Goal: Information Seeking & Learning: Learn about a topic

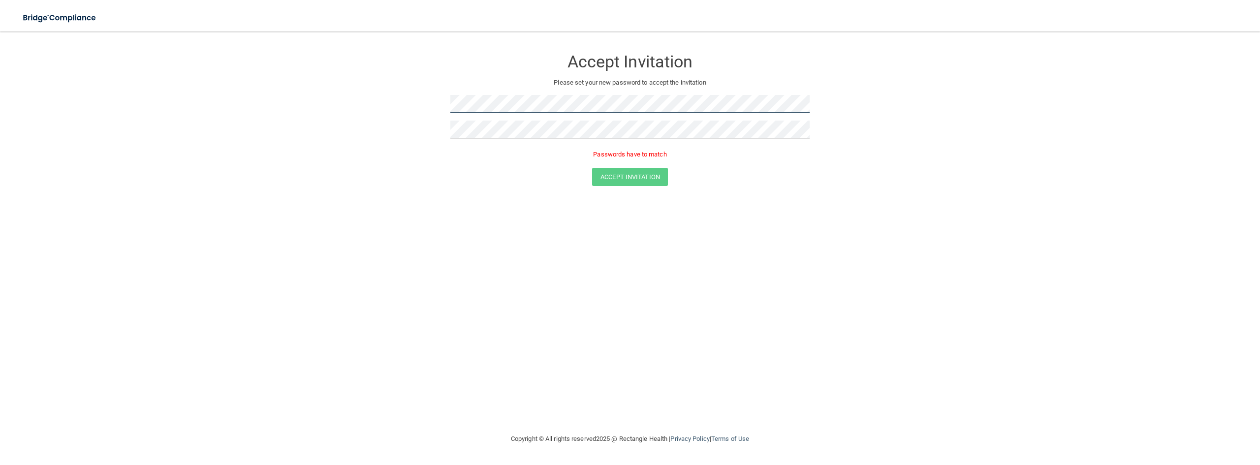
click at [427, 121] on form "Accept Invitation Please set your new password to accept the invitation Passwor…" at bounding box center [630, 119] width 1221 height 157
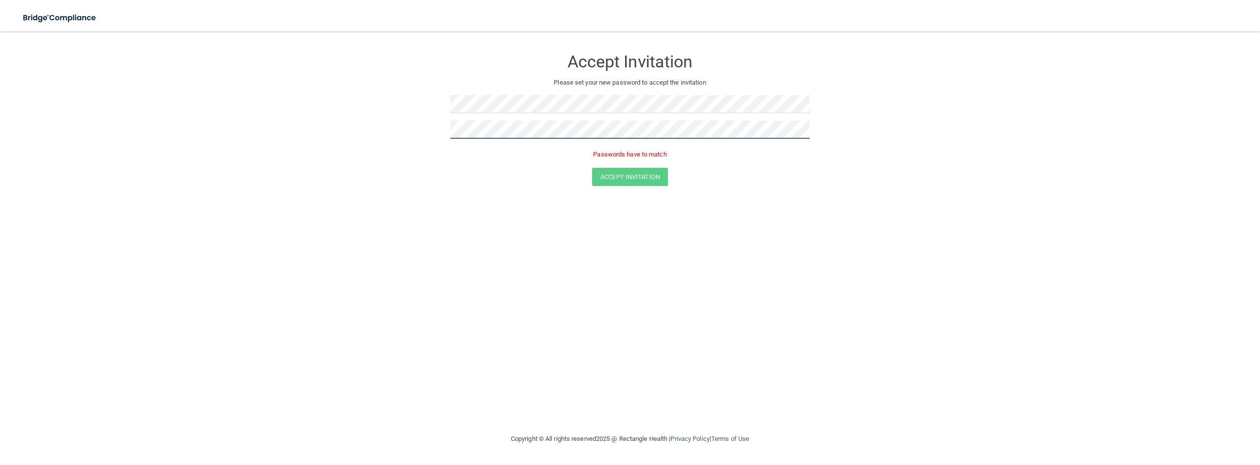
click at [425, 143] on form "Accept Invitation Please set your new password to accept the invitation Passwor…" at bounding box center [630, 119] width 1221 height 157
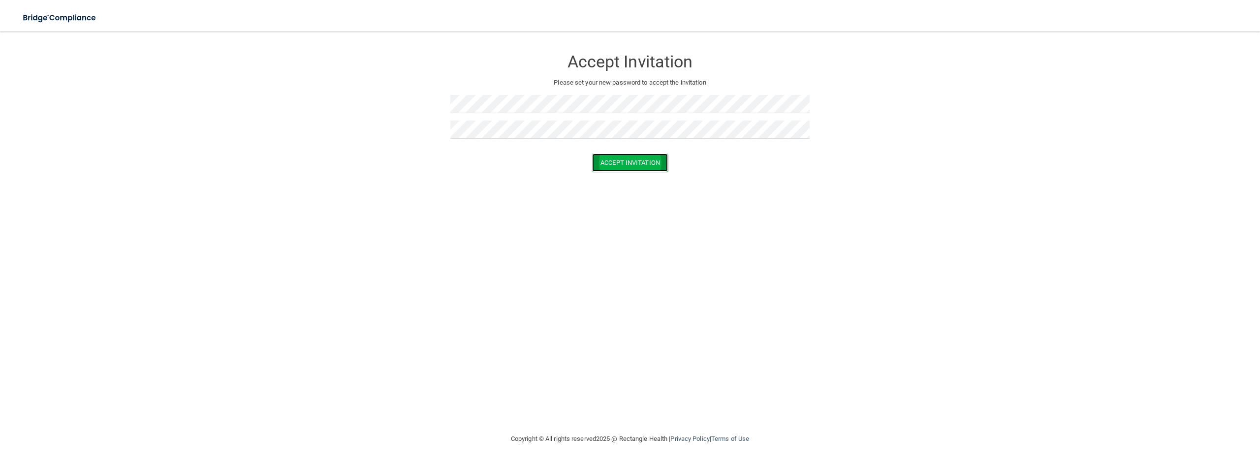
click at [615, 163] on button "Accept Invitation" at bounding box center [630, 163] width 76 height 18
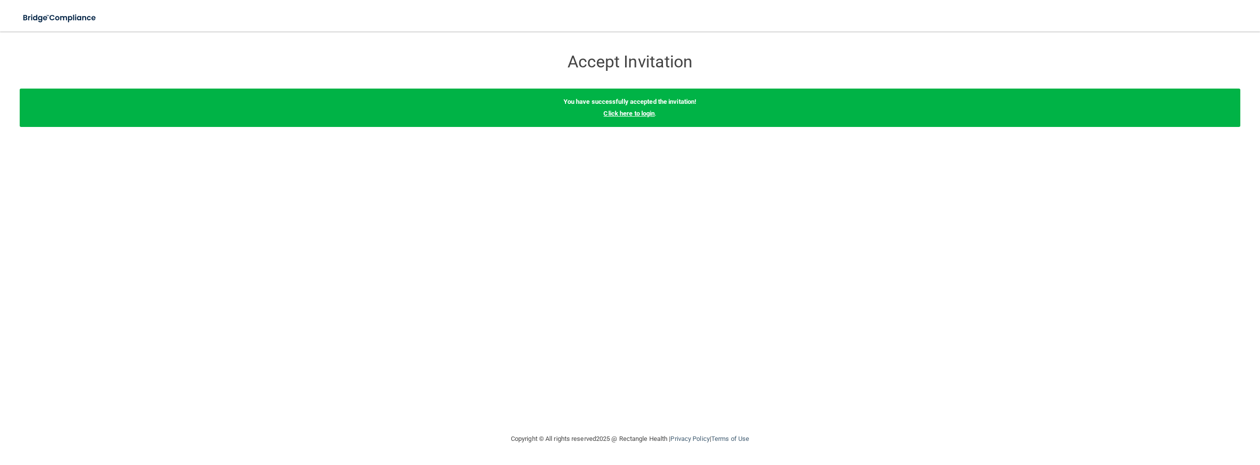
click at [628, 112] on link "Click here to login" at bounding box center [628, 113] width 51 height 7
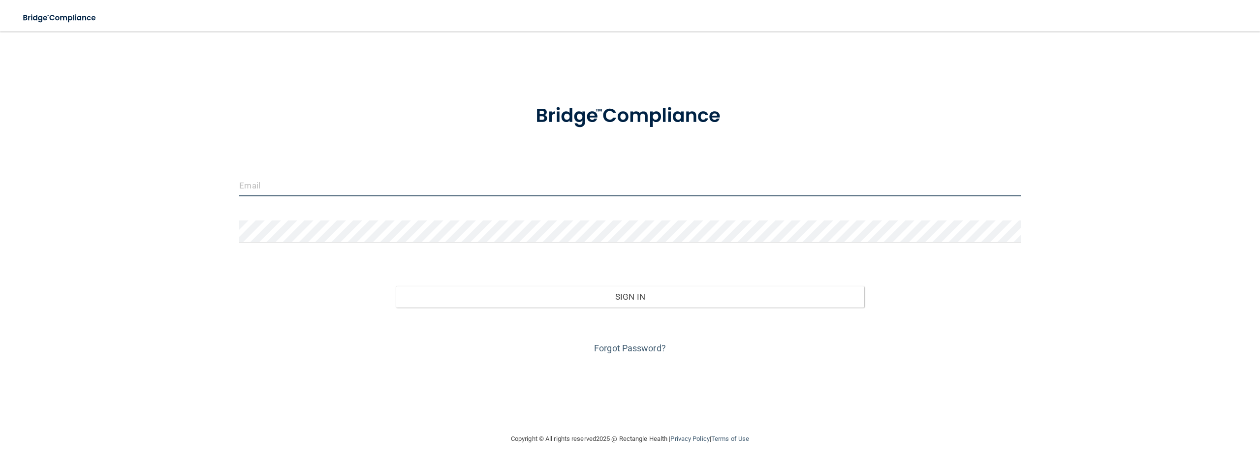
click at [295, 185] on input "email" at bounding box center [629, 185] width 781 height 22
type input "[EMAIL_ADDRESS][DOMAIN_NAME]"
click at [396, 286] on button "Sign In" at bounding box center [630, 297] width 469 height 22
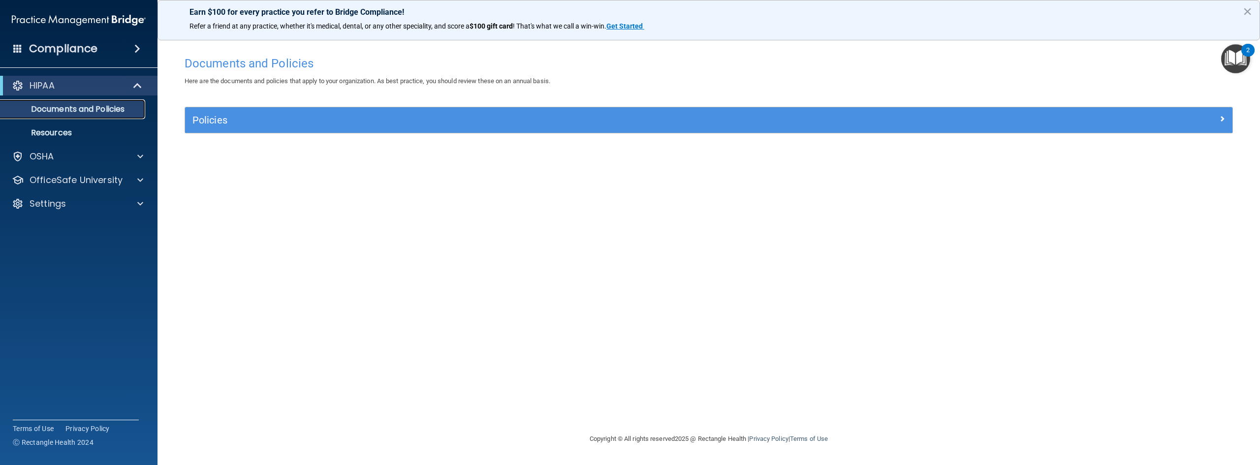
click at [97, 102] on link "Documents and Policies" at bounding box center [67, 109] width 155 height 20
click at [87, 85] on div "HIPAA" at bounding box center [65, 86] width 122 height 12
click at [1252, 54] on div "2" at bounding box center [1247, 50] width 13 height 13
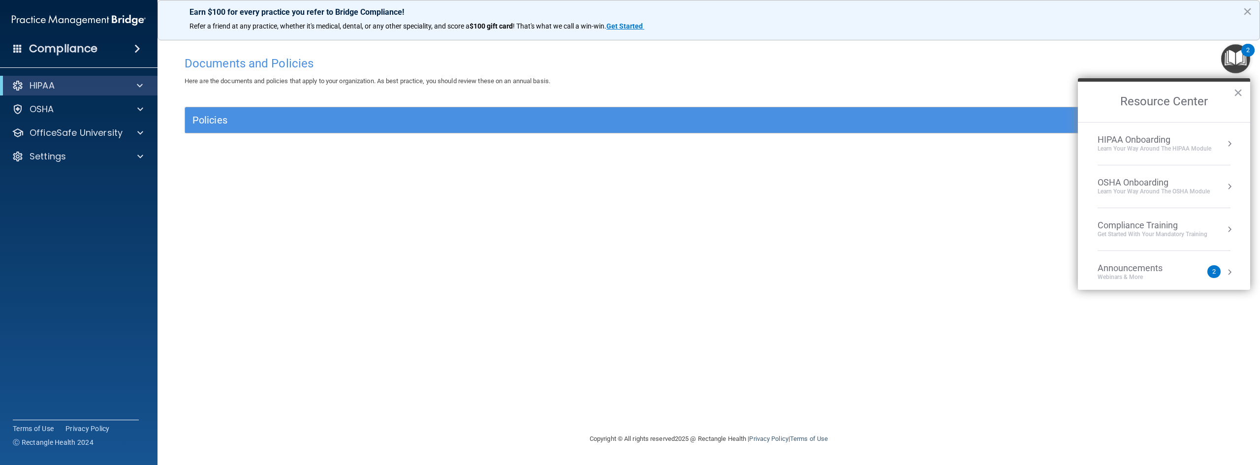
drag, startPoint x: 904, startPoint y: 57, endPoint x: 795, endPoint y: 64, distance: 109.1
click at [903, 57] on h4 "Documents and Policies" at bounding box center [709, 63] width 1048 height 13
drag, startPoint x: 422, startPoint y: 297, endPoint x: 401, endPoint y: 267, distance: 36.5
click at [416, 294] on div "Documents and Policies Here are the documents and policies that apply to your o…" at bounding box center [708, 242] width 1063 height 382
click at [1238, 90] on button "×" at bounding box center [1237, 93] width 9 height 16
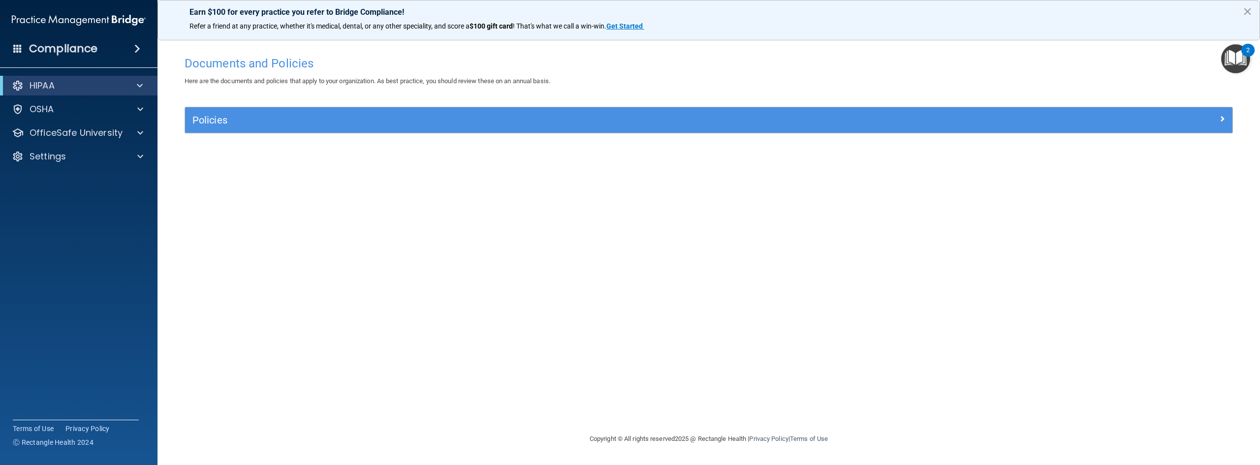
click at [94, 39] on div "Compliance" at bounding box center [79, 49] width 158 height 22
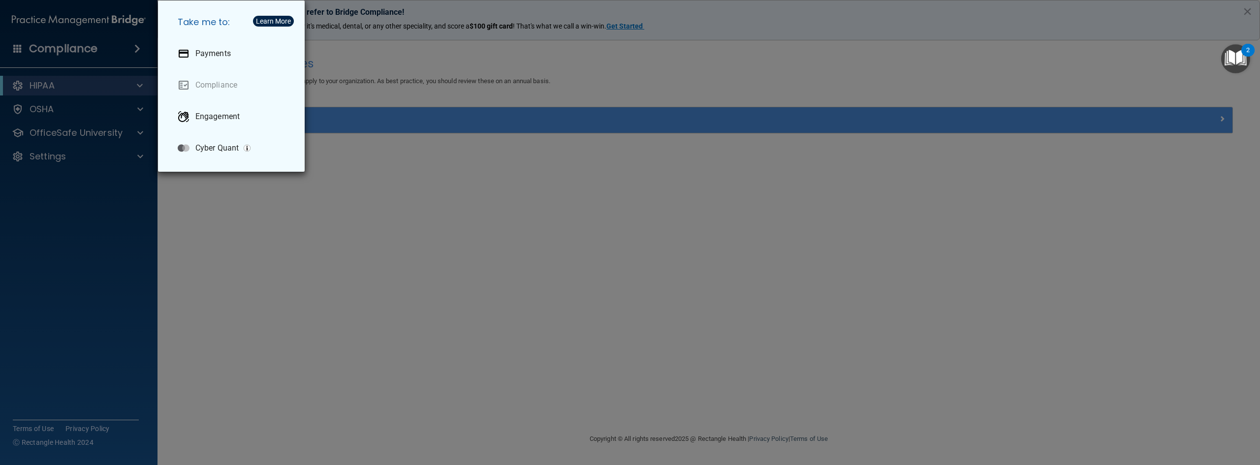
click at [397, 195] on div "Take me to: Payments Compliance Engagement Cyber Quant" at bounding box center [630, 232] width 1260 height 465
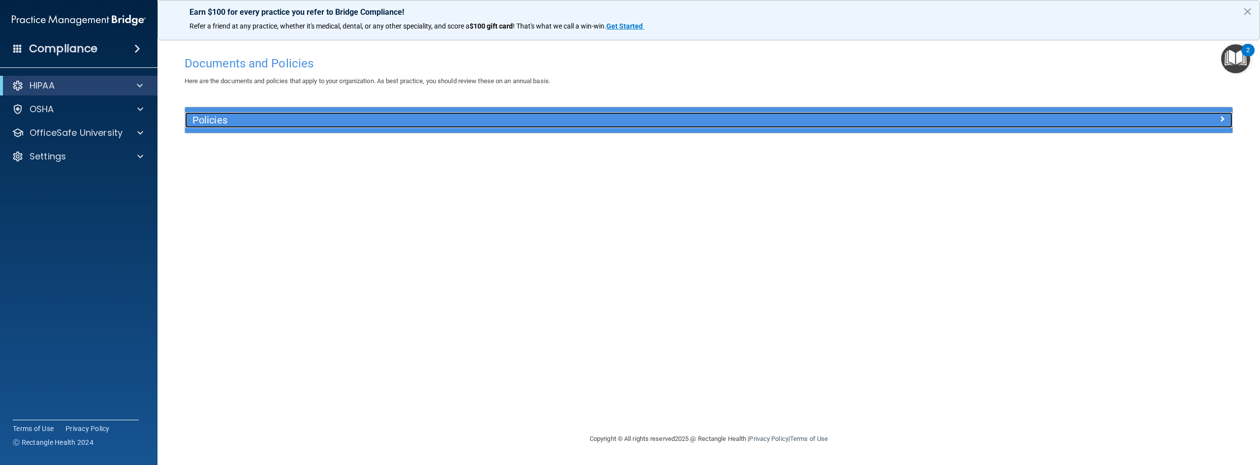
click at [279, 120] on h5 "Policies" at bounding box center [577, 120] width 771 height 11
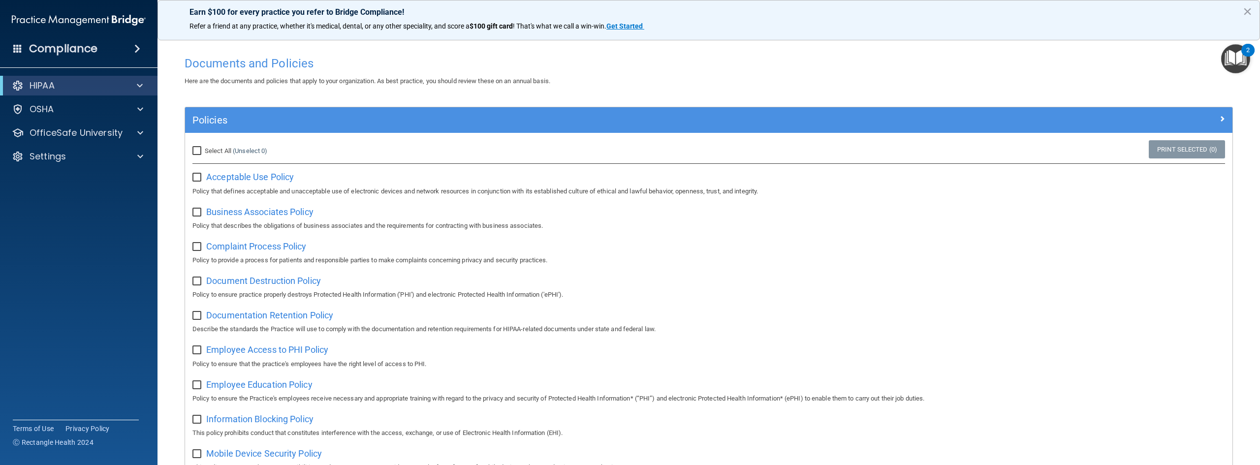
click at [196, 152] on input "Select All (Unselect 0) Unselect All" at bounding box center [197, 151] width 11 height 8
checkbox input "true"
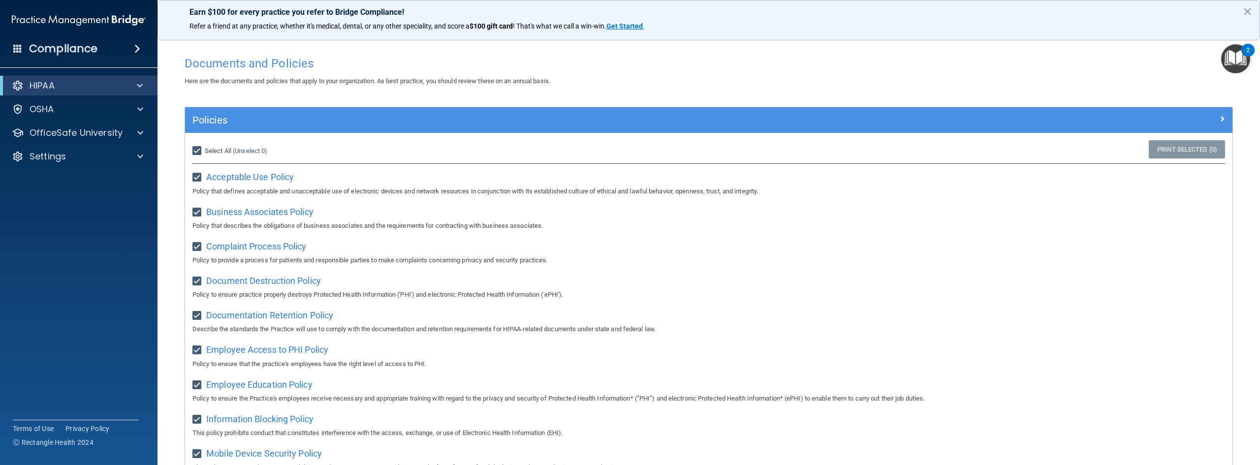
checkbox input "true"
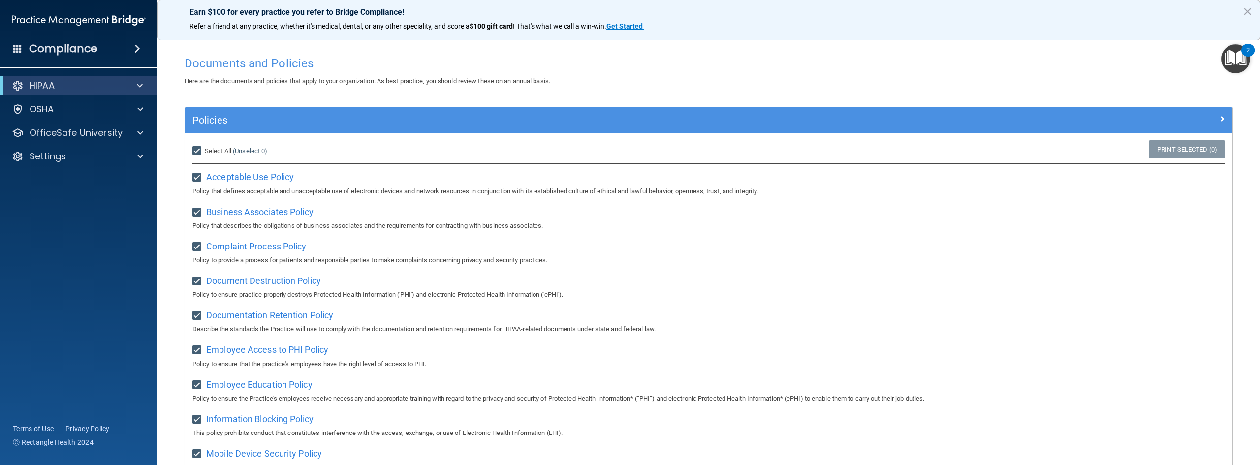
checkbox input "true"
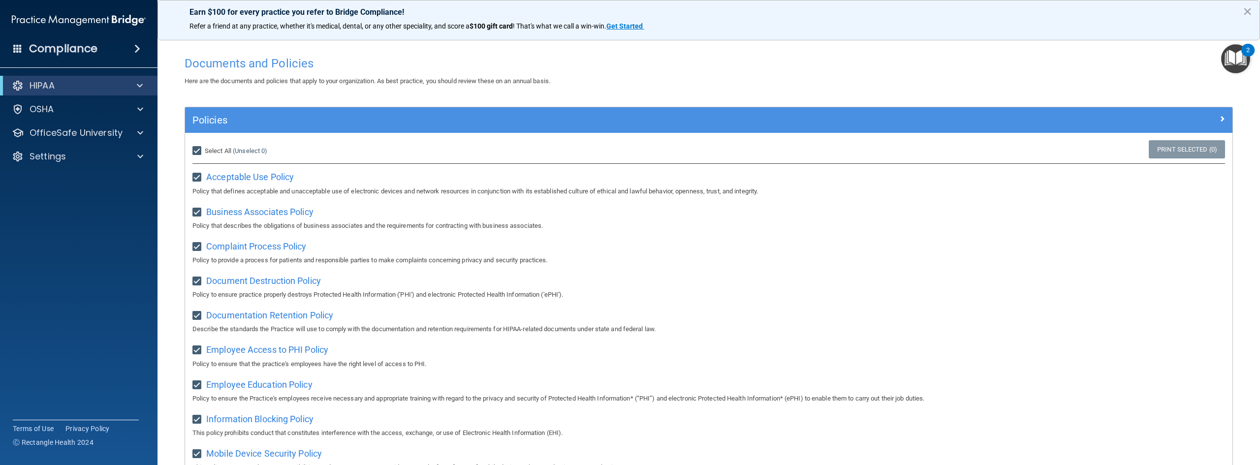
checkbox input "true"
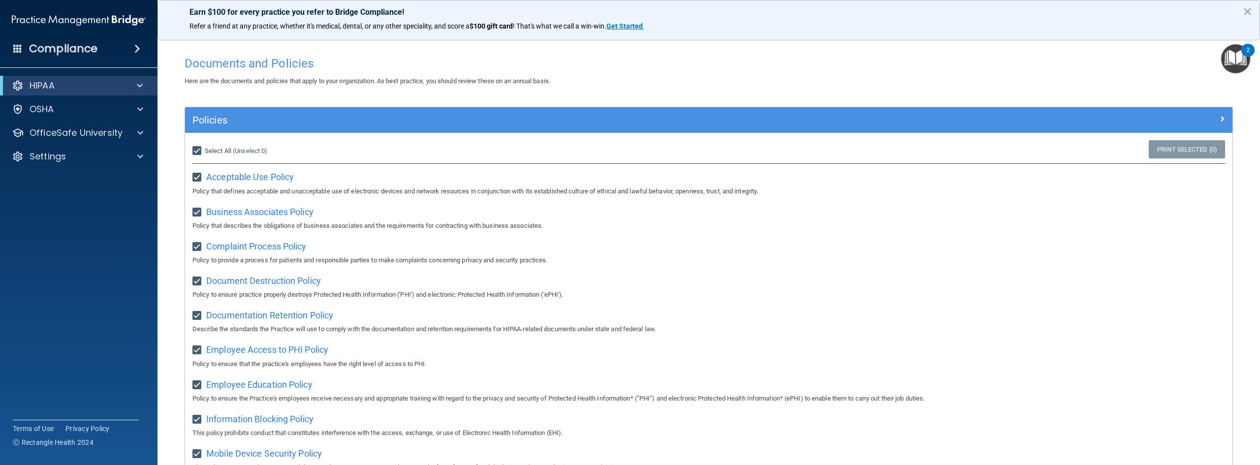
checkbox input "true"
click at [1240, 70] on img "Open Resource Center, 2 new notifications" at bounding box center [1235, 58] width 29 height 29
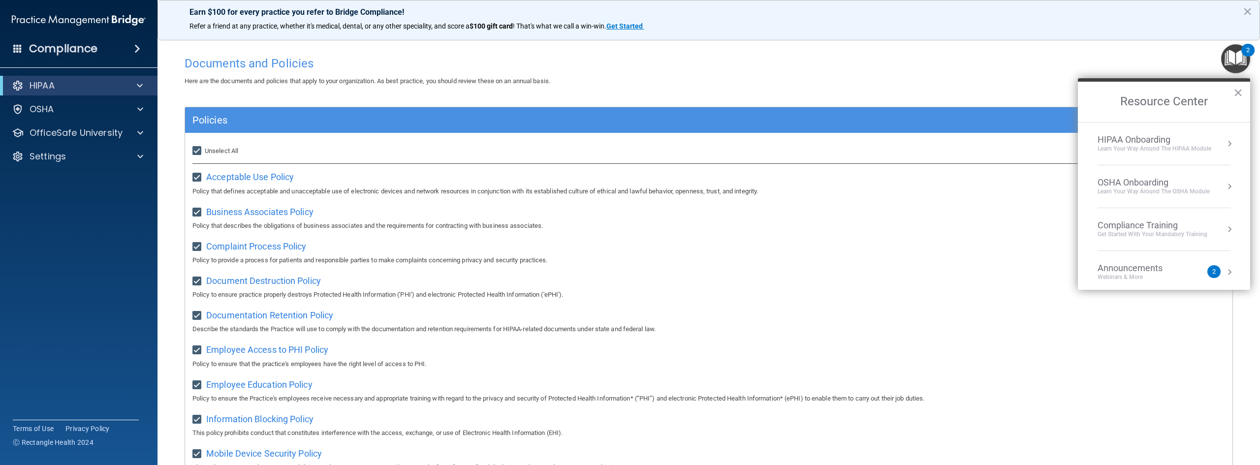
click at [1197, 139] on div "HIPAA Onboarding" at bounding box center [1155, 139] width 114 height 11
click at [1088, 103] on button "Back to Resource Center Home" at bounding box center [1090, 101] width 10 height 10
click at [1155, 137] on div "HIPAA Onboarding" at bounding box center [1155, 139] width 114 height 11
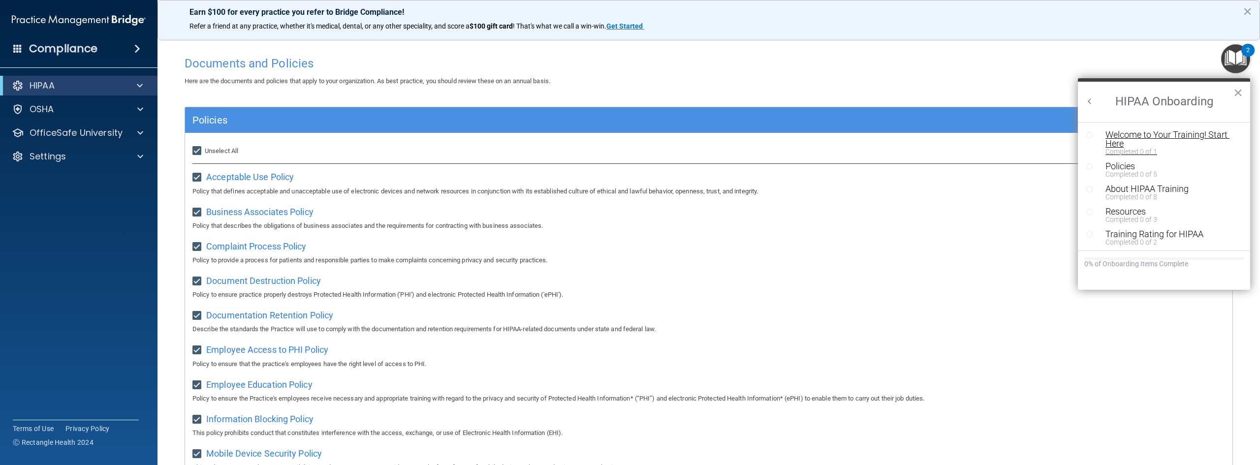
click at [1138, 136] on div "Welcome to Your Training! Start Here" at bounding box center [1167, 139] width 125 height 18
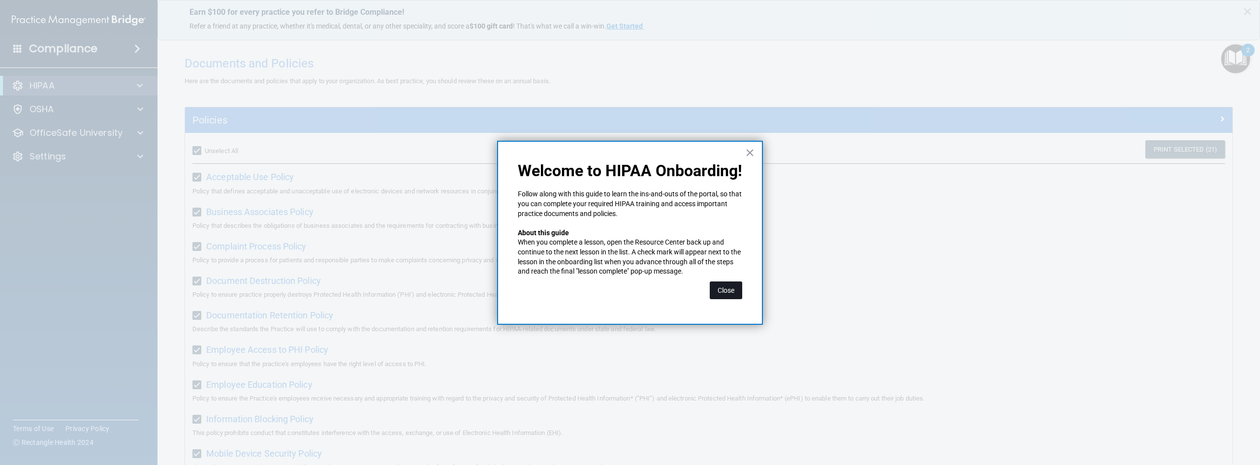
click at [728, 289] on button "Close" at bounding box center [726, 291] width 32 height 18
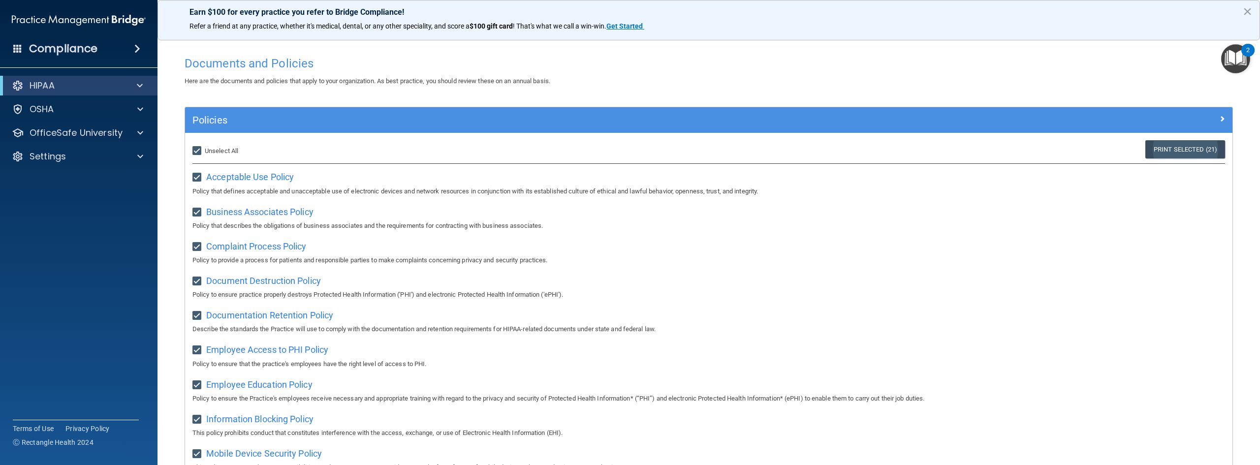
click at [1158, 148] on link "Print Selected (21)" at bounding box center [1185, 149] width 80 height 18
click at [1232, 59] on img "Open Resource Center, 2 new notifications" at bounding box center [1235, 58] width 29 height 29
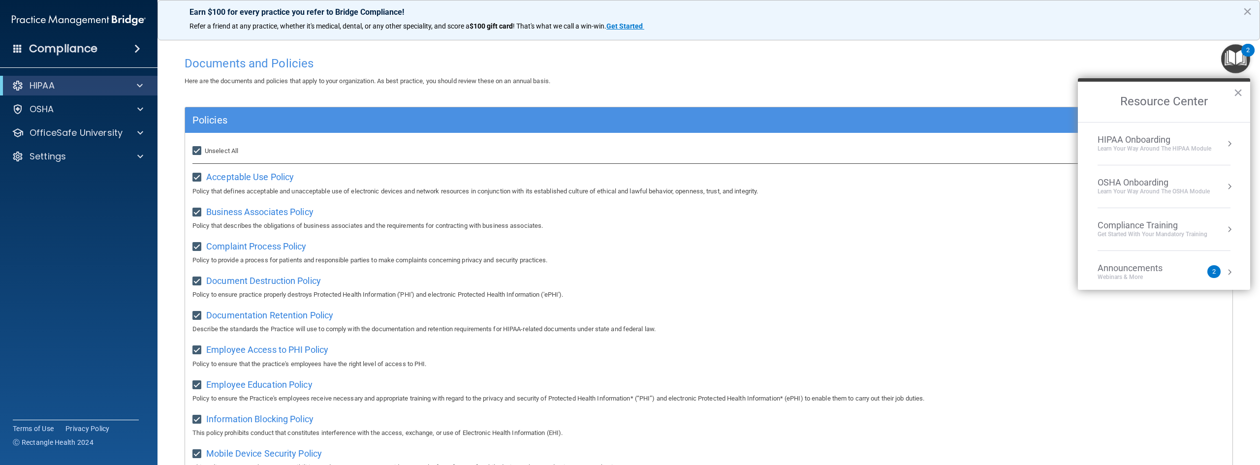
click at [1125, 148] on div "Learn Your Way around the HIPAA module" at bounding box center [1155, 149] width 114 height 8
click at [1148, 171] on div "Completed 0 of 5" at bounding box center [1167, 174] width 125 height 7
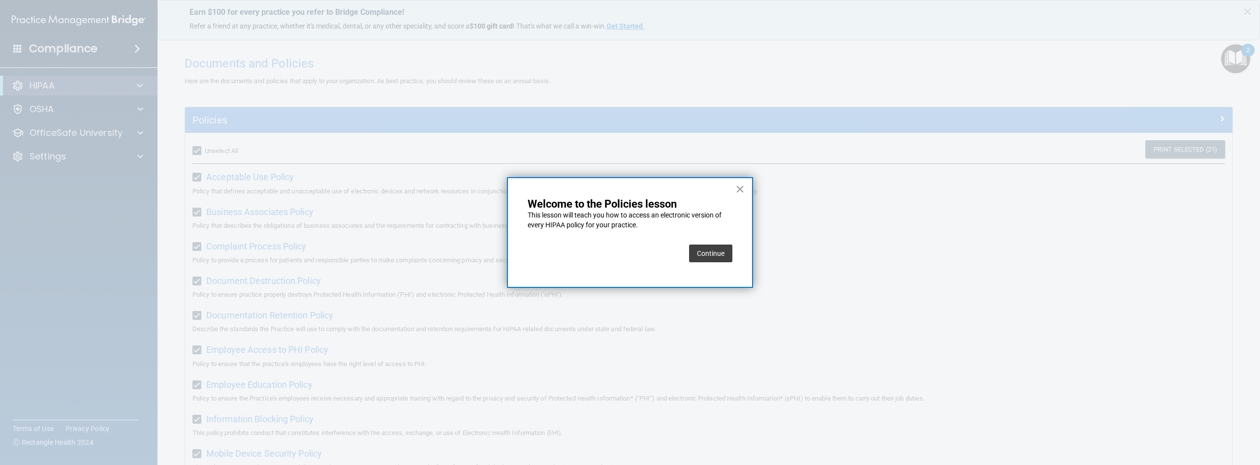
click at [713, 254] on button "Continue" at bounding box center [710, 254] width 43 height 18
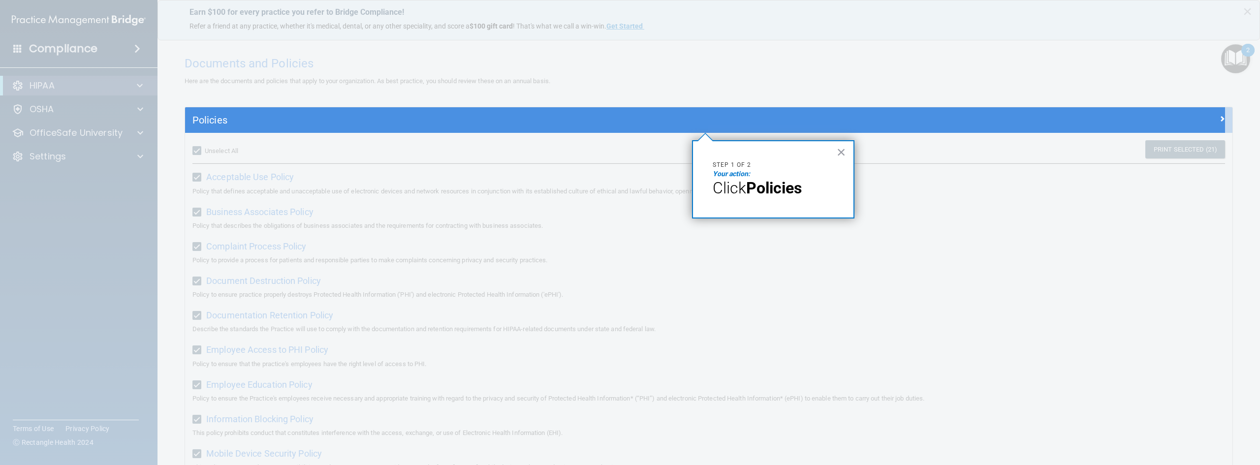
click at [774, 194] on strong "Policies" at bounding box center [774, 188] width 56 height 19
click at [844, 152] on button "×" at bounding box center [841, 152] width 9 height 16
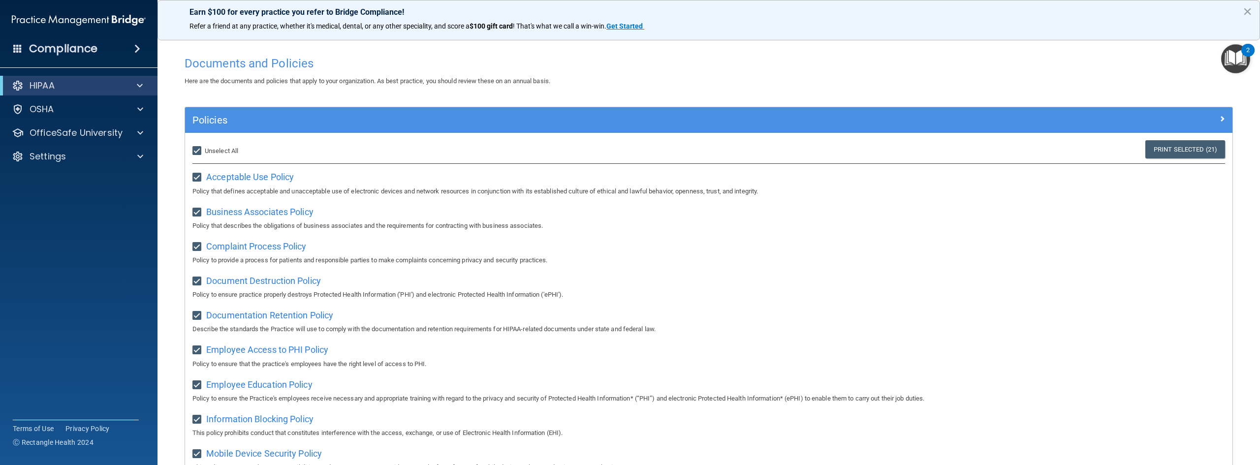
click at [1233, 57] on img "Open Resource Center, 2 new notifications" at bounding box center [1235, 58] width 29 height 29
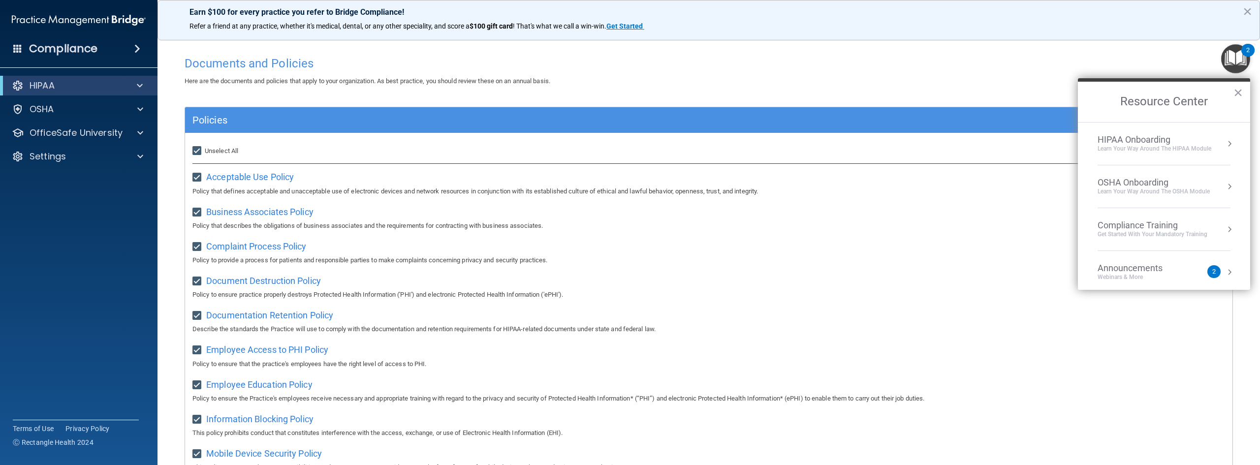
click at [1165, 146] on div "Learn Your Way around the HIPAA module" at bounding box center [1155, 149] width 114 height 8
click at [1118, 138] on div "Welcome to Your Training! Start Here" at bounding box center [1167, 139] width 125 height 18
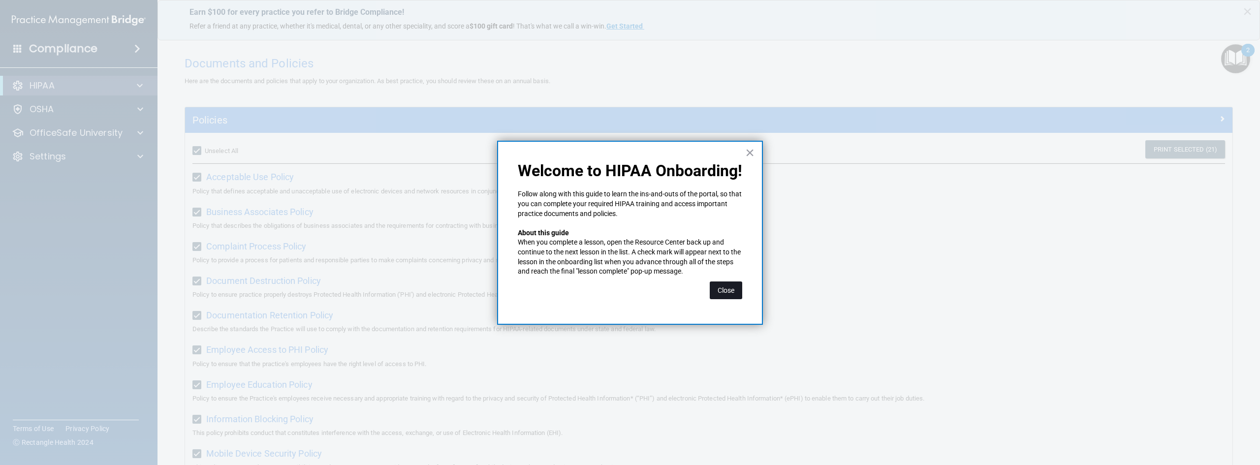
click at [731, 289] on button "Close" at bounding box center [726, 291] width 32 height 18
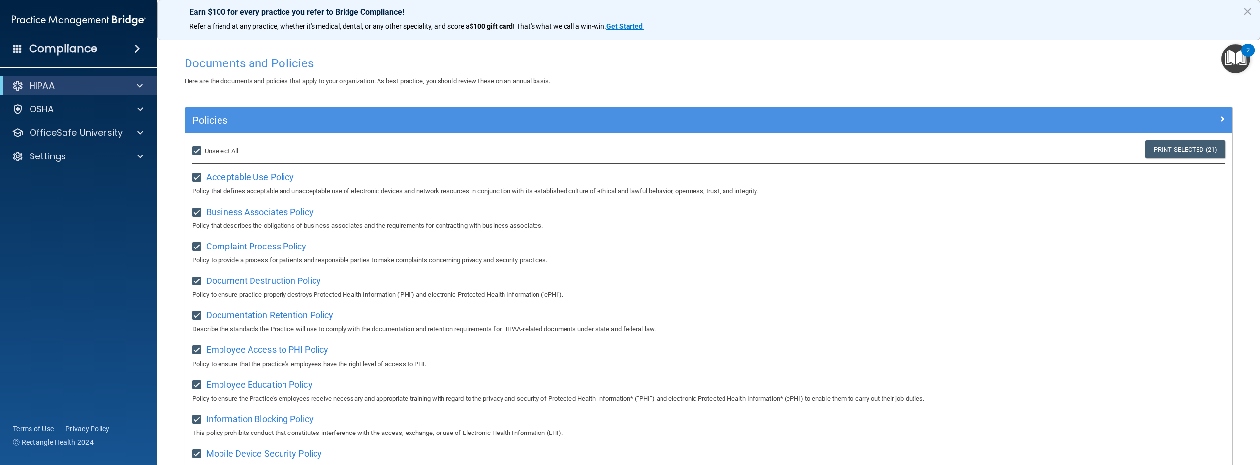
drag, startPoint x: 1226, startPoint y: 56, endPoint x: 1227, endPoint y: 67, distance: 10.9
click at [1226, 57] on img "Open Resource Center, 2 new notifications" at bounding box center [1235, 58] width 29 height 29
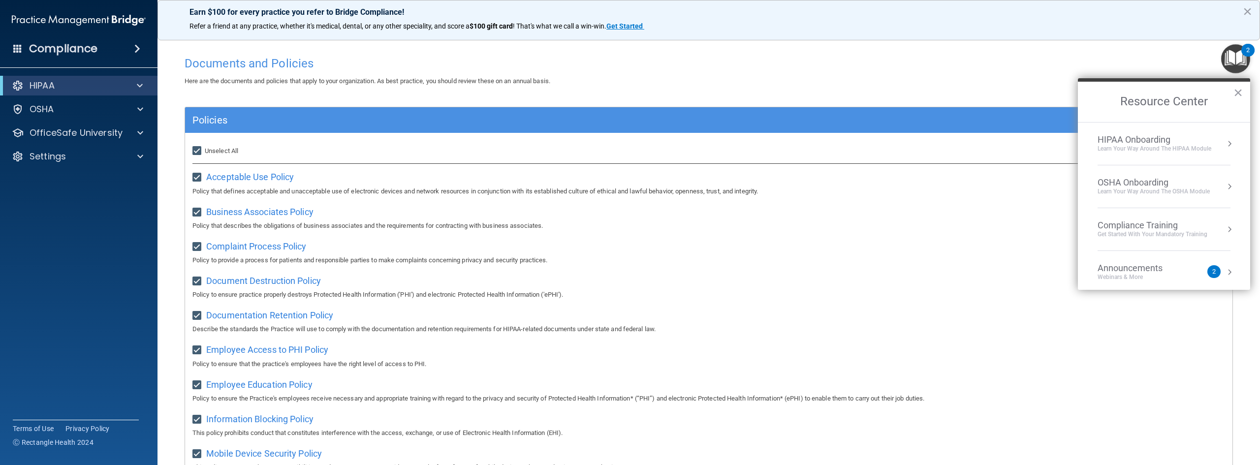
drag, startPoint x: 1012, startPoint y: 82, endPoint x: 1028, endPoint y: 74, distance: 17.4
click at [1015, 79] on div "Here are the documents and policies that apply to your organization. As best pr…" at bounding box center [708, 81] width 1063 height 12
click at [1237, 92] on button "×" at bounding box center [1237, 93] width 9 height 16
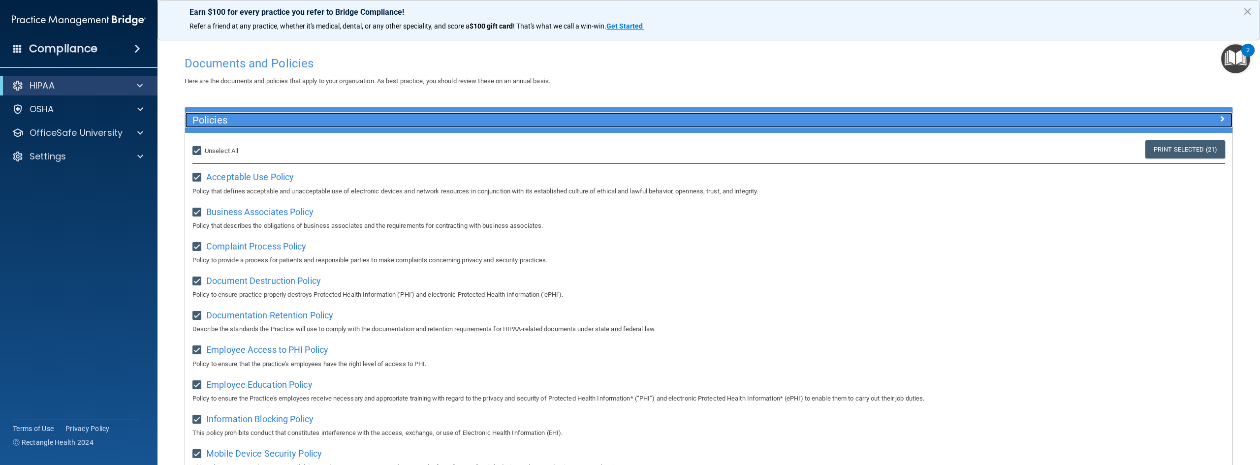
click at [1219, 118] on span at bounding box center [1222, 119] width 6 height 12
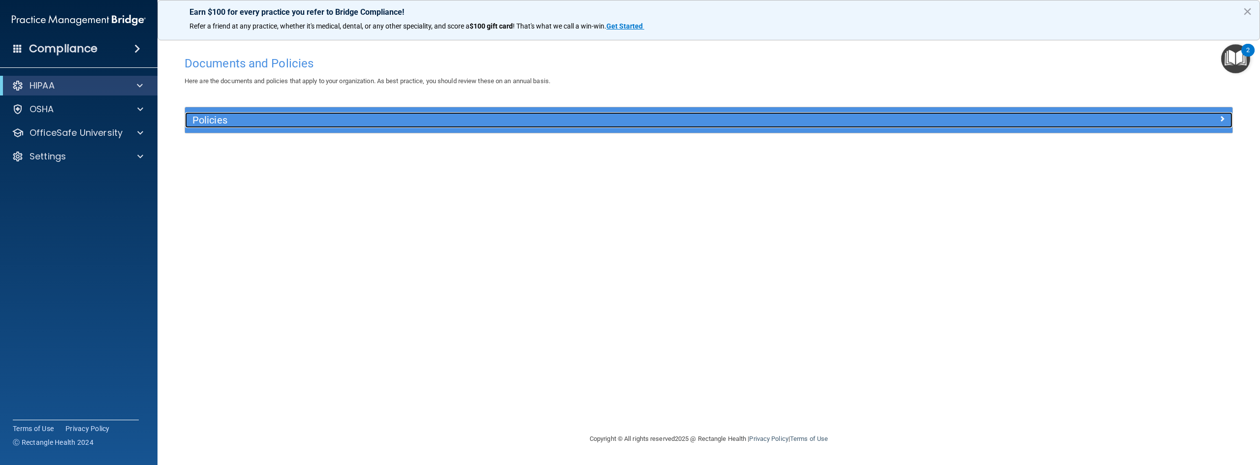
click at [1215, 118] on div at bounding box center [1102, 118] width 262 height 12
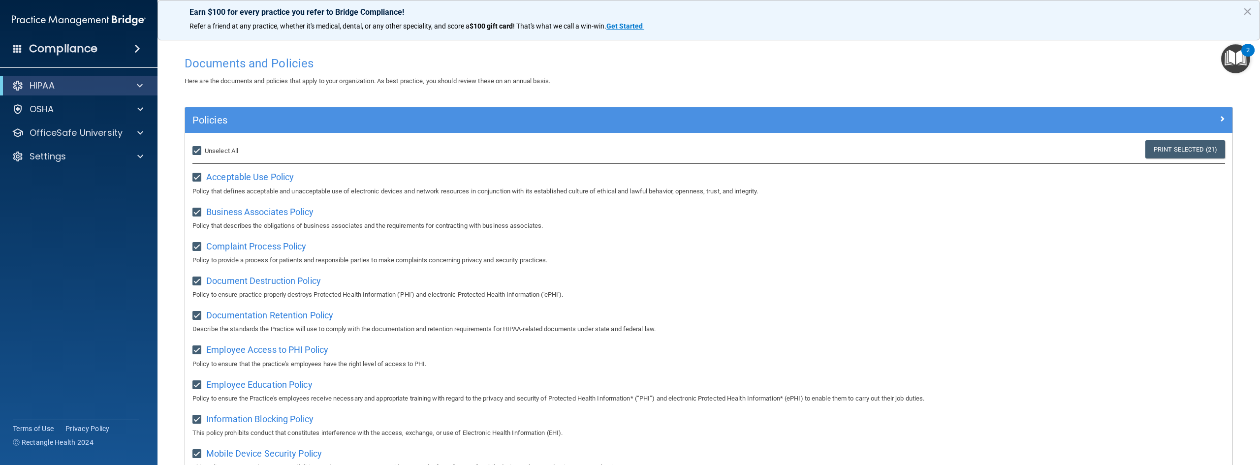
click at [1237, 57] on img "Open Resource Center, 2 new notifications" at bounding box center [1235, 58] width 29 height 29
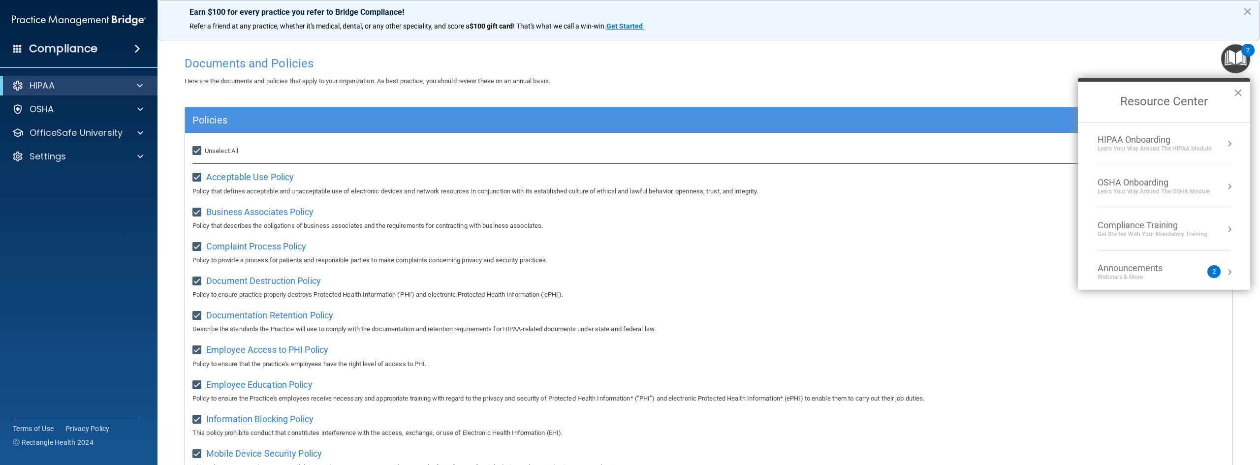
click at [1164, 188] on div "Learn your way around the OSHA module" at bounding box center [1154, 192] width 112 height 8
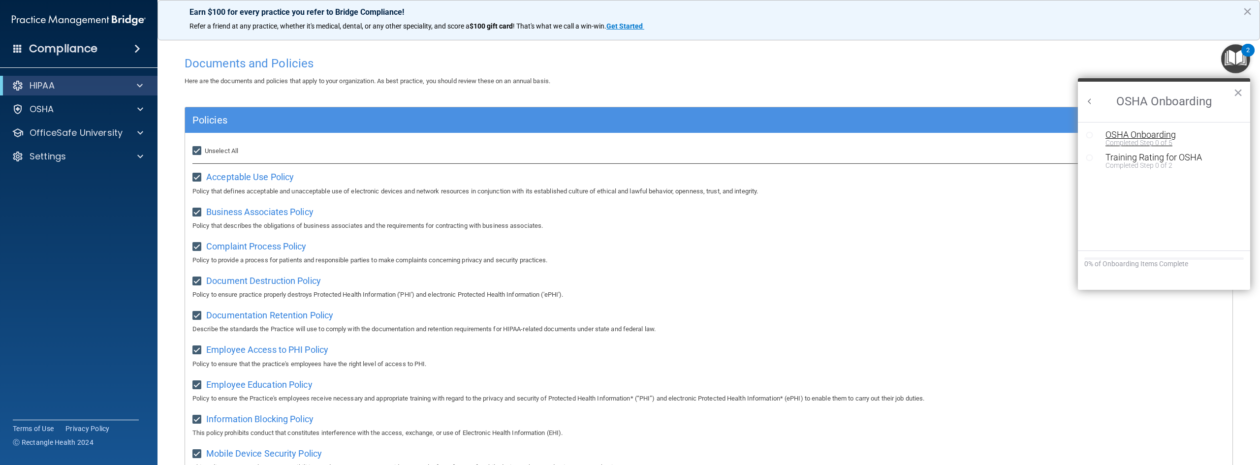
click at [1138, 135] on div "OSHA Onboarding" at bounding box center [1171, 134] width 132 height 9
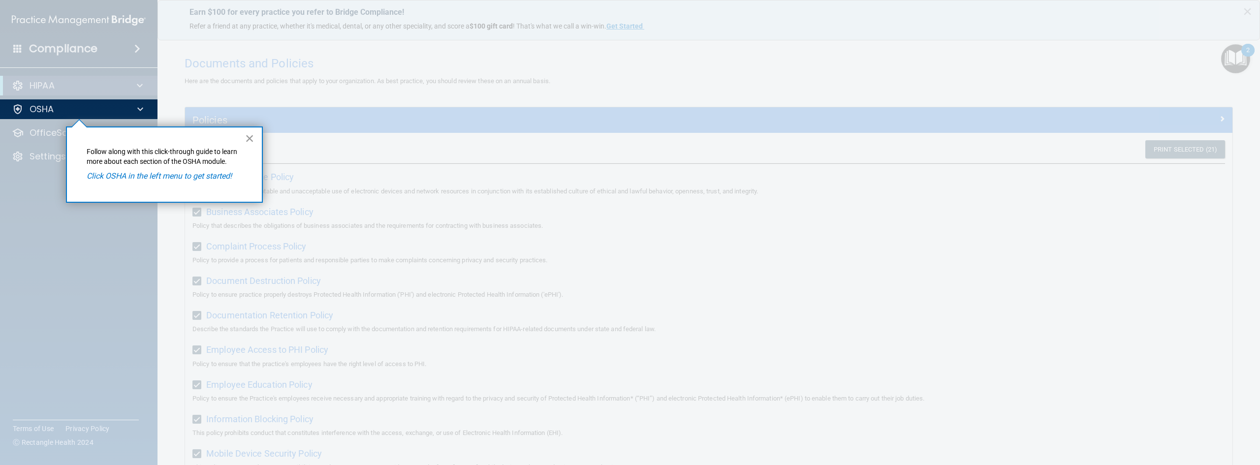
click at [253, 139] on button "×" at bounding box center [249, 138] width 9 height 16
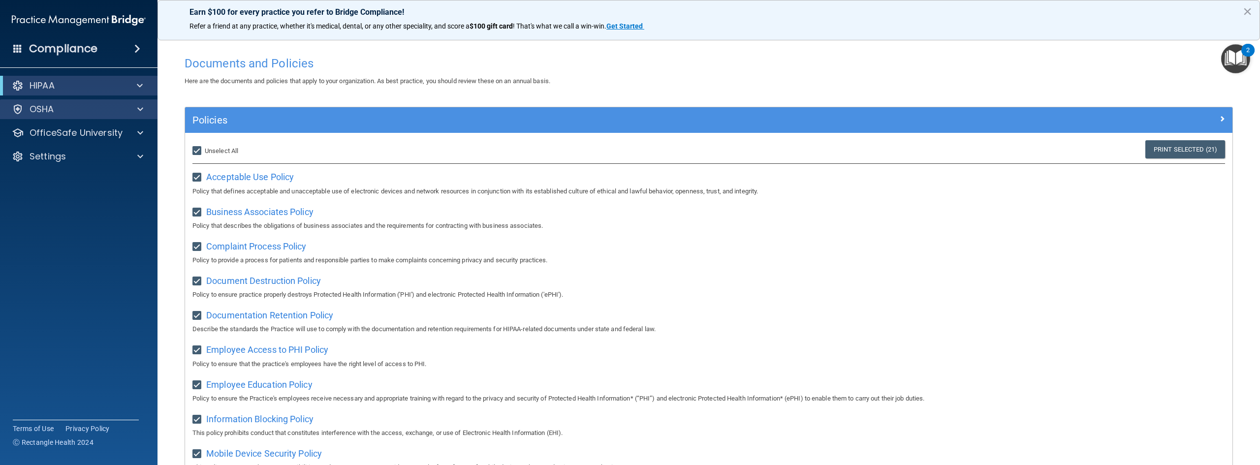
click at [110, 100] on div "OSHA" at bounding box center [79, 109] width 158 height 20
click at [140, 84] on span at bounding box center [140, 86] width 6 height 12
click at [95, 111] on p "Documents and Policies" at bounding box center [73, 109] width 134 height 10
click at [1230, 61] on img "Open Resource Center, 2 new notifications" at bounding box center [1235, 58] width 29 height 29
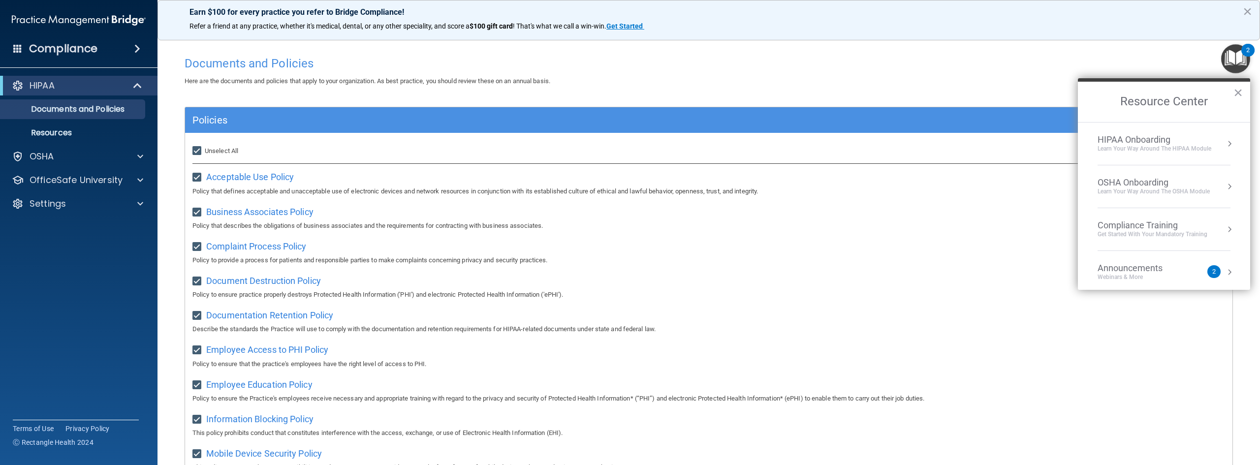
click at [1125, 153] on li "HIPAA Onboarding Learn Your Way around the HIPAA module" at bounding box center [1164, 144] width 133 height 43
click at [1116, 171] on div "Completed 2 of 5" at bounding box center [1167, 174] width 125 height 7
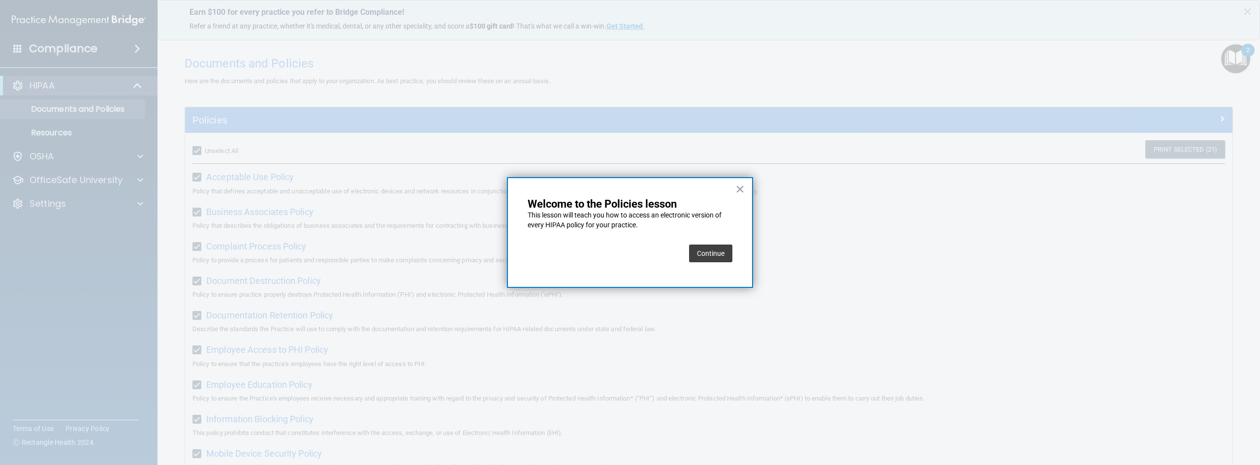
click at [707, 249] on button "Continue" at bounding box center [710, 254] width 43 height 18
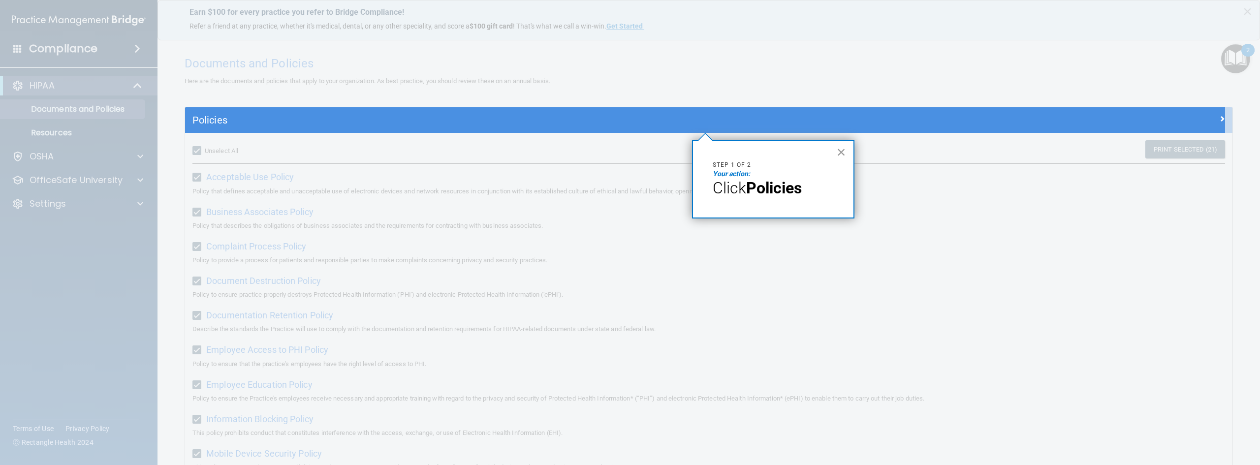
click at [842, 147] on button "×" at bounding box center [841, 152] width 9 height 16
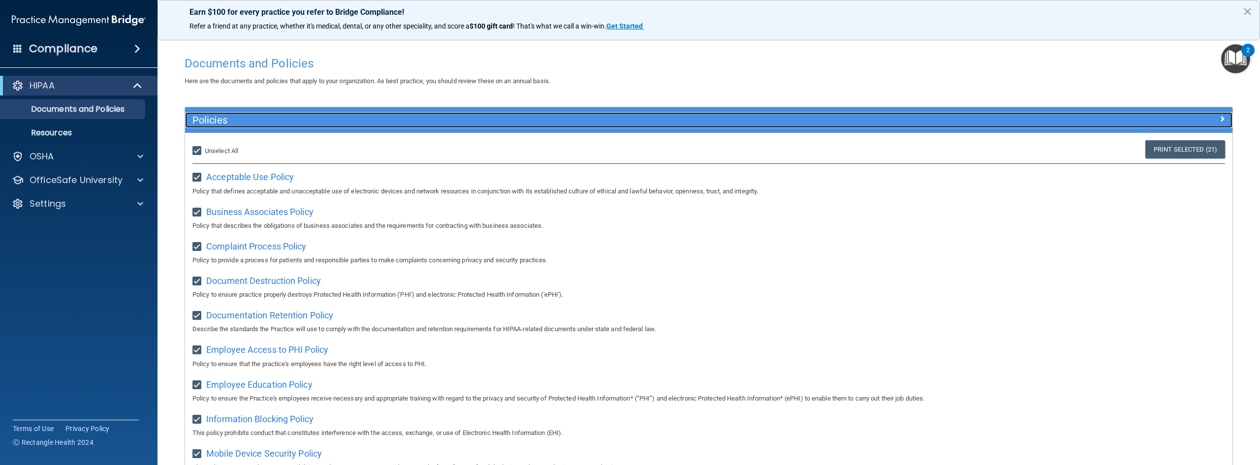
click at [694, 118] on h5 "Policies" at bounding box center [577, 120] width 771 height 11
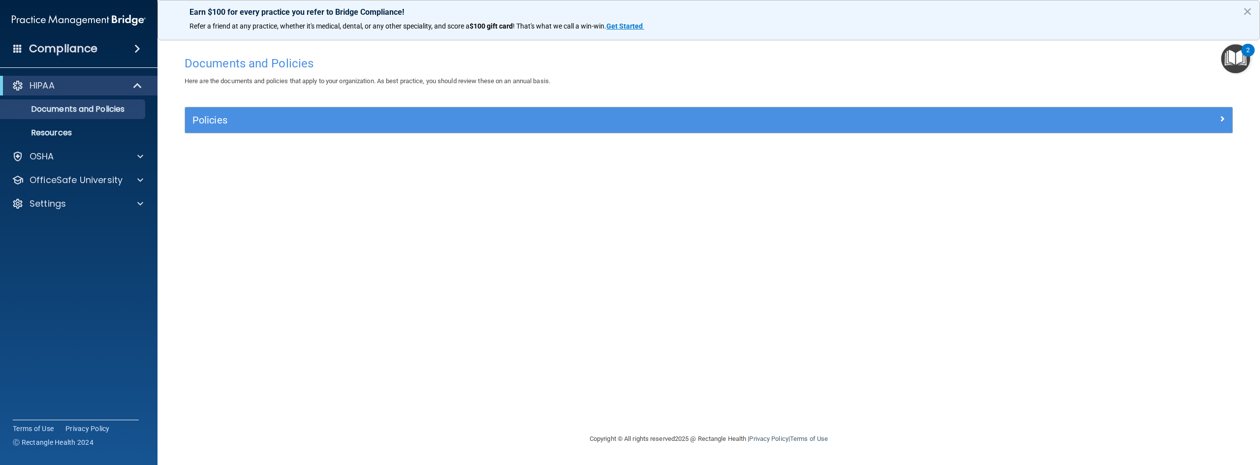
click at [1244, 69] on img "Open Resource Center, 2 new notifications" at bounding box center [1235, 58] width 29 height 29
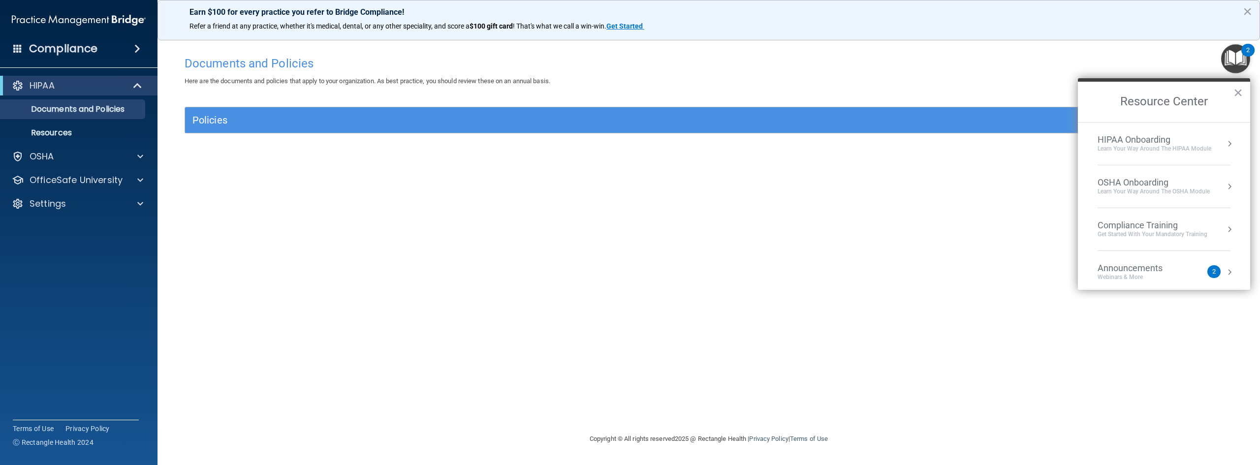
click at [1152, 133] on li "HIPAA Onboarding Learn Your Way around the HIPAA module" at bounding box center [1164, 144] width 133 height 43
click at [1122, 172] on div "Completed 2 of 5" at bounding box center [1167, 174] width 125 height 7
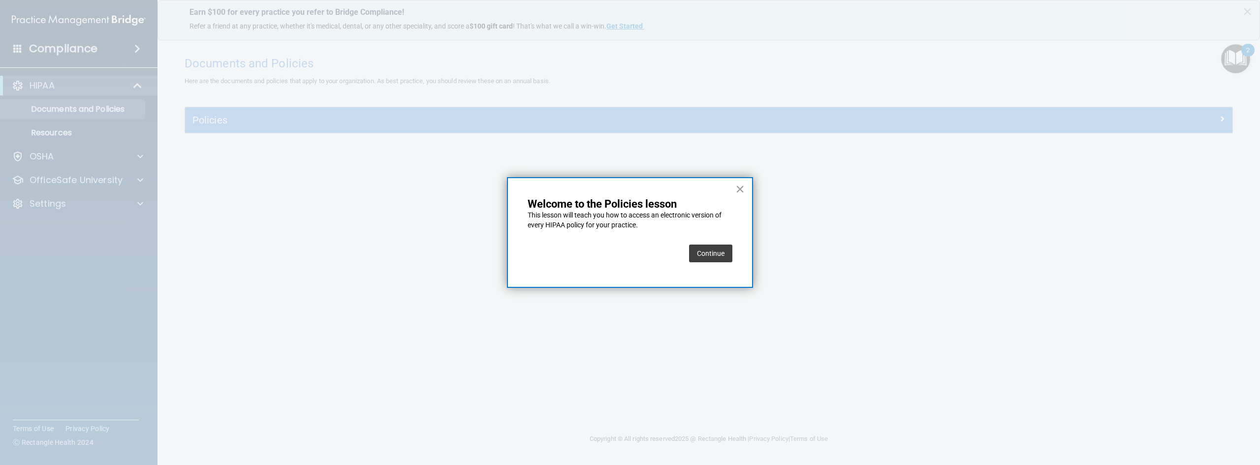
click at [705, 246] on button "Continue" at bounding box center [710, 254] width 43 height 18
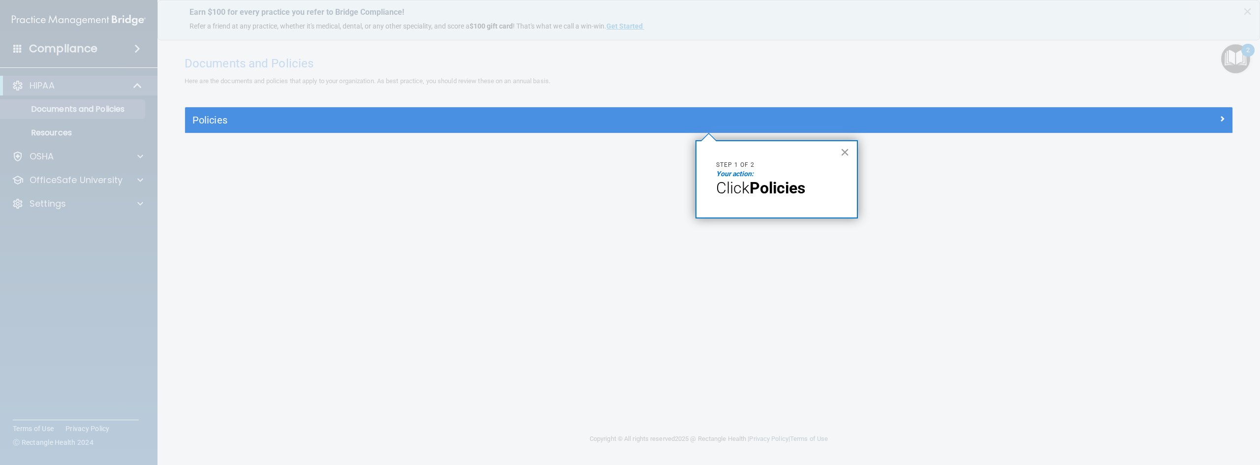
click at [841, 150] on button "×" at bounding box center [844, 152] width 9 height 16
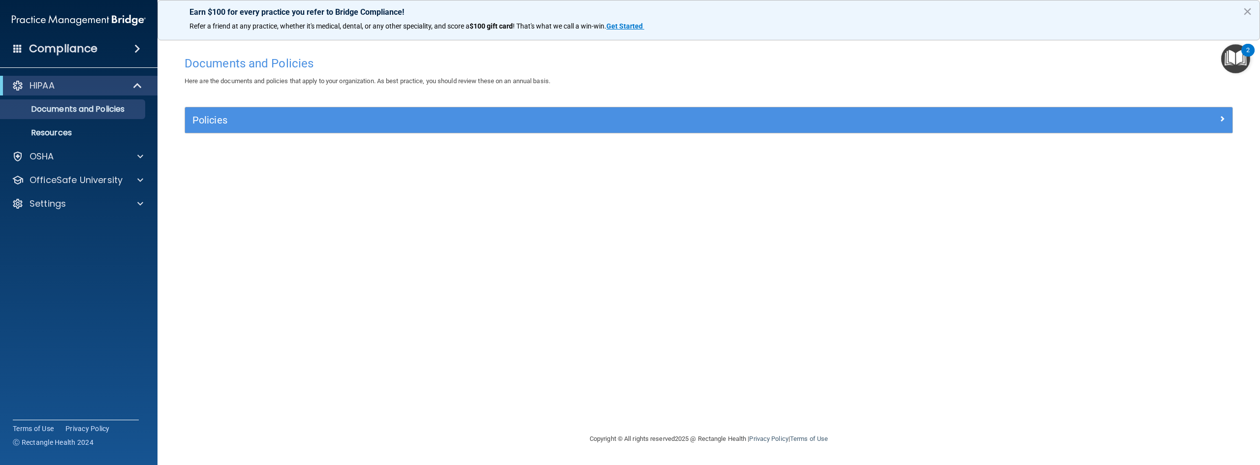
click at [1246, 62] on img "Open Resource Center, 2 new notifications" at bounding box center [1235, 58] width 29 height 29
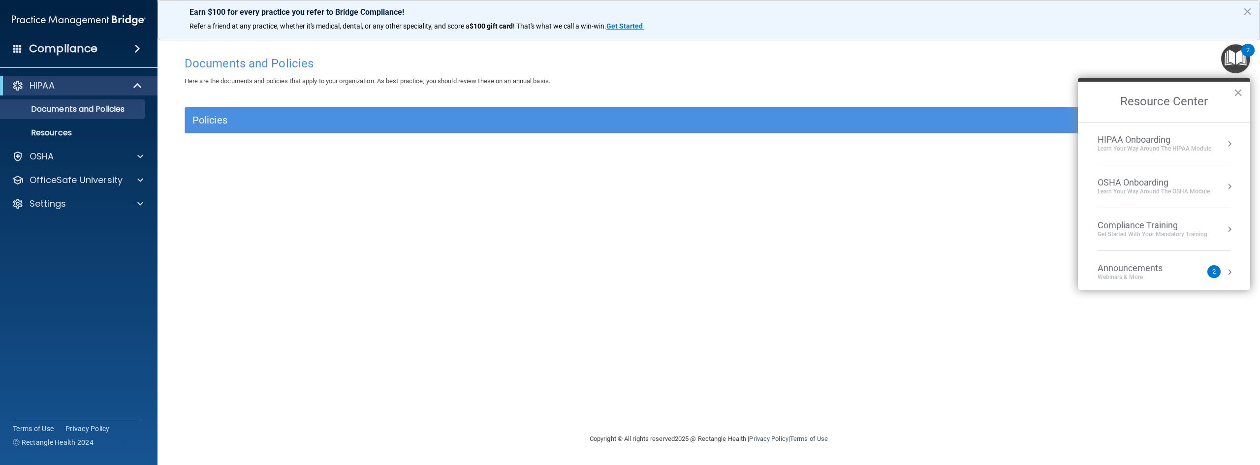
click at [1166, 136] on div "HIPAA Onboarding" at bounding box center [1155, 139] width 114 height 11
click at [1126, 167] on div "Policies" at bounding box center [1167, 166] width 125 height 9
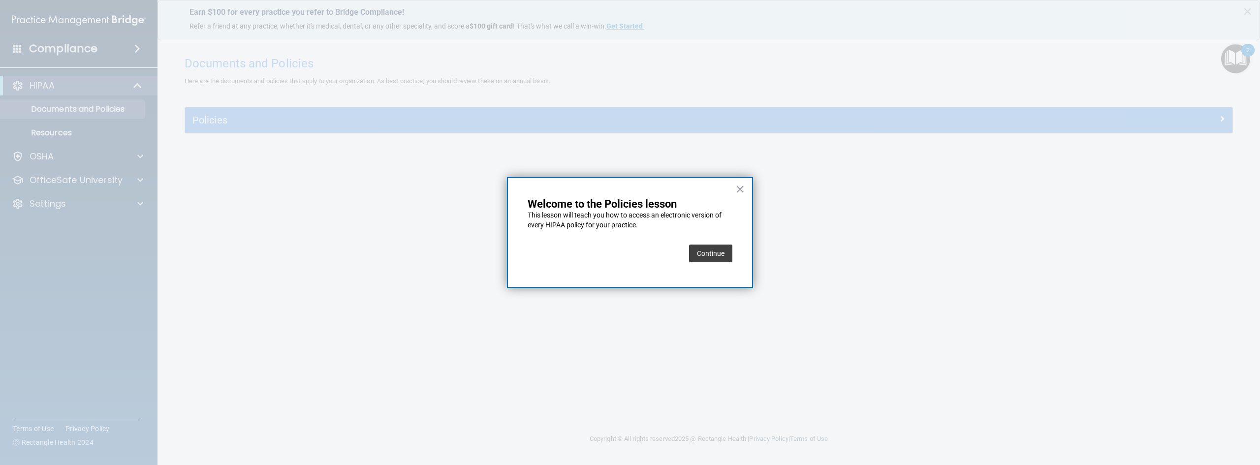
click at [703, 255] on button "Continue" at bounding box center [710, 254] width 43 height 18
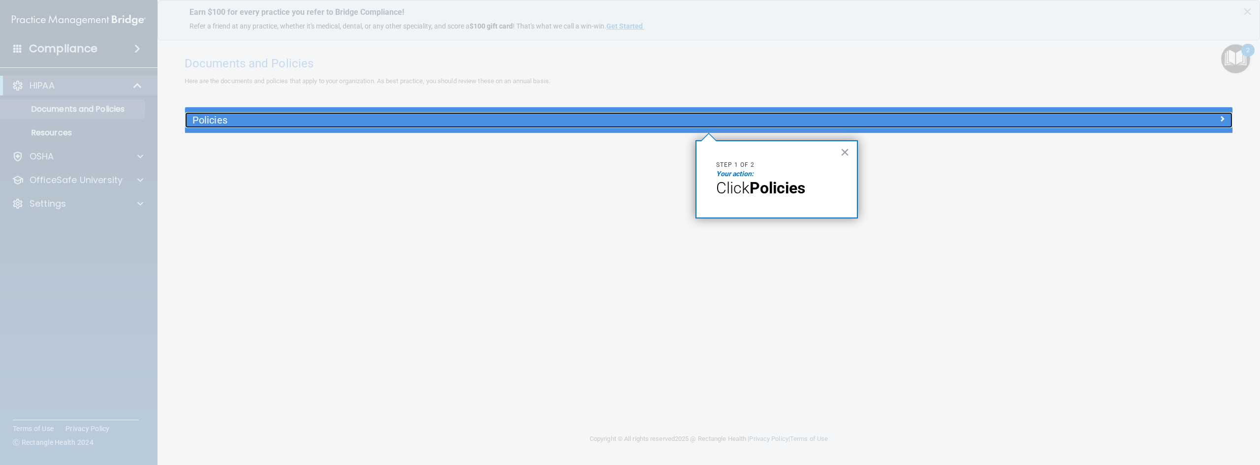
click at [198, 119] on h5 "Policies" at bounding box center [577, 120] width 771 height 11
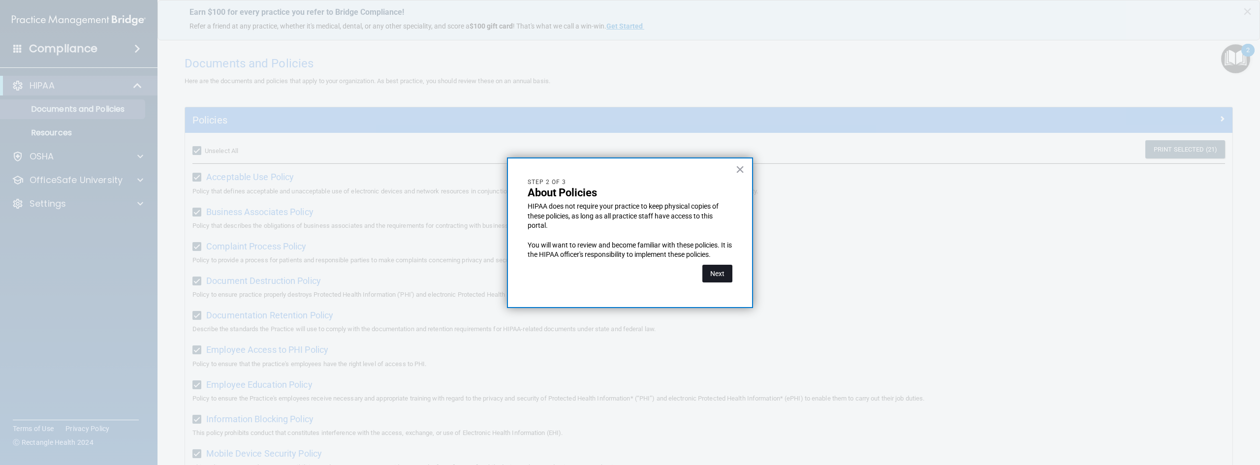
click at [718, 274] on button "Next" at bounding box center [717, 274] width 30 height 18
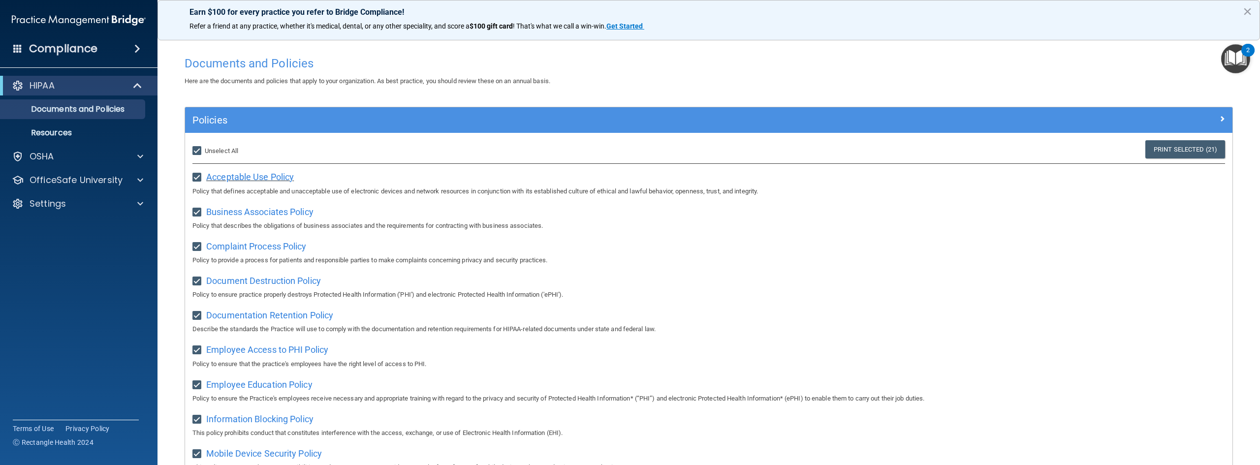
click at [270, 182] on span "Acceptable Use Policy" at bounding box center [250, 177] width 88 height 10
click at [279, 214] on span "Business Associates Policy" at bounding box center [259, 212] width 107 height 10
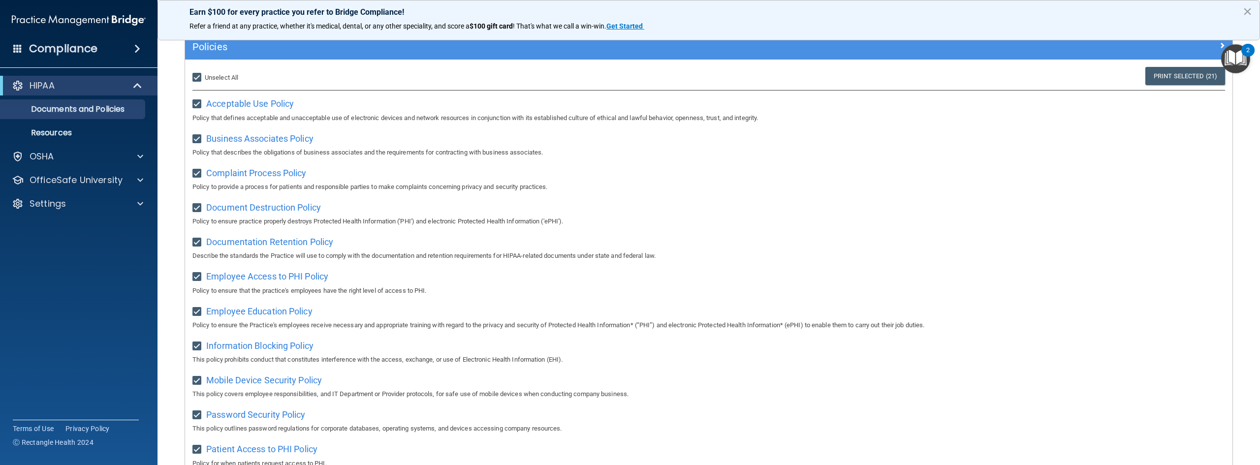
scroll to position [98, 0]
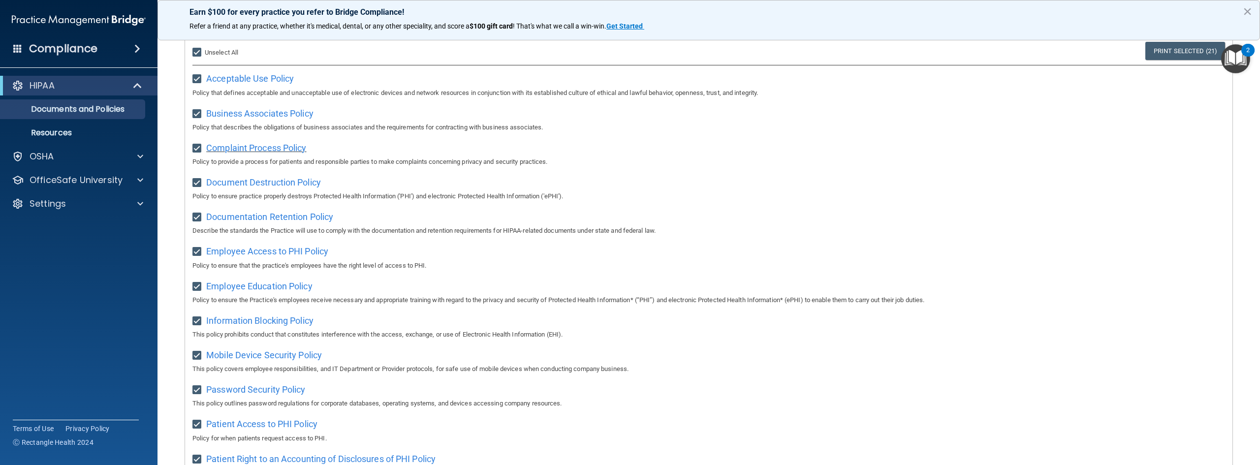
click at [275, 152] on span "Complaint Process Policy" at bounding box center [256, 148] width 100 height 10
click at [289, 183] on span "Document Destruction Policy" at bounding box center [263, 182] width 115 height 10
click at [290, 222] on span "Documentation Retention Policy" at bounding box center [269, 217] width 127 height 10
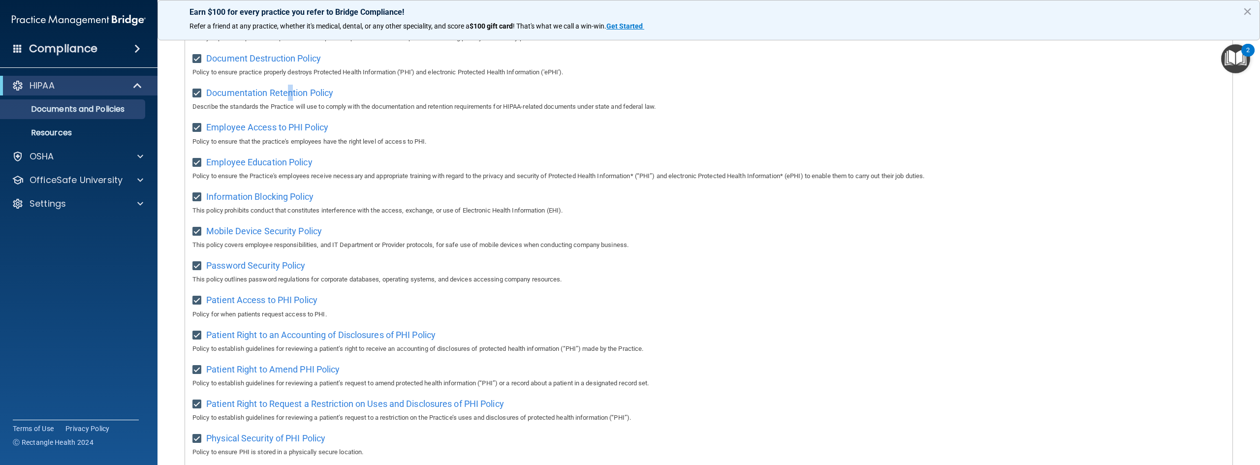
scroll to position [246, 0]
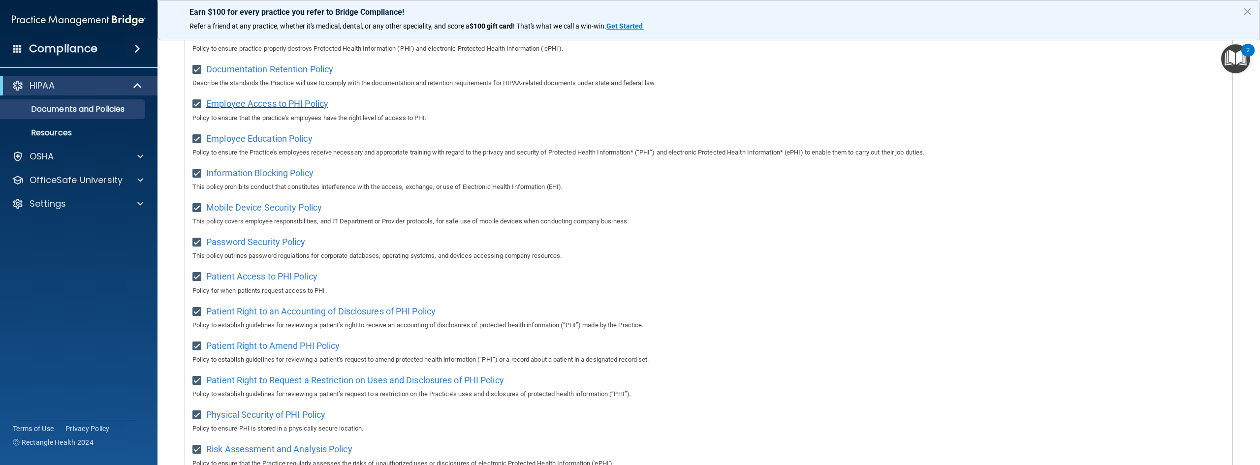
click at [251, 105] on span "Employee Access to PHI Policy" at bounding box center [267, 103] width 122 height 10
click at [282, 142] on span "Employee Education Policy" at bounding box center [259, 138] width 106 height 10
click at [269, 178] on span "Information Blocking Policy" at bounding box center [259, 173] width 107 height 10
click at [298, 211] on span "Mobile Device Security Policy" at bounding box center [264, 207] width 116 height 10
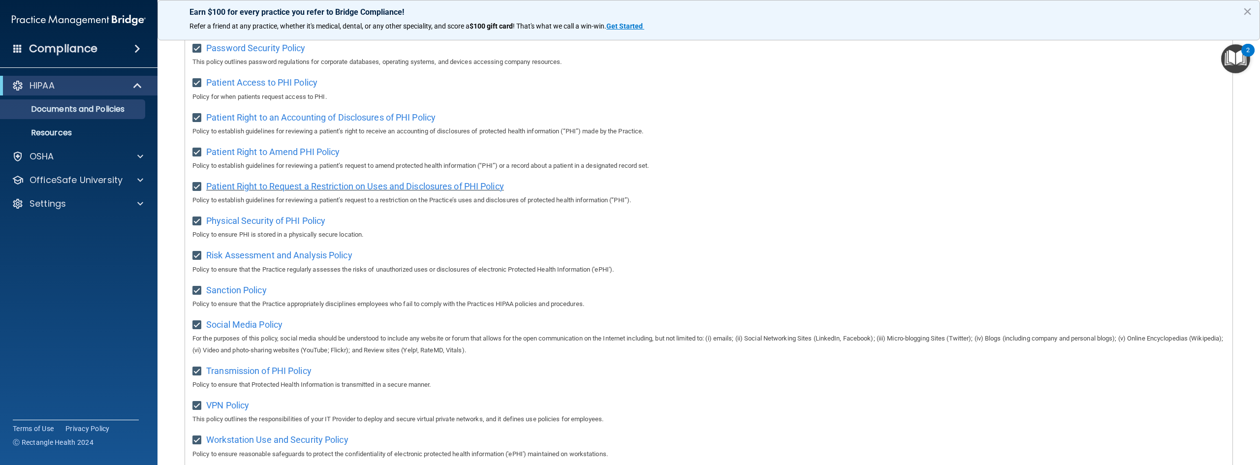
scroll to position [443, 0]
click at [242, 47] on span "Password Security Policy" at bounding box center [255, 45] width 99 height 10
click at [240, 83] on span "Patient Access to PHI Policy" at bounding box center [261, 79] width 111 height 10
click at [271, 120] on span "Patient Right to an Accounting of Disclosures of PHI Policy" at bounding box center [320, 114] width 229 height 10
click at [299, 150] on span "Patient Right to Amend PHI Policy" at bounding box center [272, 149] width 133 height 10
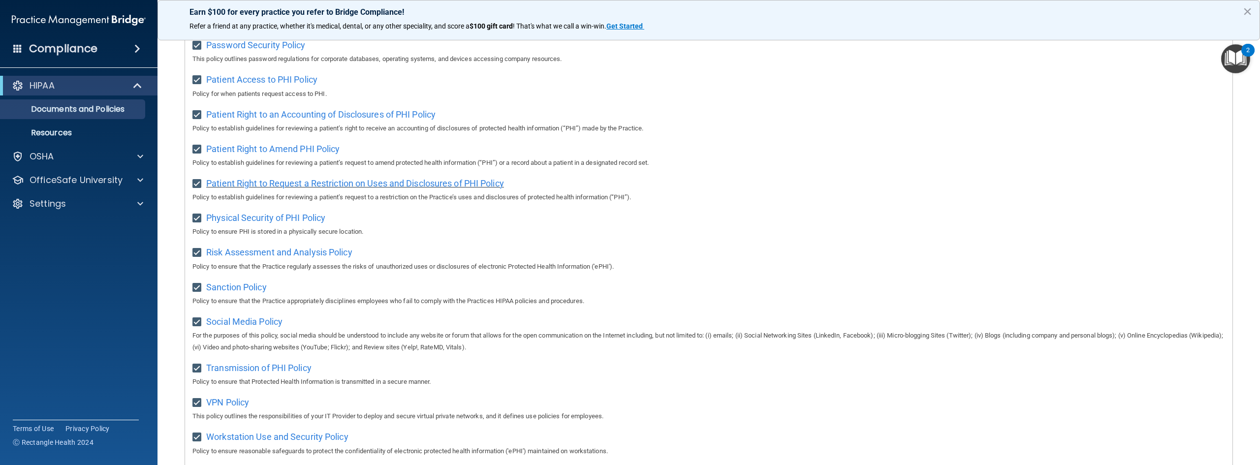
click at [349, 187] on span "Patient Right to Request a Restriction on Uses and Disclosures of PHI Policy" at bounding box center [355, 183] width 298 height 10
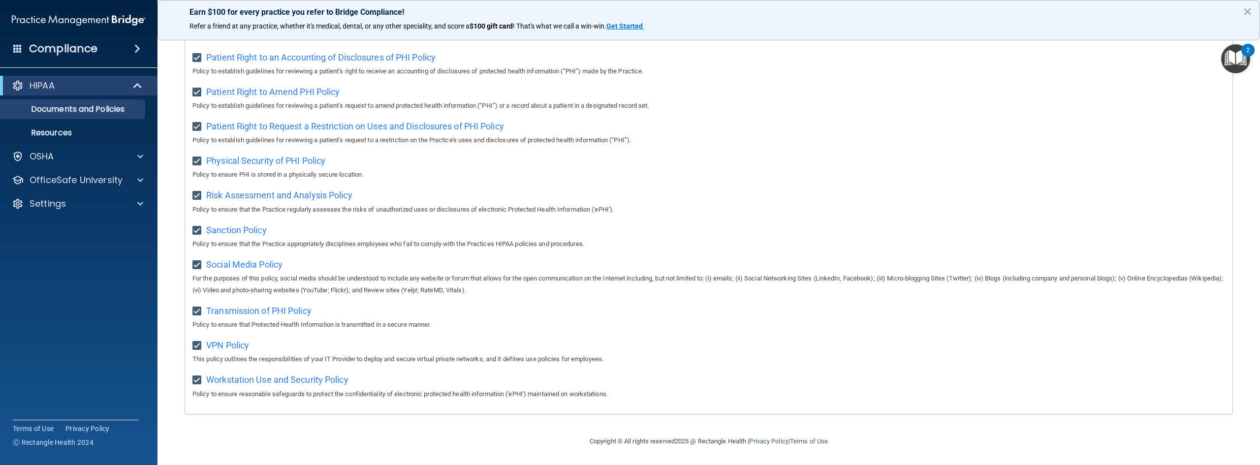
scroll to position [510, 0]
click at [288, 156] on span "Physical Security of PHI Policy" at bounding box center [265, 161] width 119 height 10
click at [290, 190] on span "Risk Assessment and Analysis Policy" at bounding box center [279, 195] width 146 height 10
click at [248, 225] on span "Sanction Policy" at bounding box center [236, 230] width 61 height 10
click at [237, 264] on span "Social Media Policy" at bounding box center [244, 264] width 76 height 10
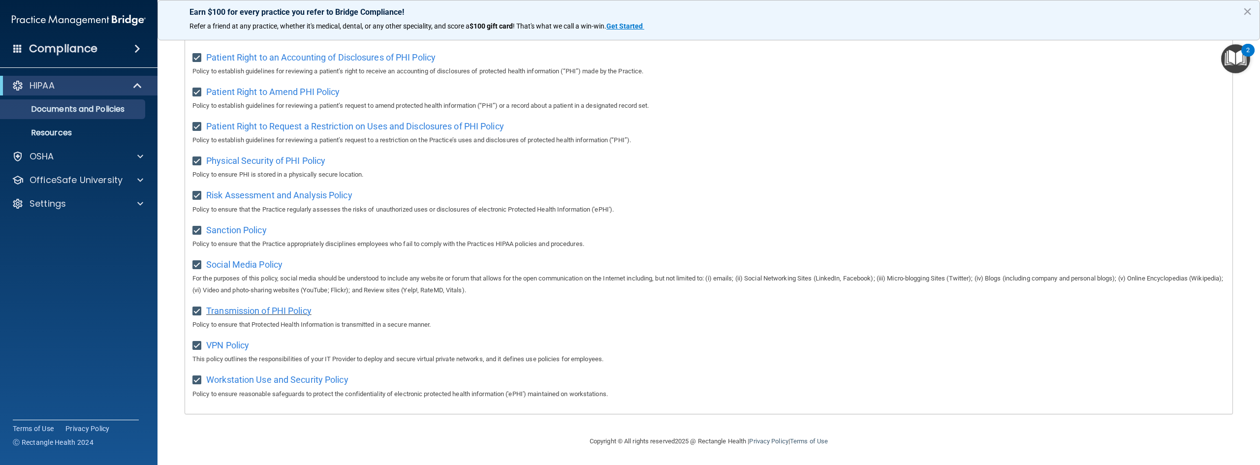
click at [237, 311] on span "Transmission of PHI Policy" at bounding box center [258, 311] width 105 height 10
click at [240, 350] on div "VPN Policy This policy outlines the responsibilities of your IT Provider to dep…" at bounding box center [708, 351] width 1033 height 28
click at [234, 341] on span "VPN Policy" at bounding box center [227, 345] width 43 height 10
click at [225, 380] on span "Workstation Use and Security Policy" at bounding box center [277, 380] width 142 height 10
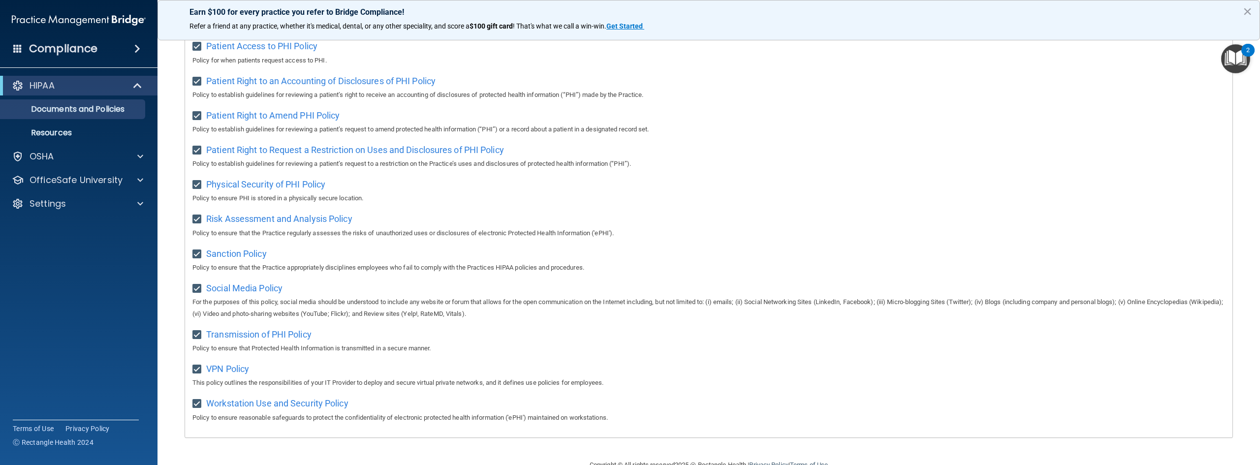
scroll to position [264, 0]
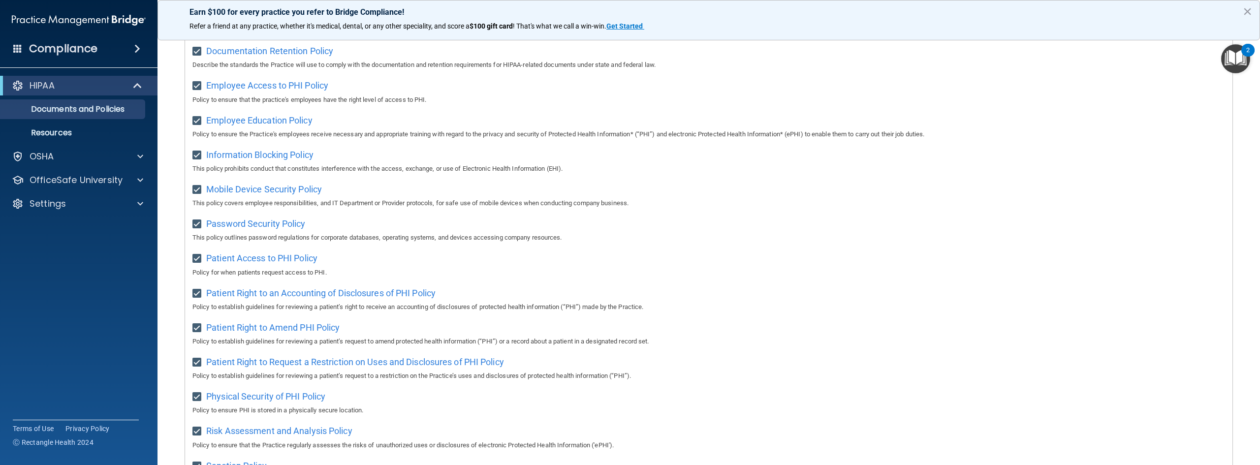
click at [1223, 54] on img "Open Resource Center, 2 new notifications" at bounding box center [1235, 58] width 29 height 29
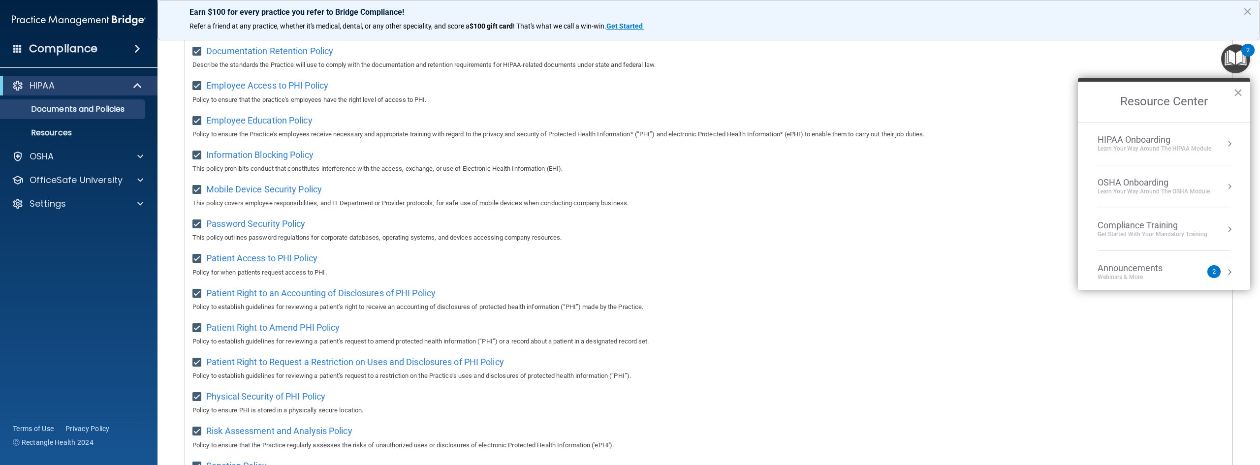
click at [1128, 150] on div "Learn Your Way around the HIPAA module" at bounding box center [1155, 149] width 114 height 8
click at [1108, 160] on li "Welcome to Your Training! Start Here Completed 1 of 1" at bounding box center [1164, 146] width 157 height 32
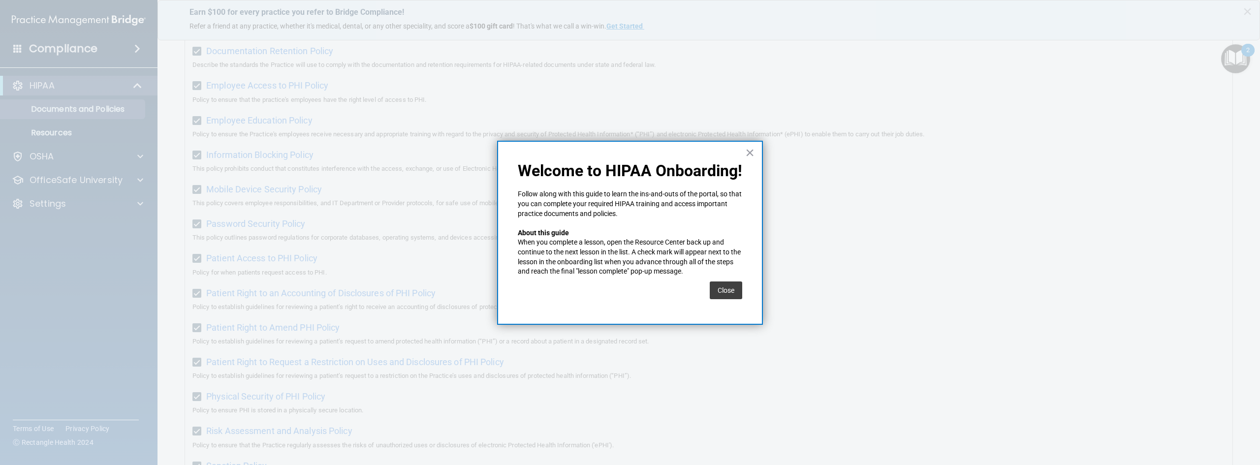
click at [730, 295] on button "Close" at bounding box center [726, 291] width 32 height 18
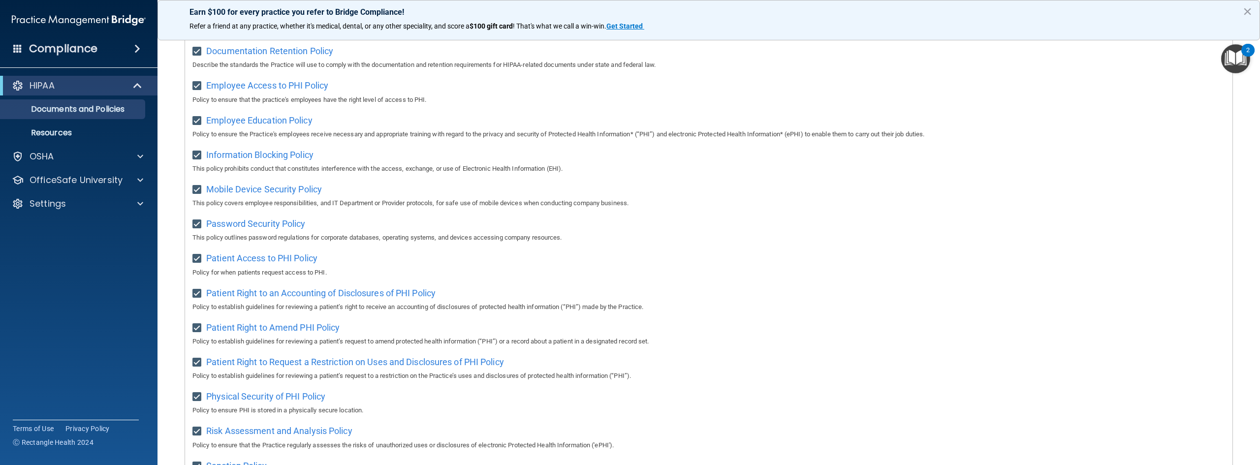
click at [1233, 61] on img "Open Resource Center, 2 new notifications" at bounding box center [1235, 58] width 29 height 29
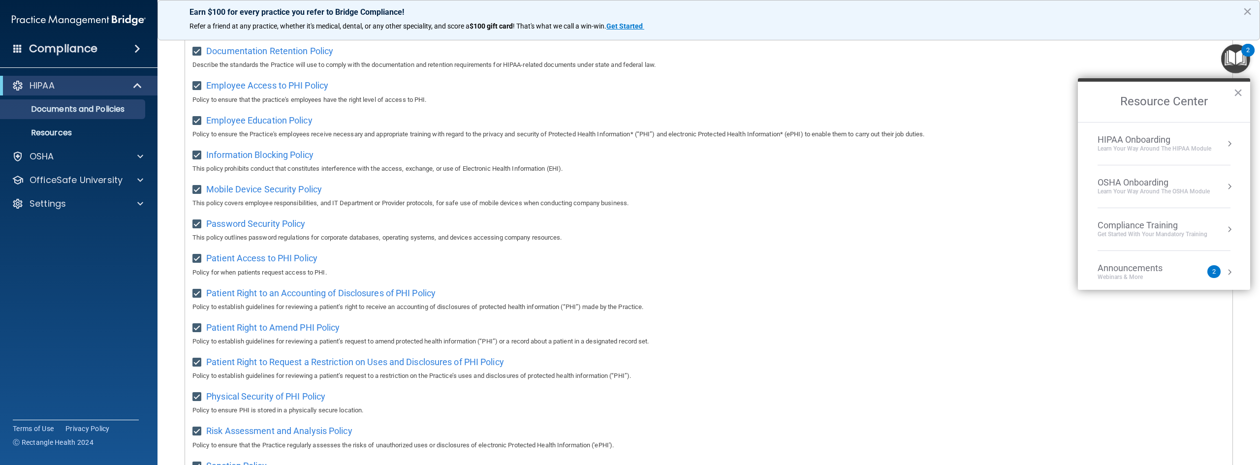
click at [1133, 149] on div "Learn Your Way around the HIPAA module" at bounding box center [1155, 149] width 114 height 8
click at [1111, 168] on div "Policies" at bounding box center [1167, 166] width 125 height 9
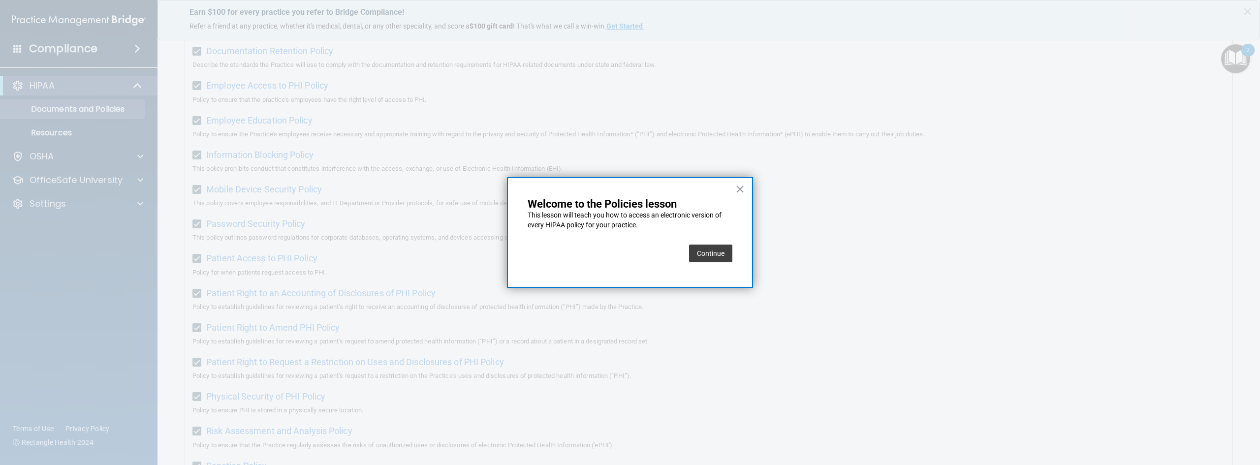
click at [710, 250] on button "Continue" at bounding box center [710, 254] width 43 height 18
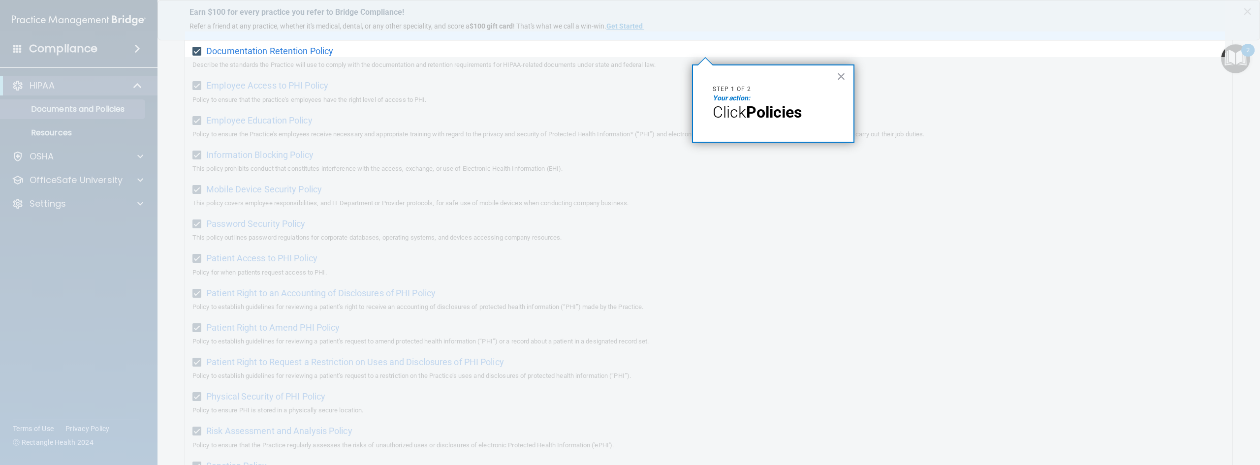
scroll to position [76, 0]
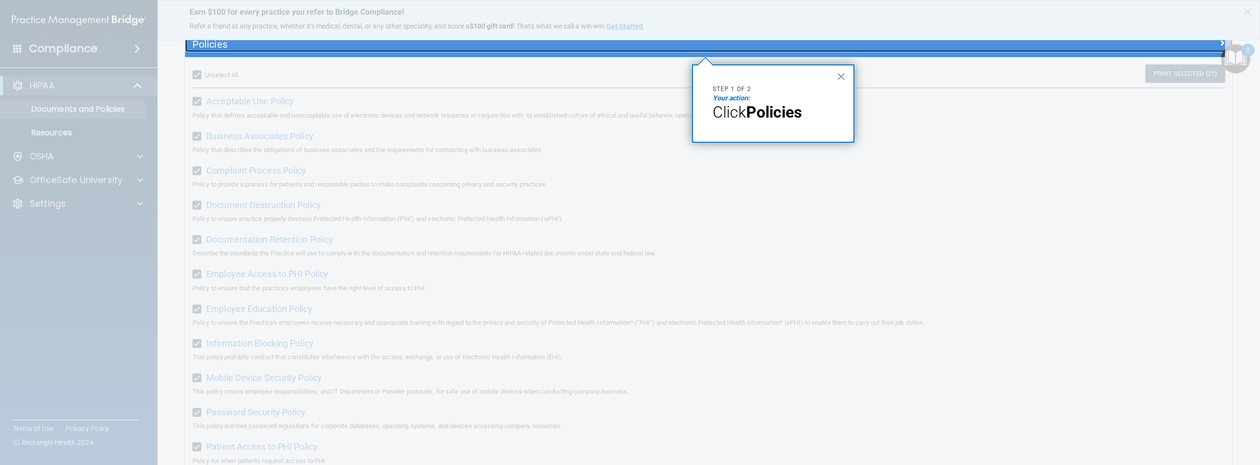
click at [206, 46] on h5 "Policies" at bounding box center [577, 44] width 771 height 11
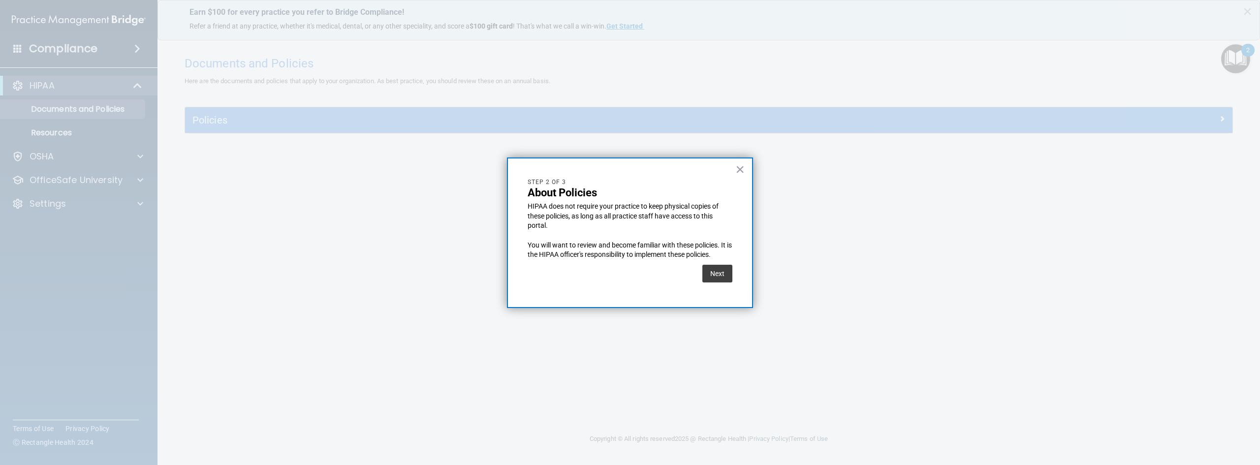
scroll to position [0, 0]
click at [710, 277] on button "Next" at bounding box center [717, 274] width 30 height 18
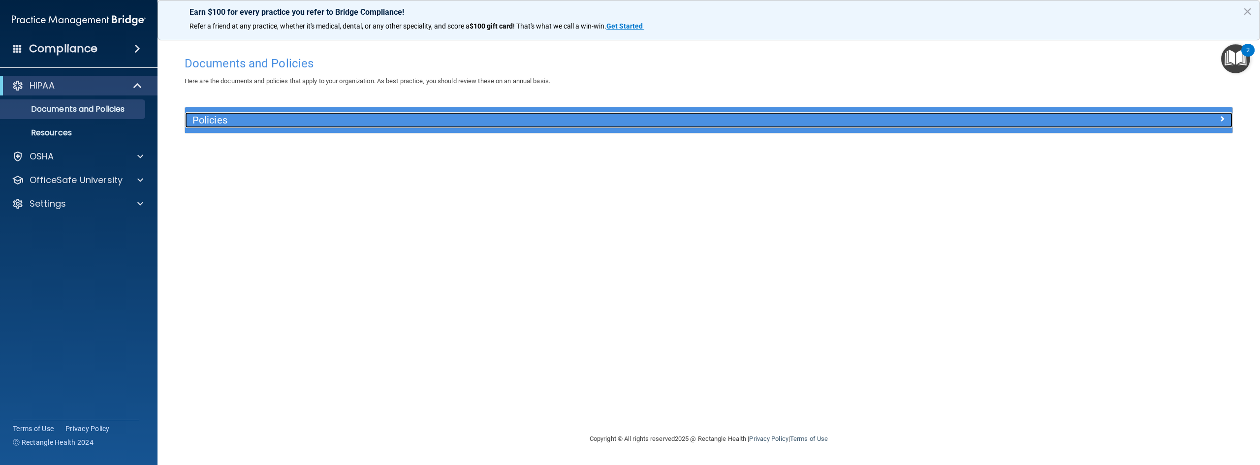
click at [250, 123] on h5 "Policies" at bounding box center [577, 120] width 771 height 11
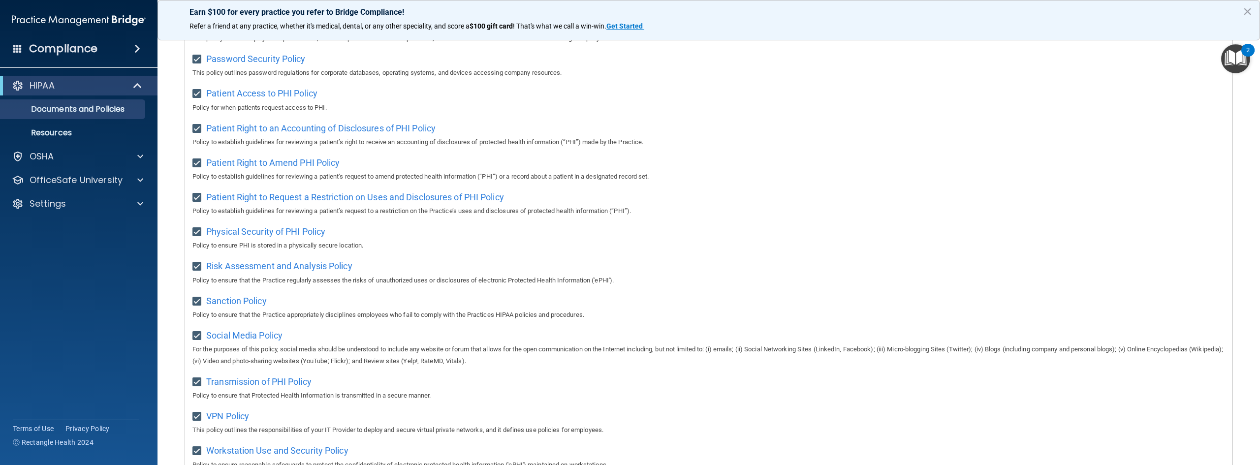
scroll to position [510, 0]
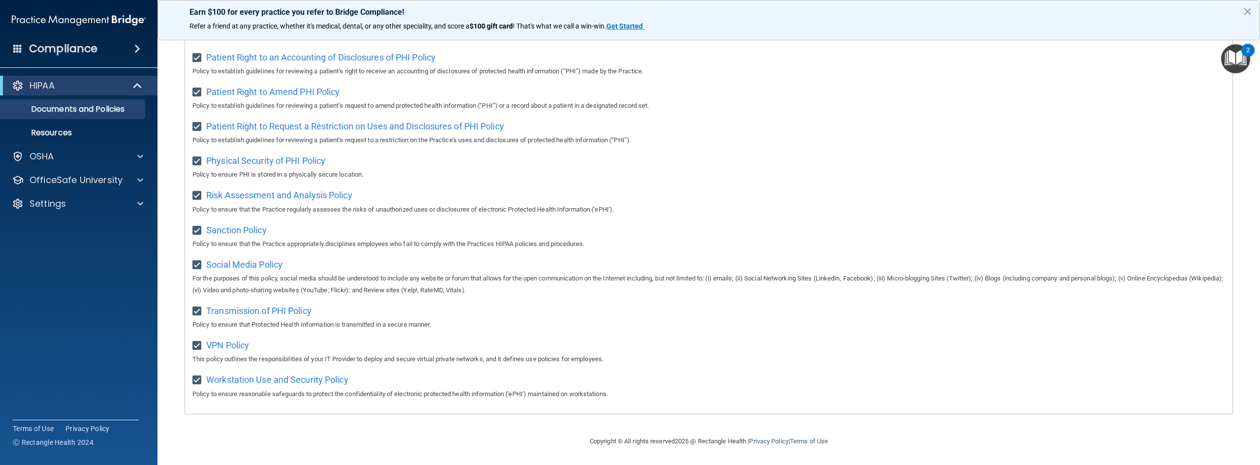
click at [1231, 60] on img "Open Resource Center, 2 new notifications" at bounding box center [1235, 58] width 29 height 29
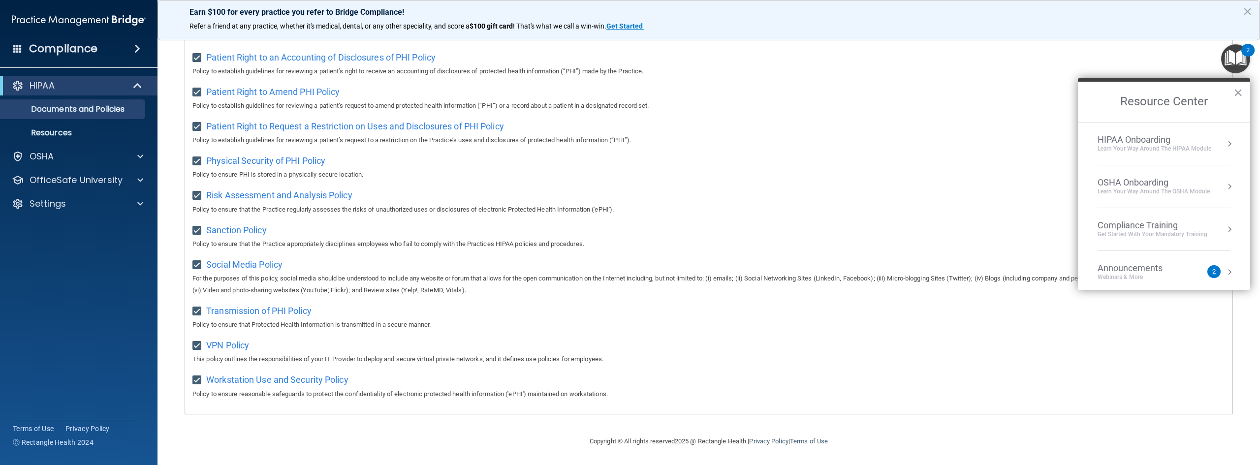
click at [1175, 145] on div "Learn Your Way around the HIPAA module" at bounding box center [1155, 149] width 114 height 8
click at [1142, 195] on div "Completed 0 of 8" at bounding box center [1167, 196] width 125 height 7
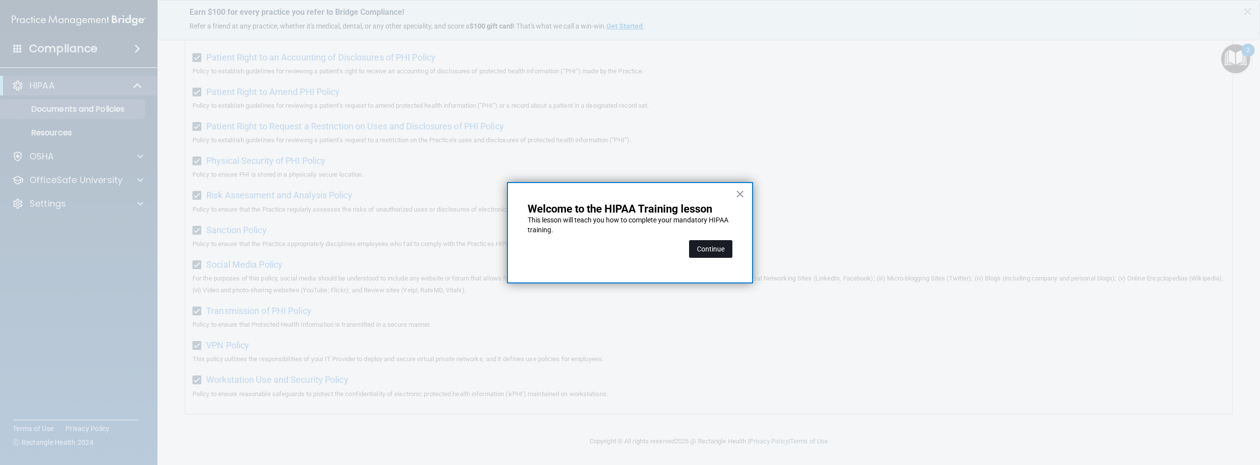
click at [708, 244] on button "Continue" at bounding box center [710, 249] width 43 height 18
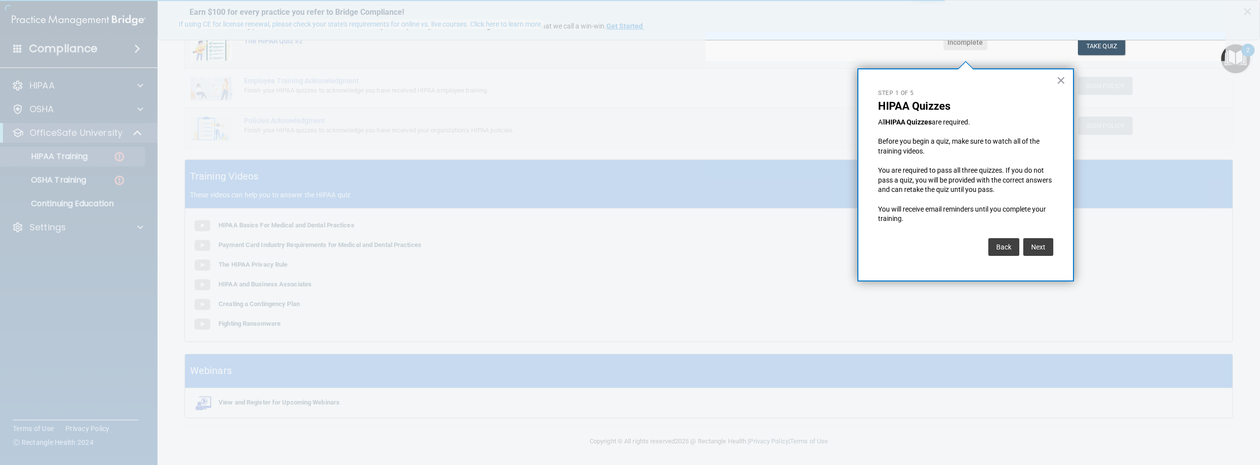
scroll to position [76, 0]
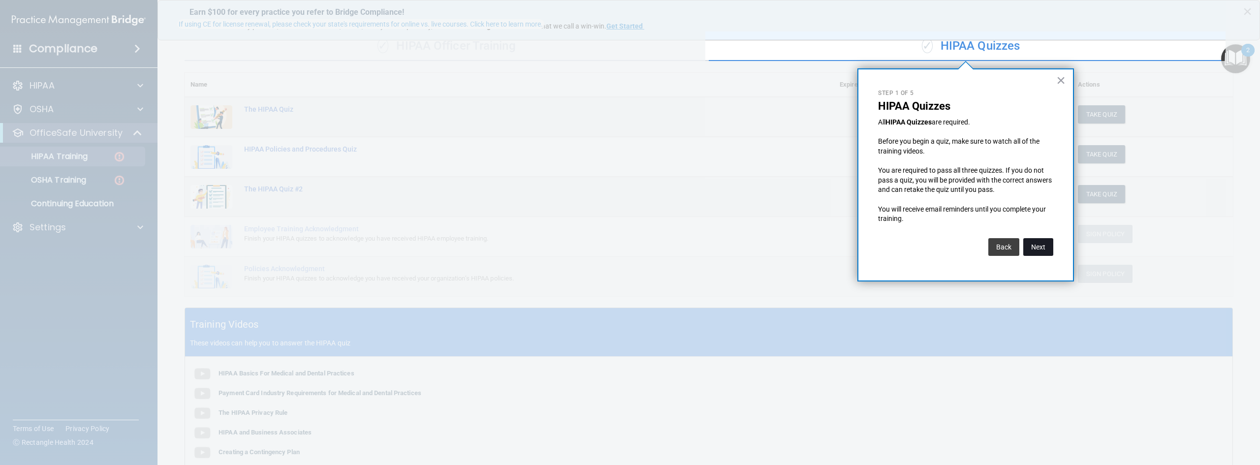
click at [1034, 249] on button "Next" at bounding box center [1038, 247] width 30 height 18
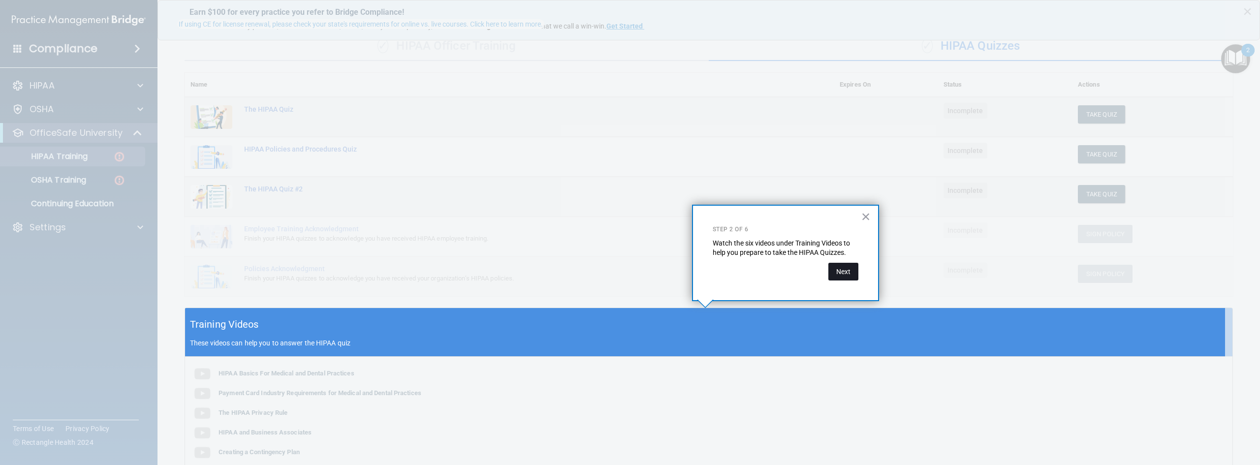
click at [845, 275] on button "Next" at bounding box center [843, 272] width 30 height 18
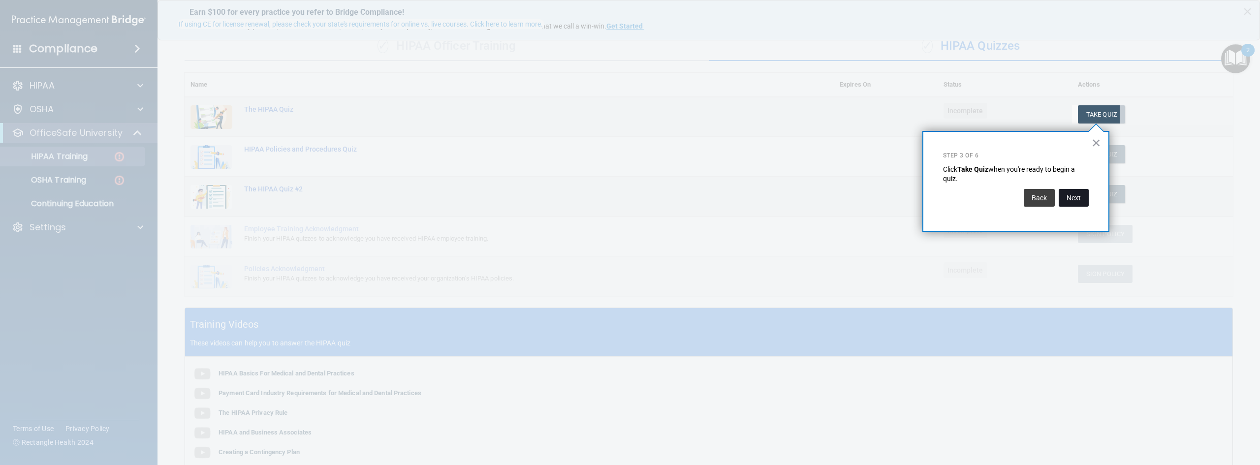
click at [1075, 201] on button "Next" at bounding box center [1074, 198] width 30 height 18
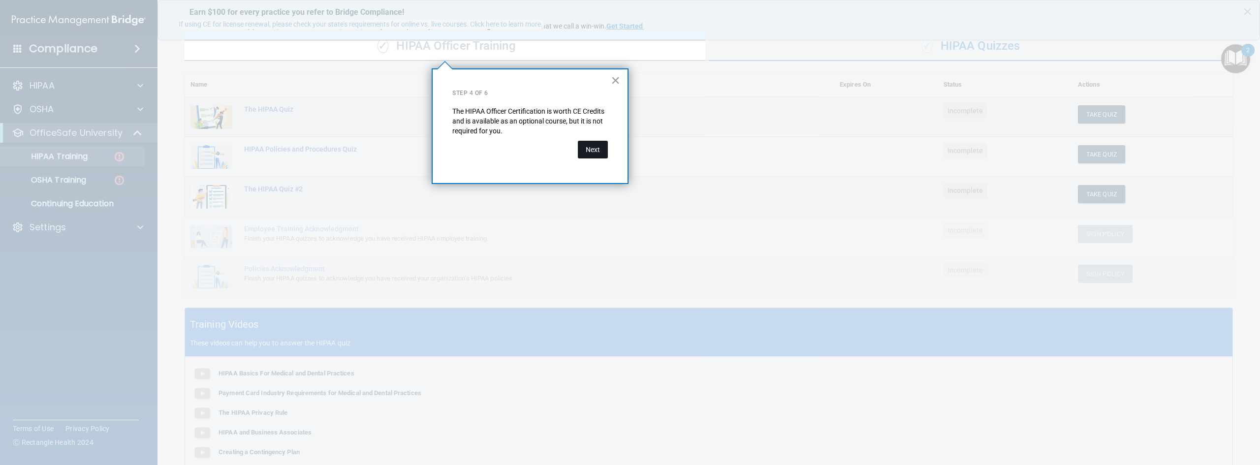
click at [588, 146] on button "Next" at bounding box center [593, 150] width 30 height 18
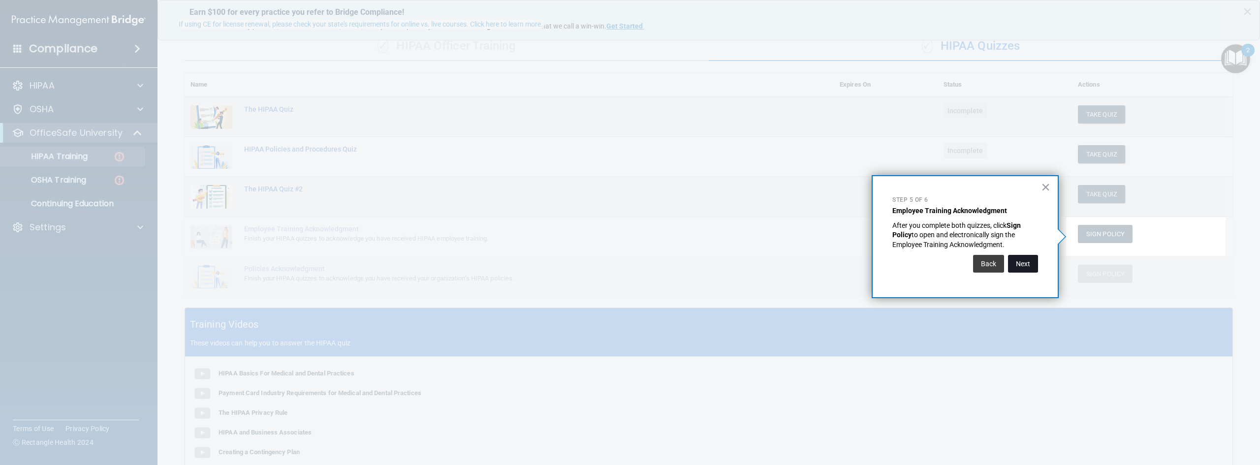
click at [1023, 262] on button "Next" at bounding box center [1023, 264] width 30 height 18
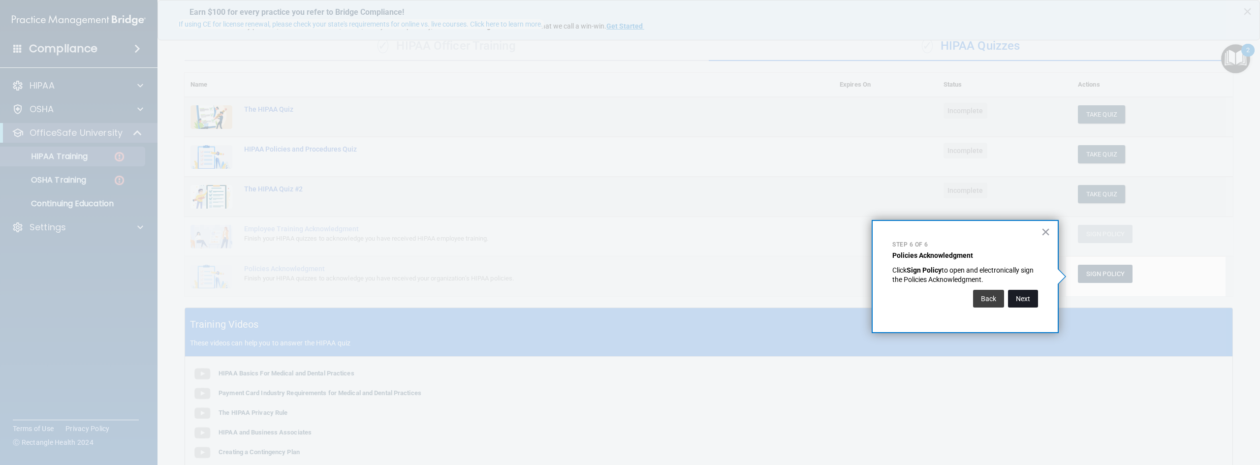
click at [1023, 294] on button "Next" at bounding box center [1023, 299] width 30 height 18
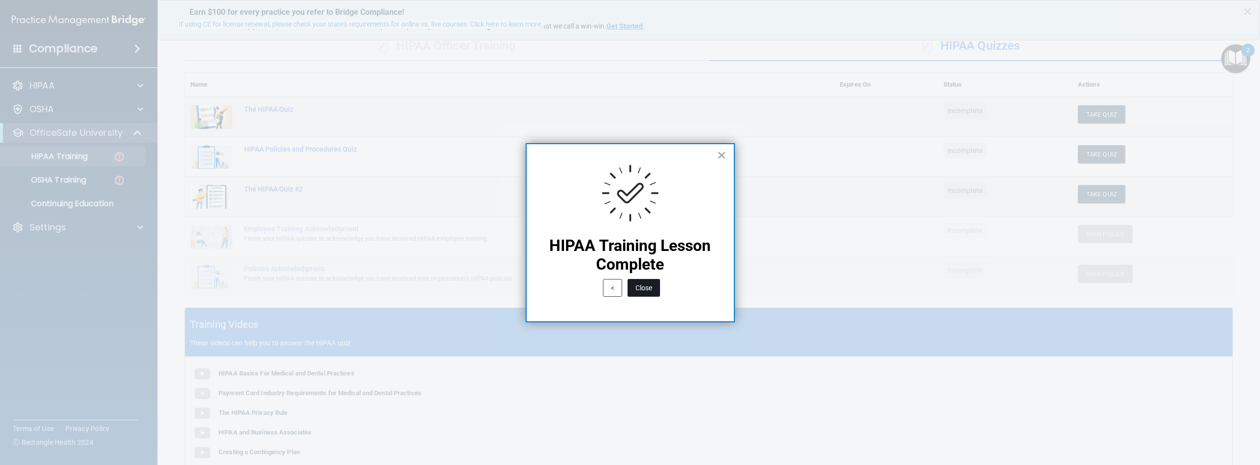
click at [645, 284] on button "Close" at bounding box center [644, 288] width 32 height 18
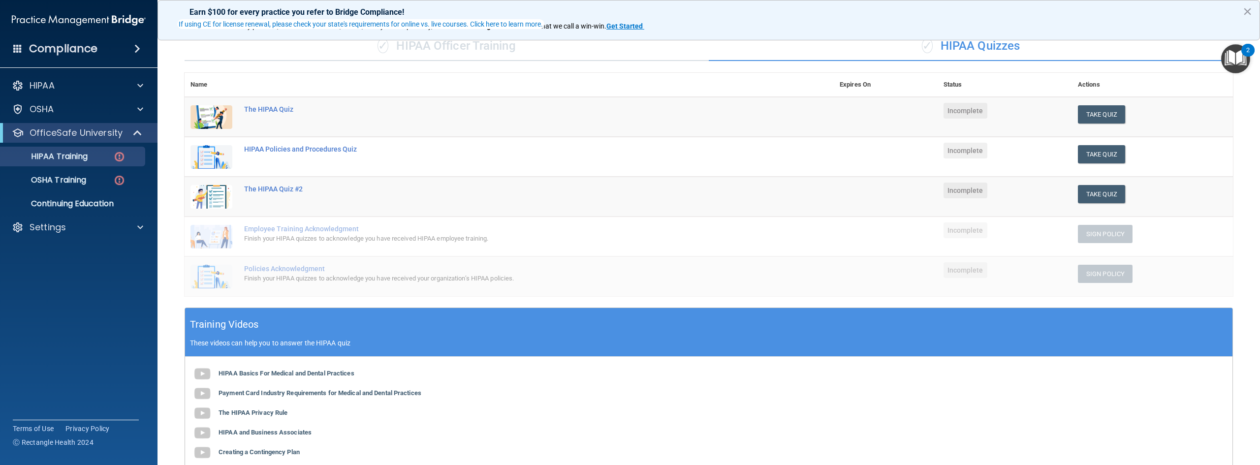
scroll to position [0, 0]
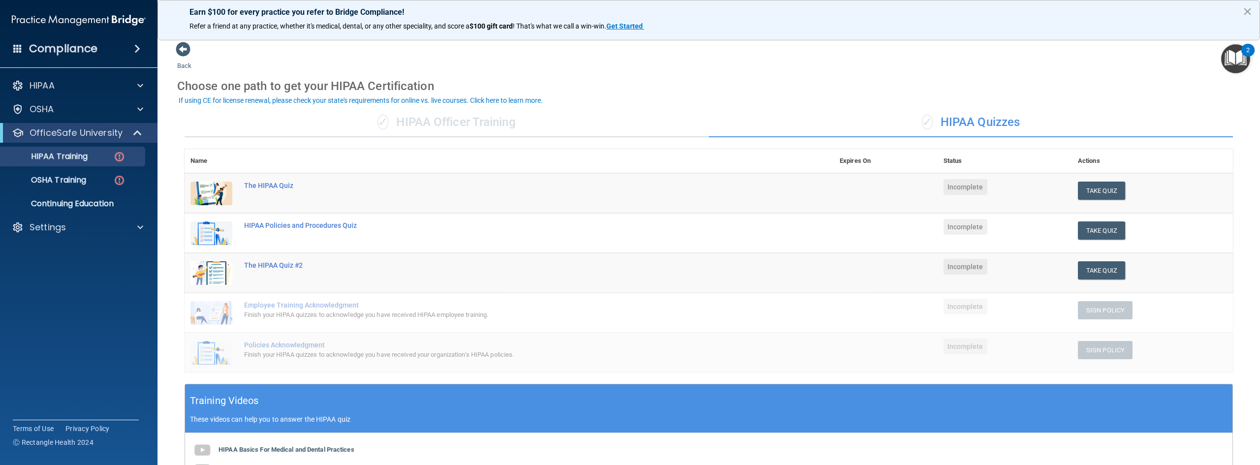
click at [1225, 56] on img "Open Resource Center, 2 new notifications" at bounding box center [1235, 58] width 29 height 29
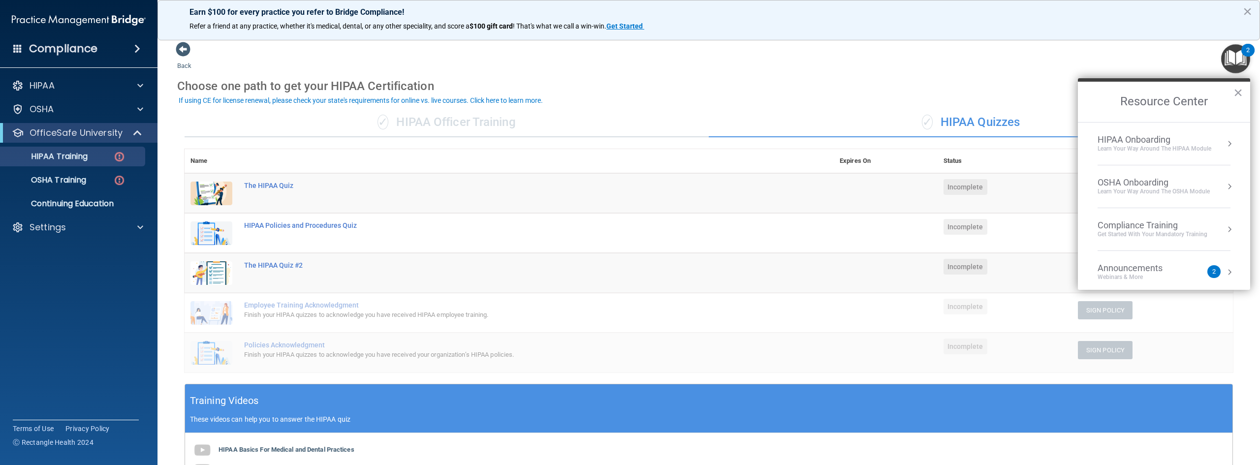
click at [1156, 132] on li "HIPAA Onboarding Learn Your Way around the HIPAA module" at bounding box center [1164, 144] width 133 height 43
click at [1123, 168] on div "Policies" at bounding box center [1167, 166] width 125 height 9
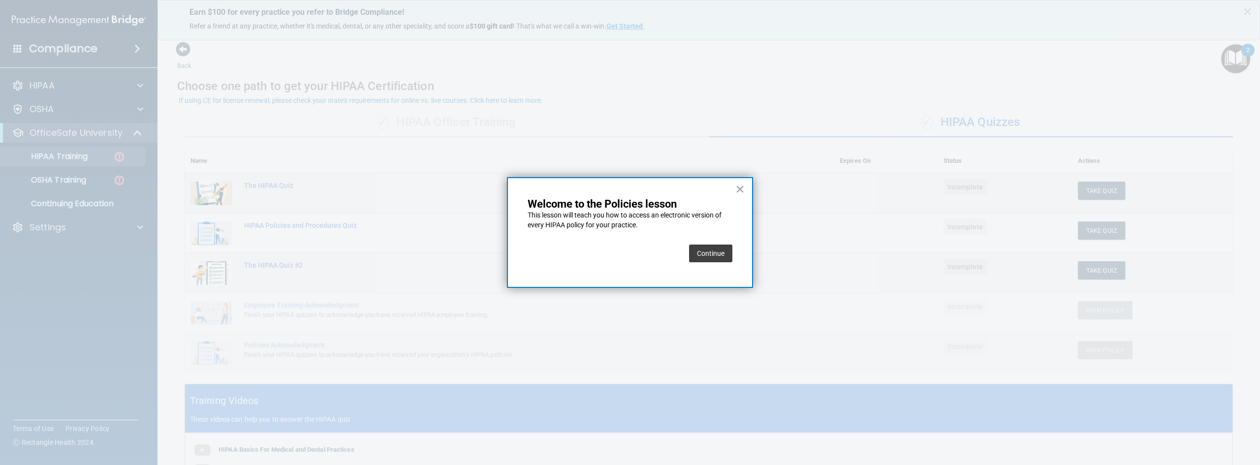
click at [706, 254] on button "Continue" at bounding box center [710, 254] width 43 height 18
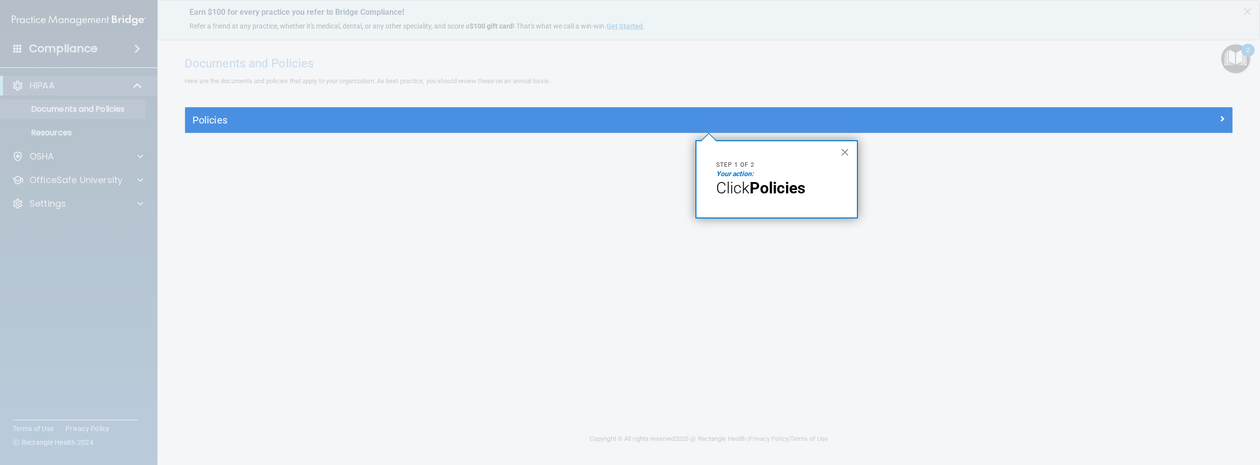
click at [846, 153] on button "×" at bounding box center [844, 152] width 9 height 16
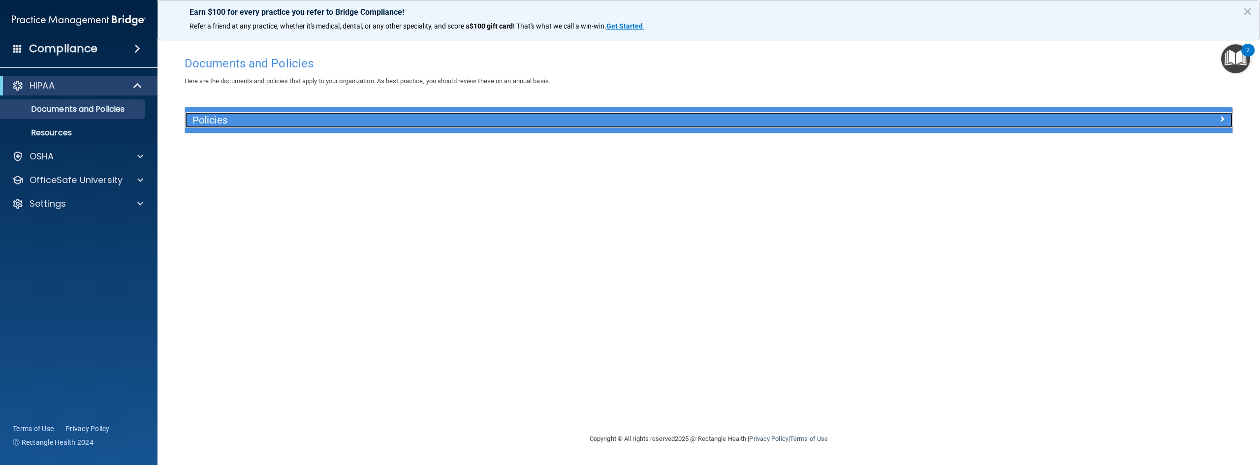
click at [1028, 119] on div at bounding box center [1102, 118] width 262 height 12
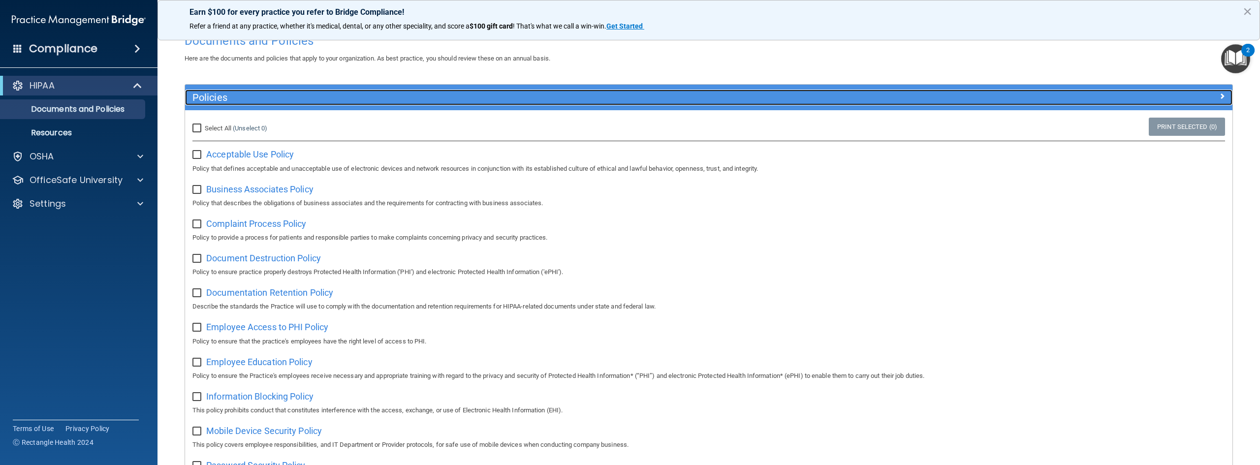
scroll to position [18, 0]
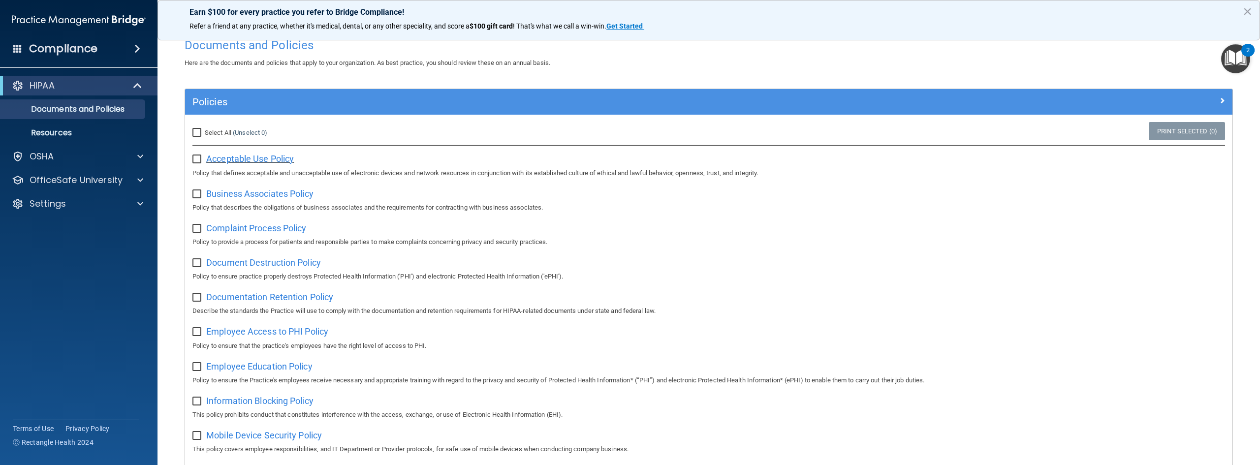
click at [265, 161] on span "Acceptable Use Policy" at bounding box center [250, 159] width 88 height 10
click at [194, 159] on input "checkbox" at bounding box center [197, 160] width 11 height 8
checkbox input "true"
click at [950, 309] on p "Describe the standards the Practice will use to comply with the documentation a…" at bounding box center [708, 311] width 1033 height 12
click at [208, 195] on span "Business Associates Policy" at bounding box center [259, 194] width 107 height 10
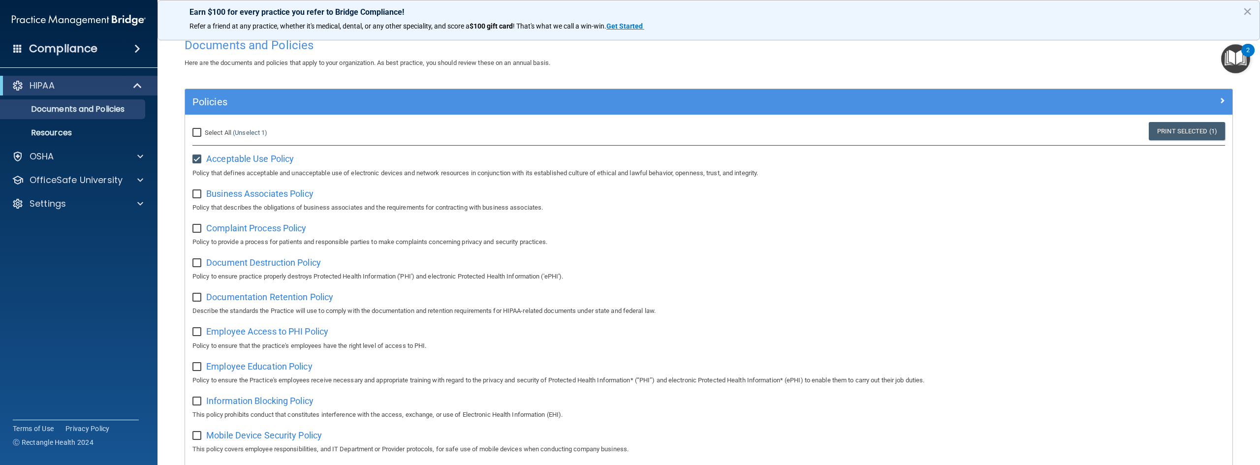
click at [195, 199] on div "Business Associates Policy Policy that describes the obligations of business as…" at bounding box center [708, 200] width 1033 height 28
click at [195, 194] on input "checkbox" at bounding box center [197, 194] width 11 height 8
checkbox input "true"
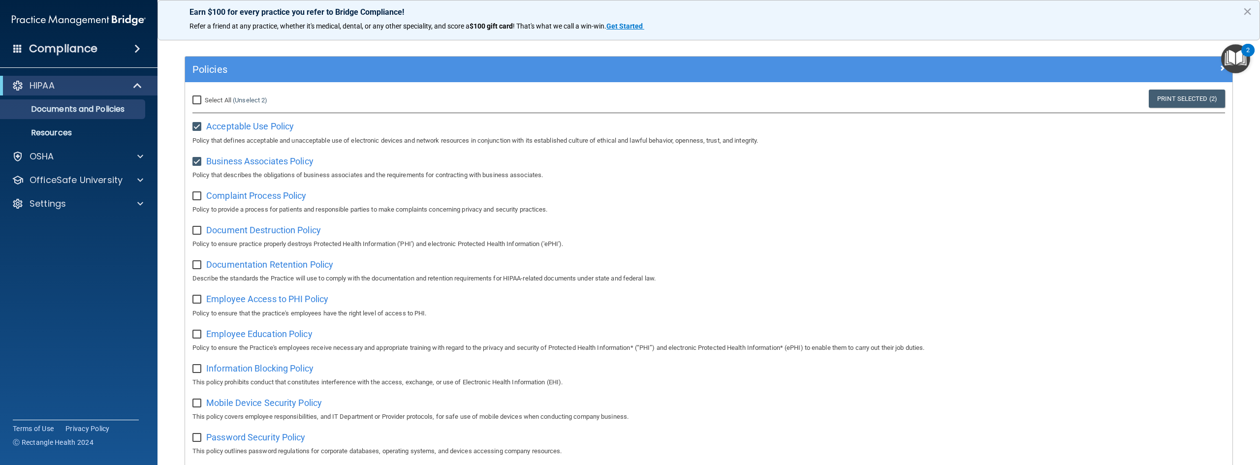
scroll to position [67, 0]
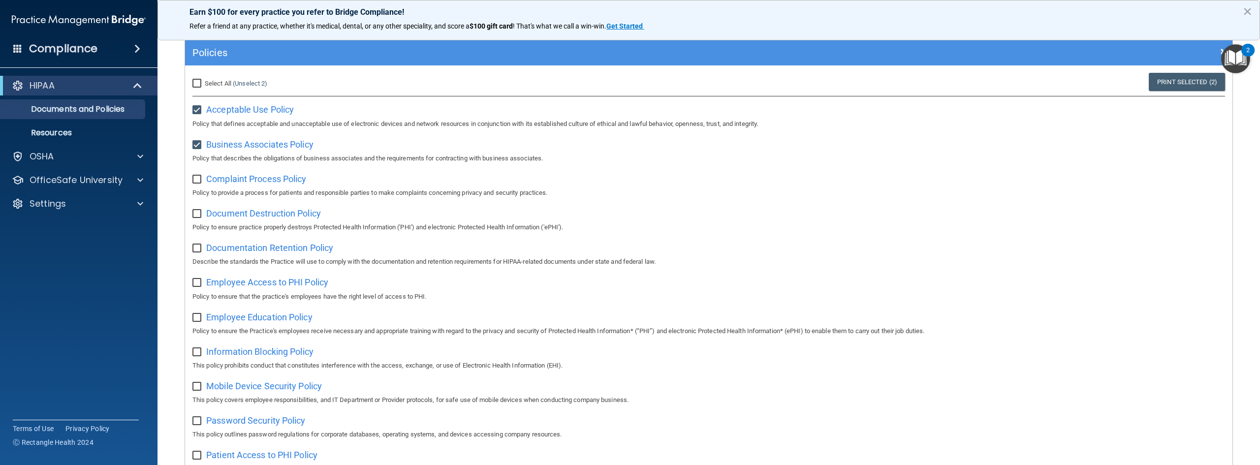
click at [227, 174] on div "Complaint Process Policy Policy to provide a process for patients and responsib…" at bounding box center [708, 185] width 1033 height 28
click at [228, 178] on span "Complaint Process Policy" at bounding box center [256, 179] width 100 height 10
click at [196, 181] on input "checkbox" at bounding box center [197, 180] width 11 height 8
checkbox input "true"
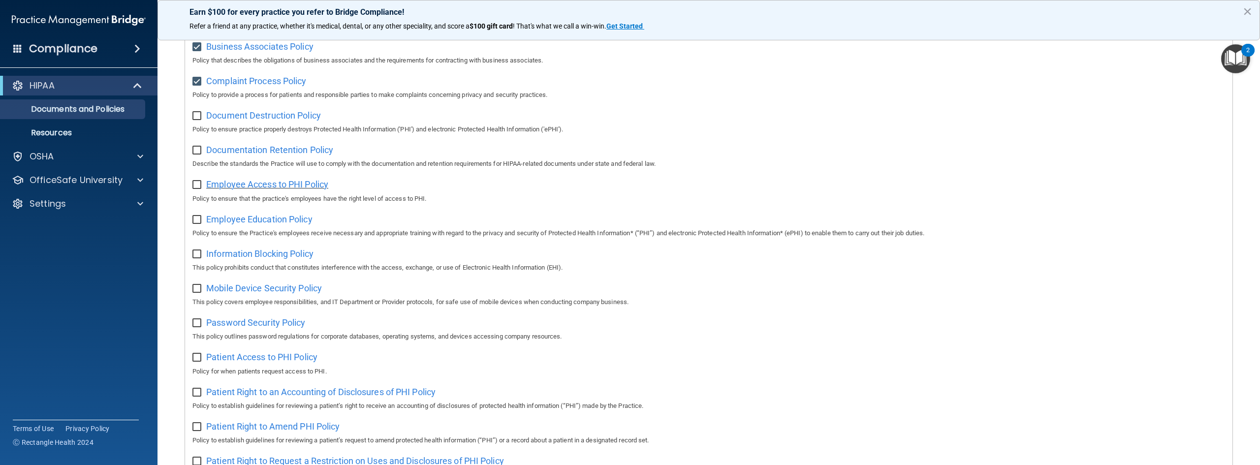
scroll to position [166, 0]
click at [245, 114] on span "Document Destruction Policy" at bounding box center [263, 115] width 115 height 10
click at [194, 114] on input "checkbox" at bounding box center [197, 116] width 11 height 8
checkbox input "true"
click at [226, 150] on span "Documentation Retention Policy" at bounding box center [269, 149] width 127 height 10
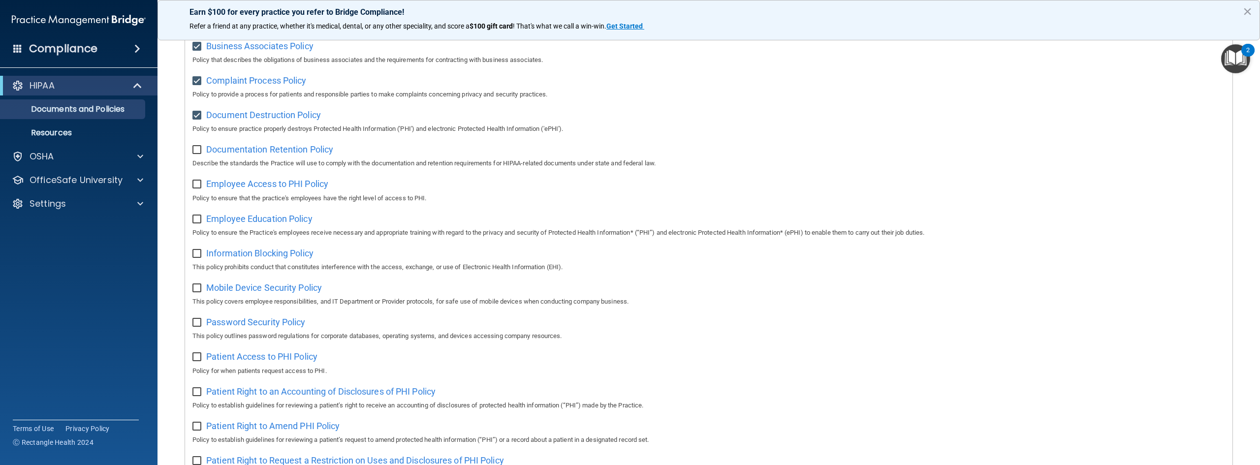
click at [198, 154] on input "checkbox" at bounding box center [197, 150] width 11 height 8
checkbox input "true"
click at [254, 187] on span "Employee Access to PHI Policy" at bounding box center [267, 184] width 122 height 10
click at [198, 185] on input "checkbox" at bounding box center [197, 185] width 11 height 8
checkbox input "true"
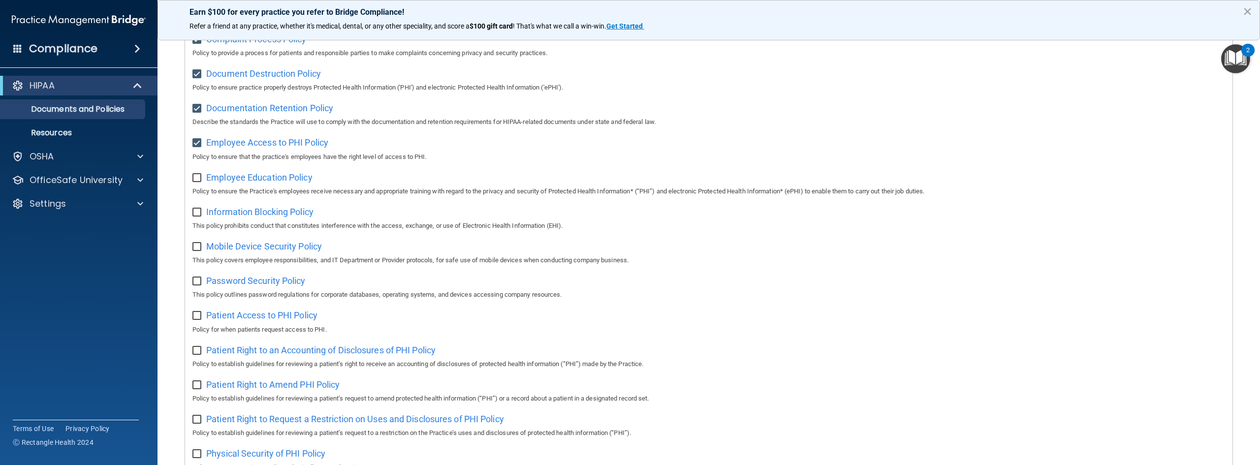
scroll to position [264, 0]
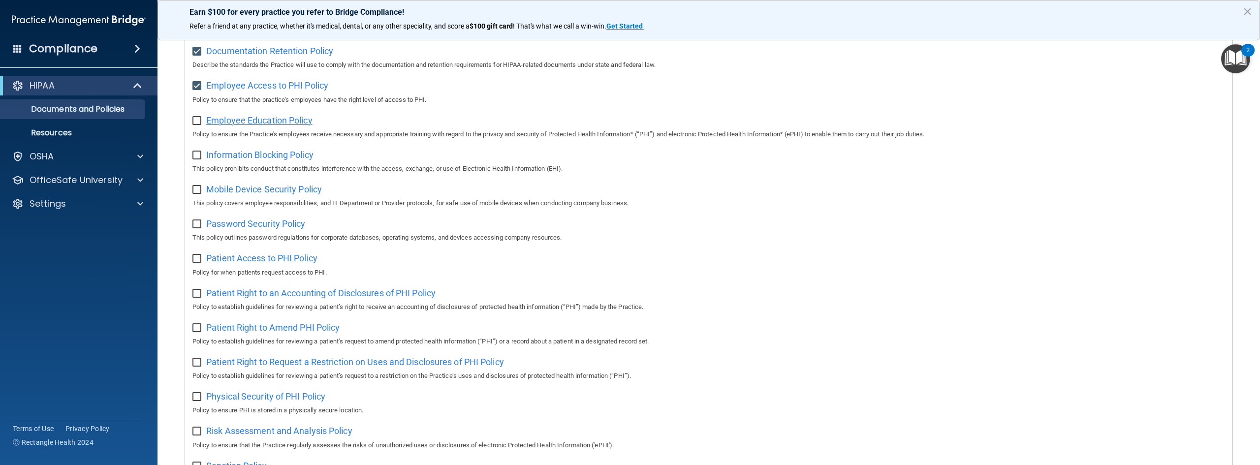
click at [256, 122] on span "Employee Education Policy" at bounding box center [259, 120] width 106 height 10
click at [248, 125] on span "Employee Education Policy" at bounding box center [259, 120] width 106 height 10
click at [200, 128] on div "Employee Education Policy Policy to ensure the Practice's employees receive nec…" at bounding box center [708, 126] width 1033 height 28
click at [198, 125] on input "checkbox" at bounding box center [197, 121] width 11 height 8
checkbox input "true"
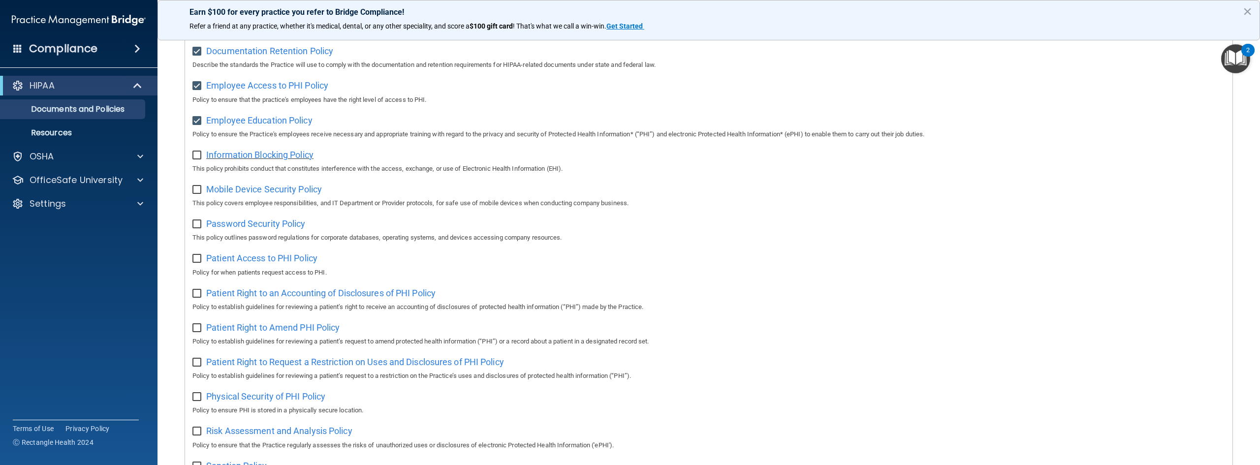
click at [232, 156] on span "Information Blocking Policy" at bounding box center [259, 155] width 107 height 10
click at [196, 158] on input "checkbox" at bounding box center [197, 156] width 11 height 8
checkbox input "true"
click at [218, 193] on span "Mobile Device Security Policy" at bounding box center [264, 189] width 116 height 10
click at [196, 191] on input "checkbox" at bounding box center [197, 190] width 11 height 8
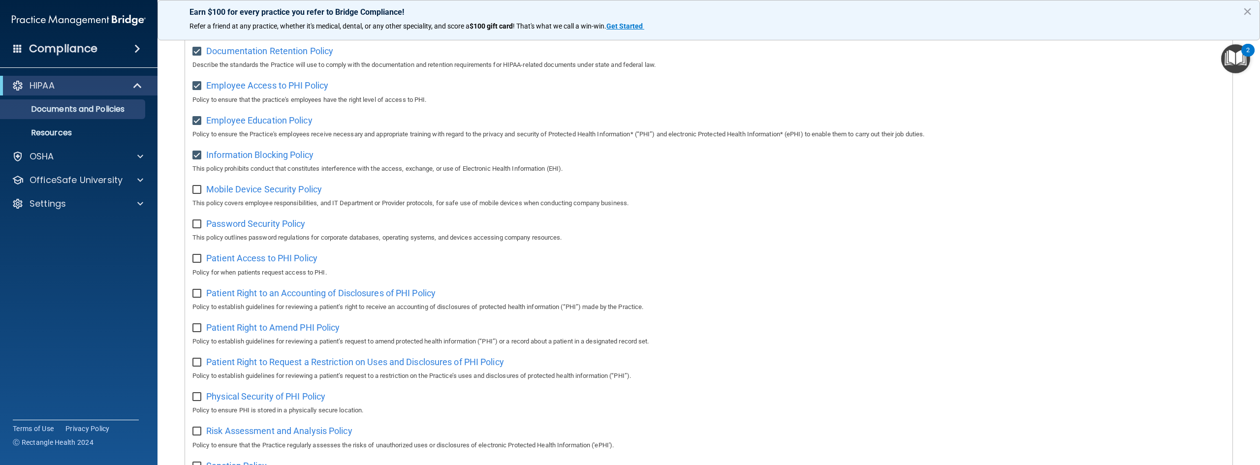
checkbox input "true"
click at [226, 226] on span "Password Security Policy" at bounding box center [255, 224] width 99 height 10
click at [195, 228] on input "checkbox" at bounding box center [197, 225] width 11 height 8
checkbox input "true"
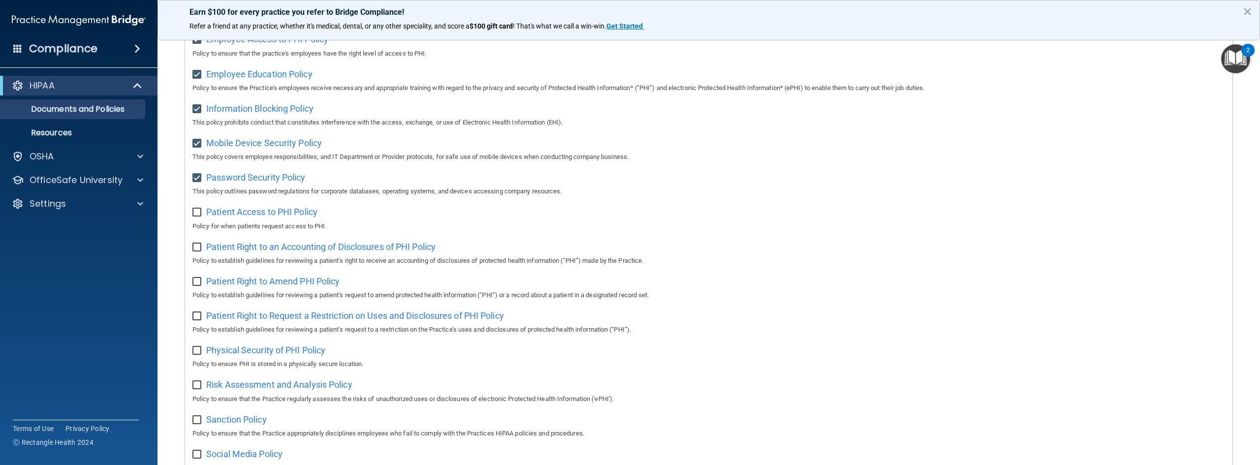
scroll to position [363, 0]
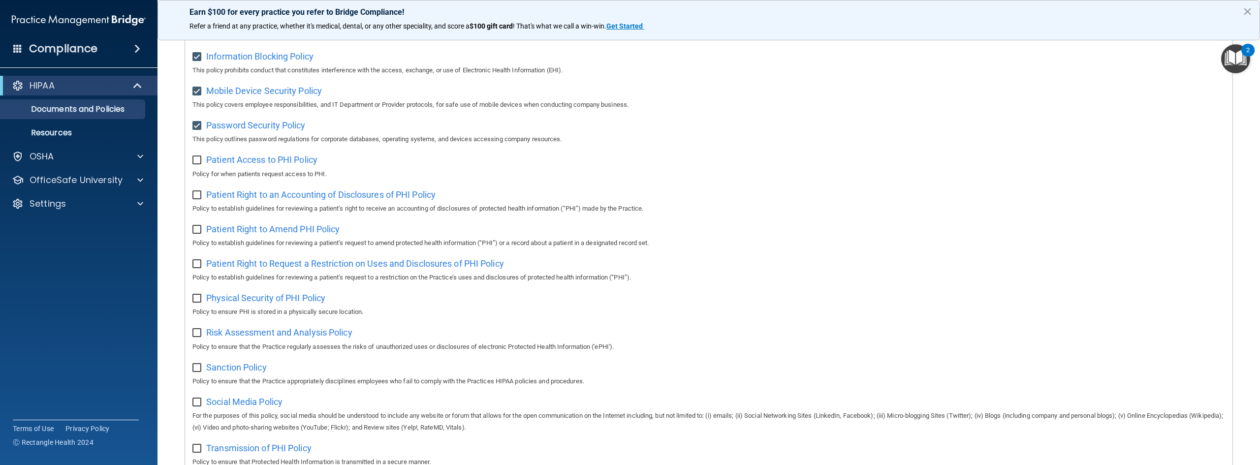
click at [236, 171] on div "Patient Access to PHI Policy Policy for when patients request access to PHI." at bounding box center [708, 166] width 1033 height 28
click at [236, 165] on span "Patient Access to PHI Policy" at bounding box center [261, 160] width 111 height 10
click at [194, 164] on input "checkbox" at bounding box center [197, 161] width 11 height 8
checkbox input "true"
click at [263, 197] on span "Patient Right to an Accounting of Disclosures of PHI Policy" at bounding box center [320, 194] width 229 height 10
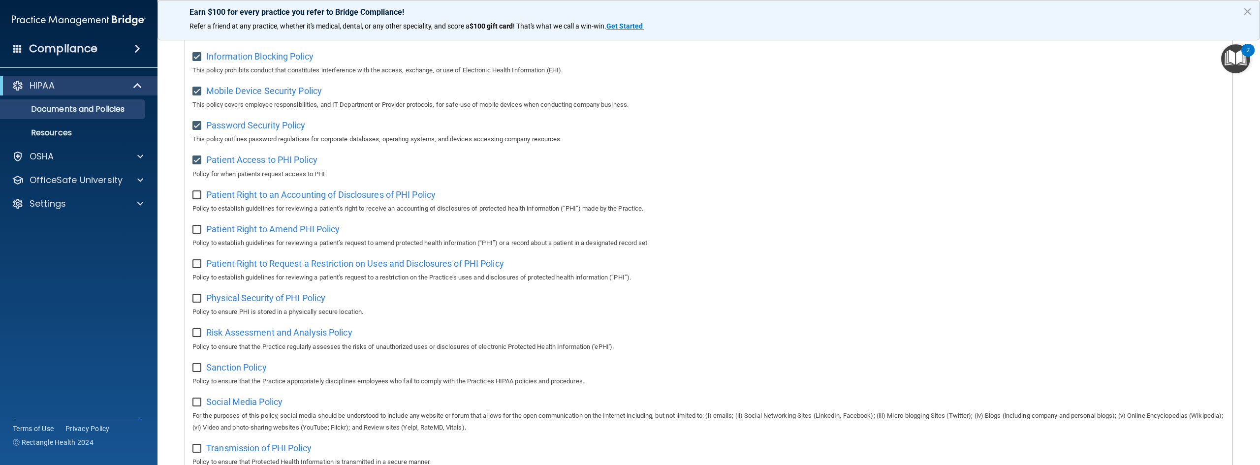
click at [195, 195] on input "checkbox" at bounding box center [197, 195] width 11 height 8
checkbox input "true"
click at [252, 234] on span "Patient Right to Amend PHI Policy" at bounding box center [272, 229] width 133 height 10
click at [195, 234] on input "checkbox" at bounding box center [197, 230] width 11 height 8
checkbox input "true"
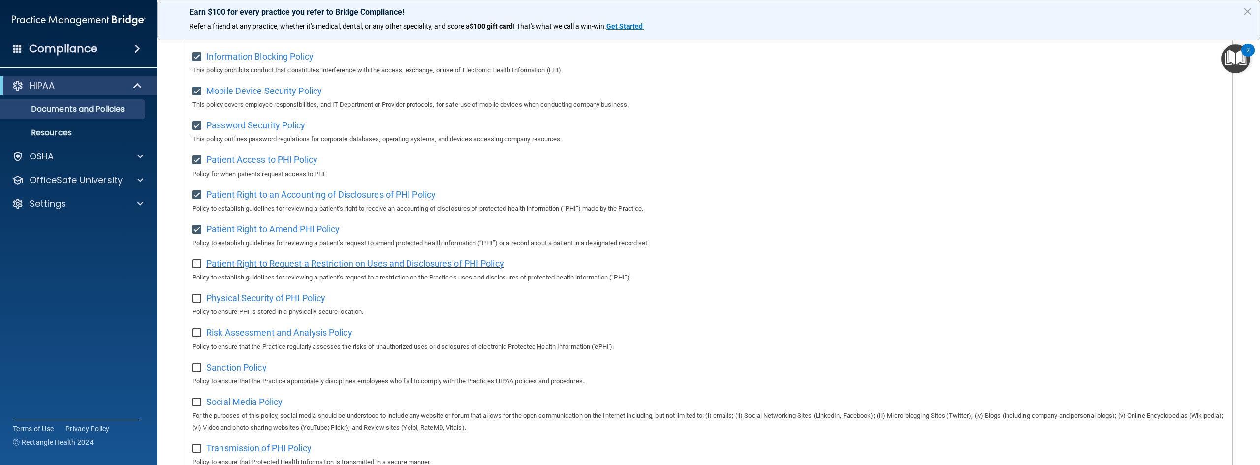
click at [295, 267] on span "Patient Right to Request a Restriction on Uses and Disclosures of PHI Policy" at bounding box center [355, 263] width 298 height 10
click at [196, 268] on input "checkbox" at bounding box center [197, 264] width 11 height 8
checkbox input "true"
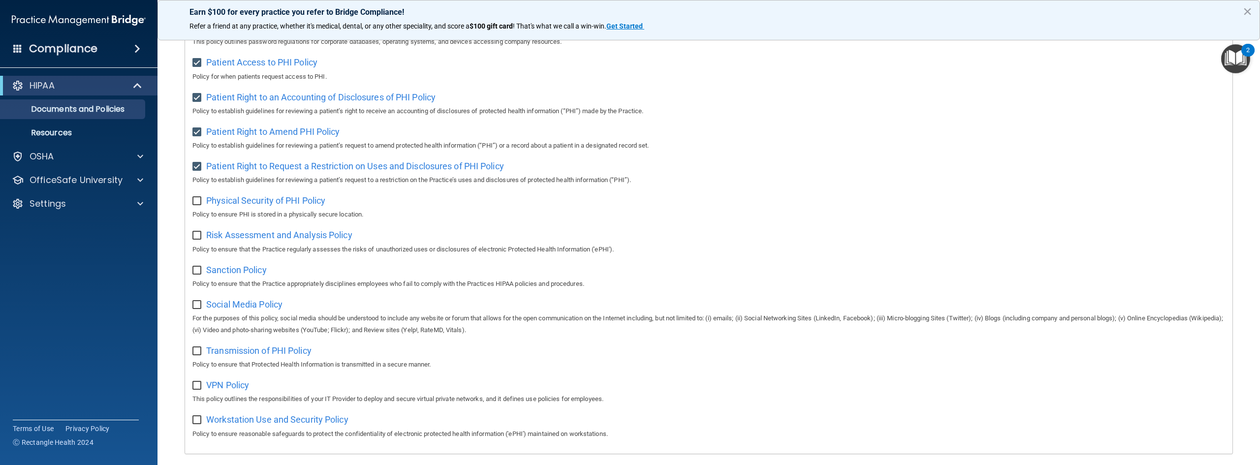
scroll to position [461, 0]
click at [279, 205] on span "Physical Security of PHI Policy" at bounding box center [265, 199] width 119 height 10
click at [193, 204] on input "checkbox" at bounding box center [197, 200] width 11 height 8
checkbox input "true"
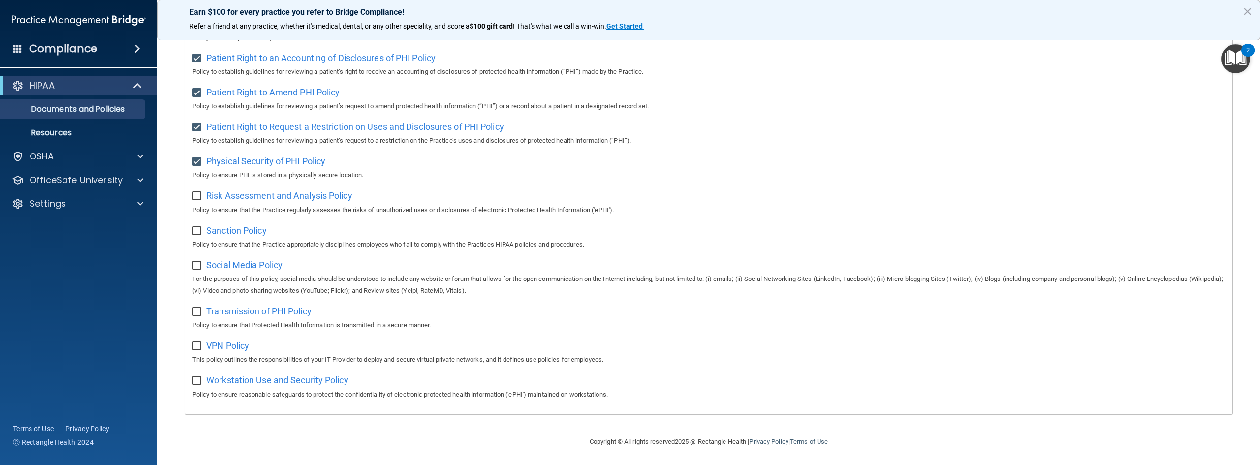
scroll to position [510, 0]
click at [232, 191] on span "Risk Assessment and Analysis Policy" at bounding box center [279, 195] width 146 height 10
click at [195, 192] on input "checkbox" at bounding box center [197, 196] width 11 height 8
checkbox input "true"
click at [229, 229] on span "Sanction Policy" at bounding box center [236, 230] width 61 height 10
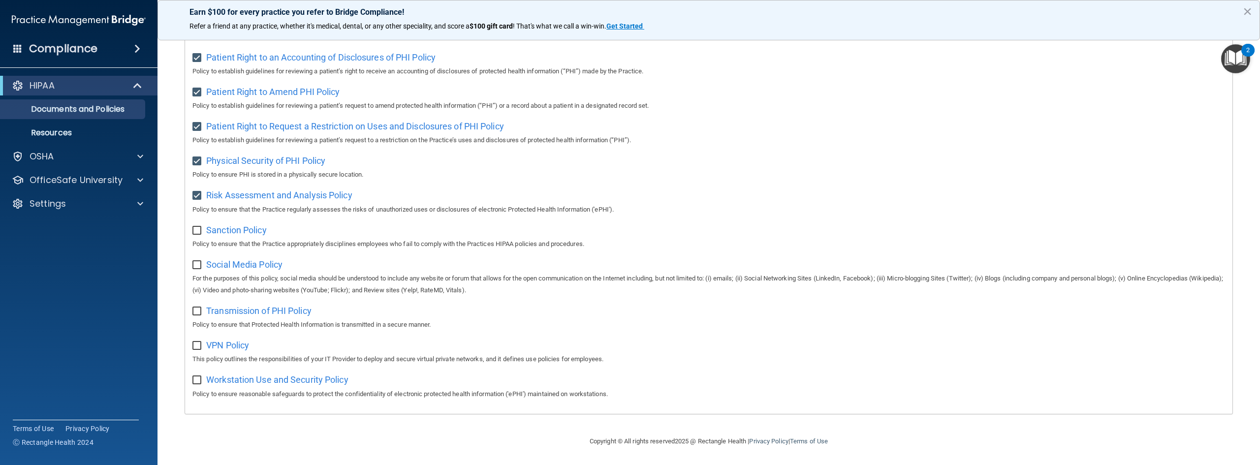
click at [198, 227] on input "checkbox" at bounding box center [197, 231] width 11 height 8
checkbox input "true"
click at [247, 263] on span "Social Media Policy" at bounding box center [244, 264] width 76 height 10
click at [200, 261] on input "checkbox" at bounding box center [197, 265] width 11 height 8
checkbox input "true"
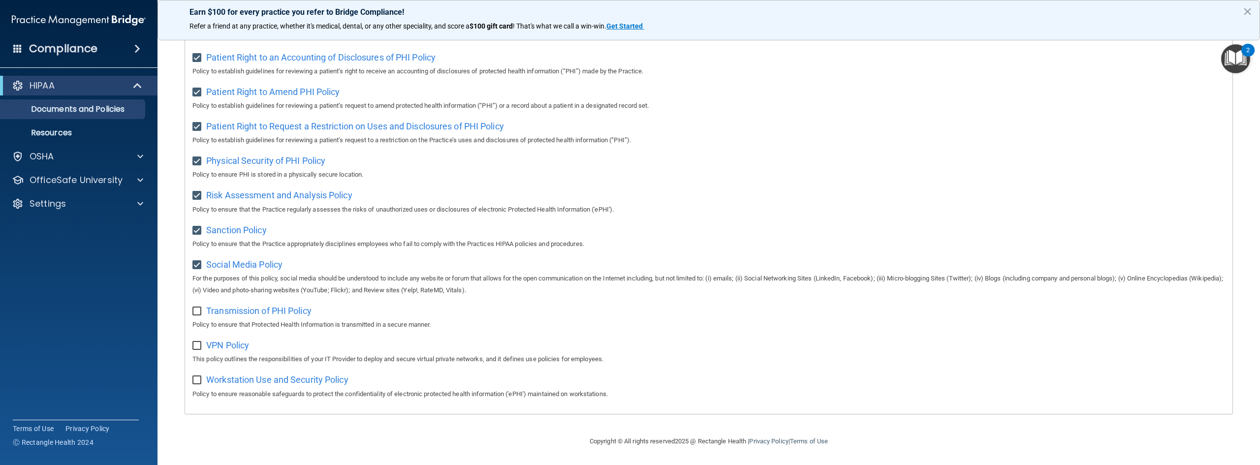
click at [1243, 54] on div "2" at bounding box center [1247, 50] width 13 height 13
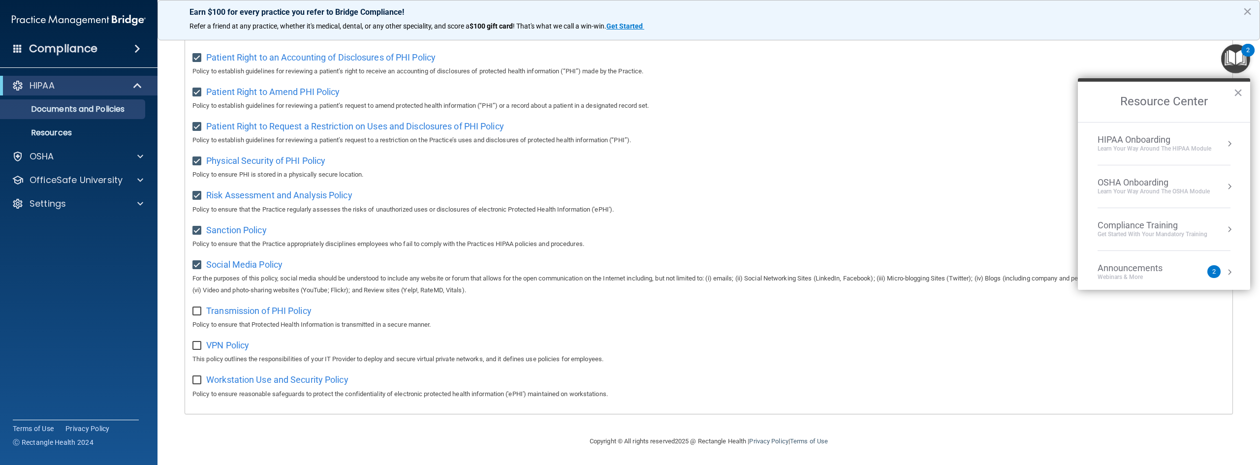
click at [1169, 145] on div "Learn Your Way around the HIPAA module" at bounding box center [1155, 149] width 114 height 8
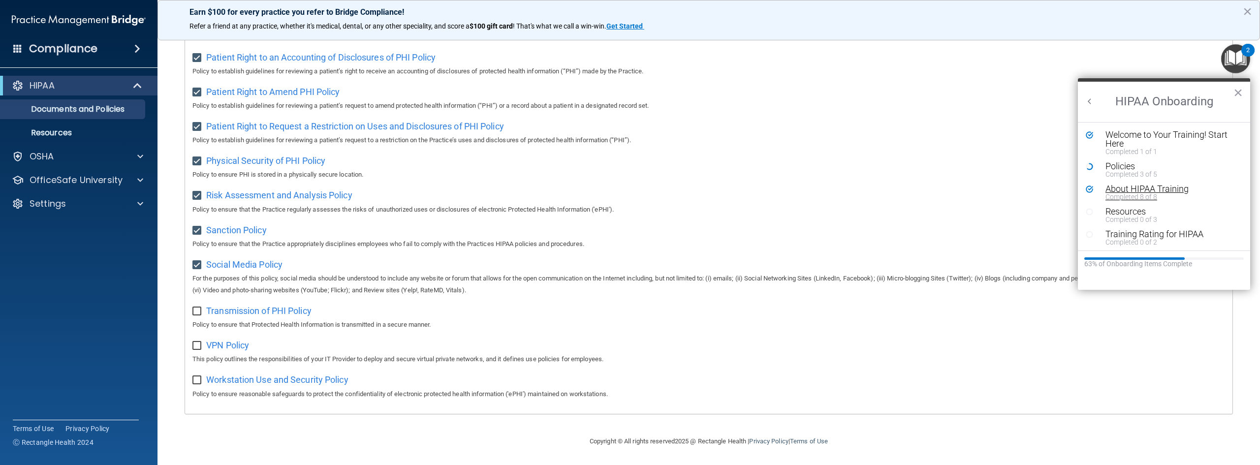
scroll to position [2, 0]
click at [1155, 187] on div "About HIPAA Training" at bounding box center [1167, 187] width 125 height 9
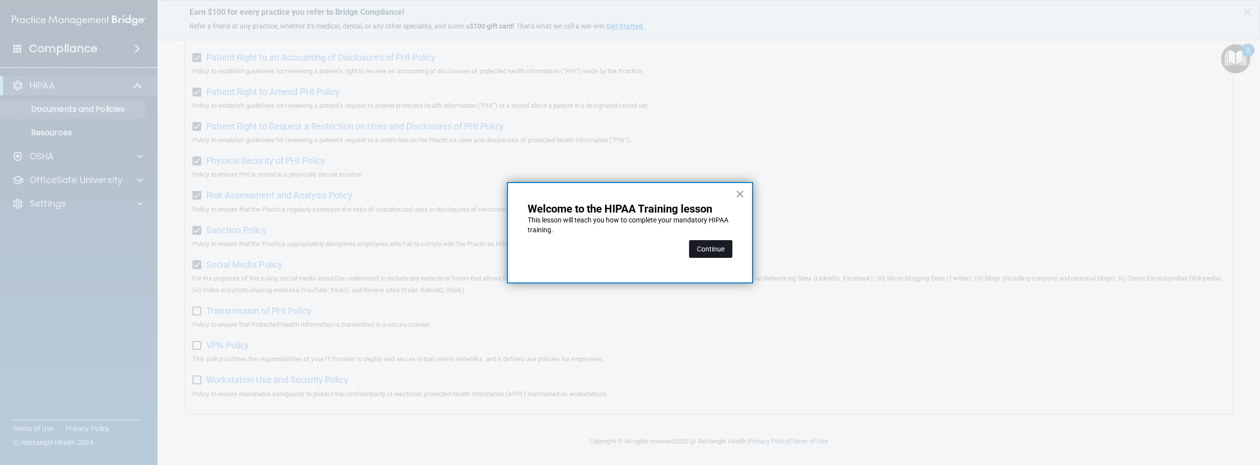
click at [705, 246] on button "Continue" at bounding box center [710, 249] width 43 height 18
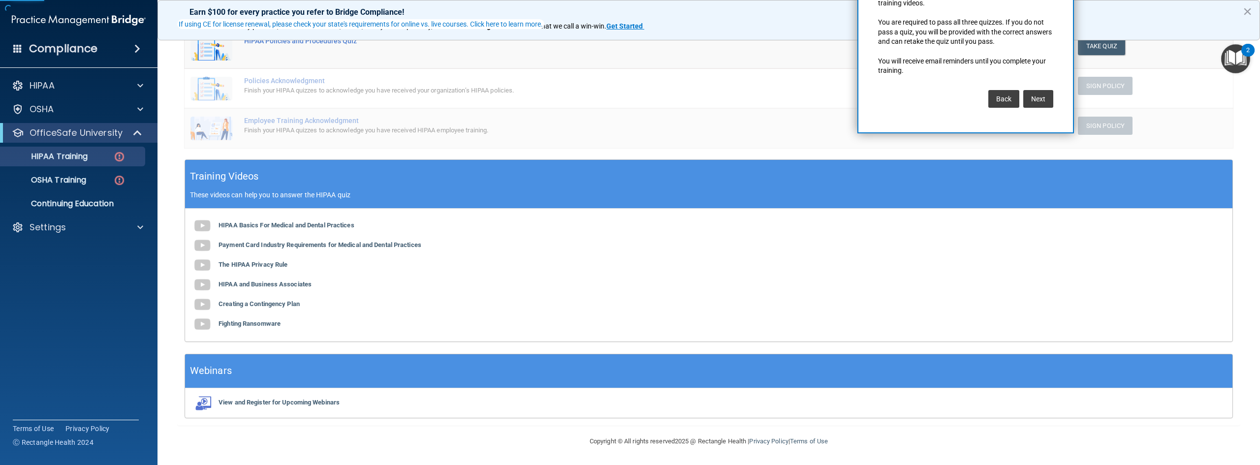
scroll to position [76, 0]
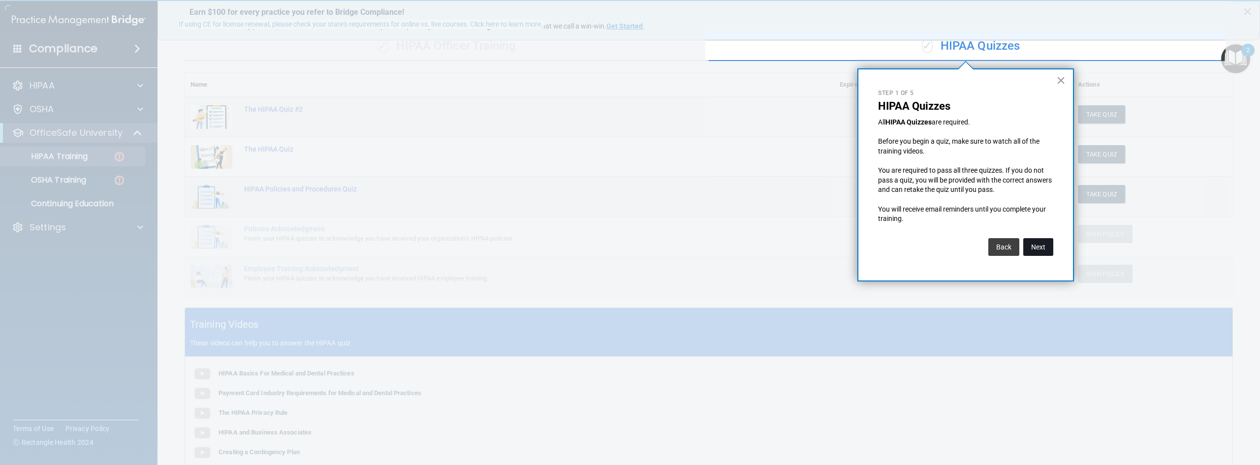
click at [1040, 247] on button "Next" at bounding box center [1038, 247] width 30 height 18
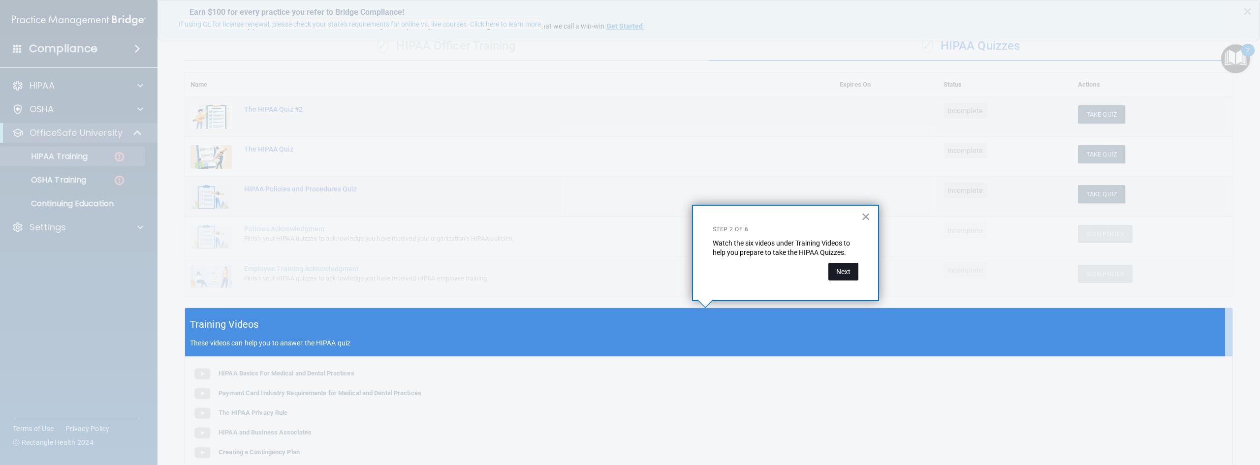
click at [843, 268] on button "Next" at bounding box center [843, 272] width 30 height 18
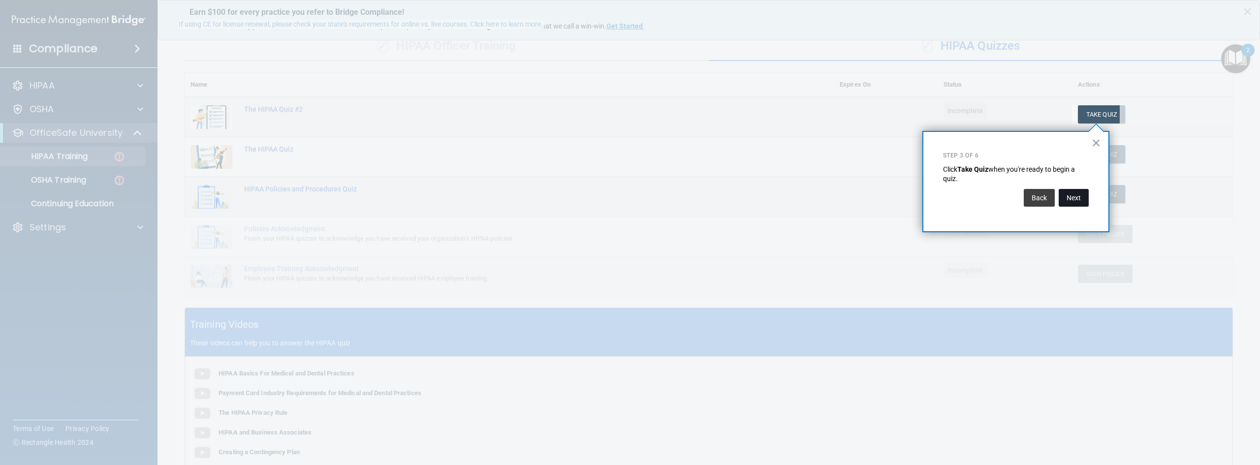
click at [1068, 189] on button "Next" at bounding box center [1074, 198] width 30 height 18
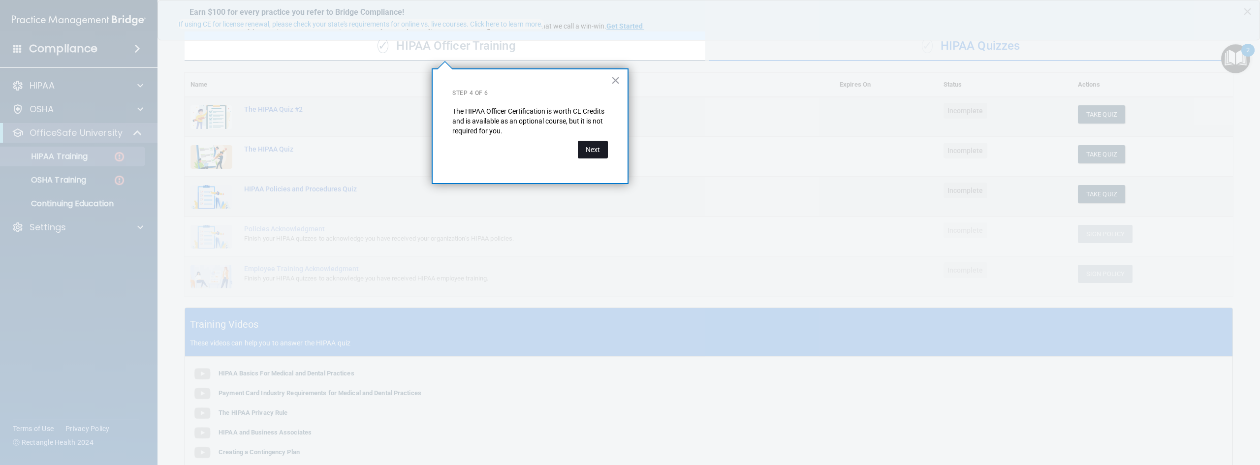
click at [602, 151] on button "Next" at bounding box center [593, 150] width 30 height 18
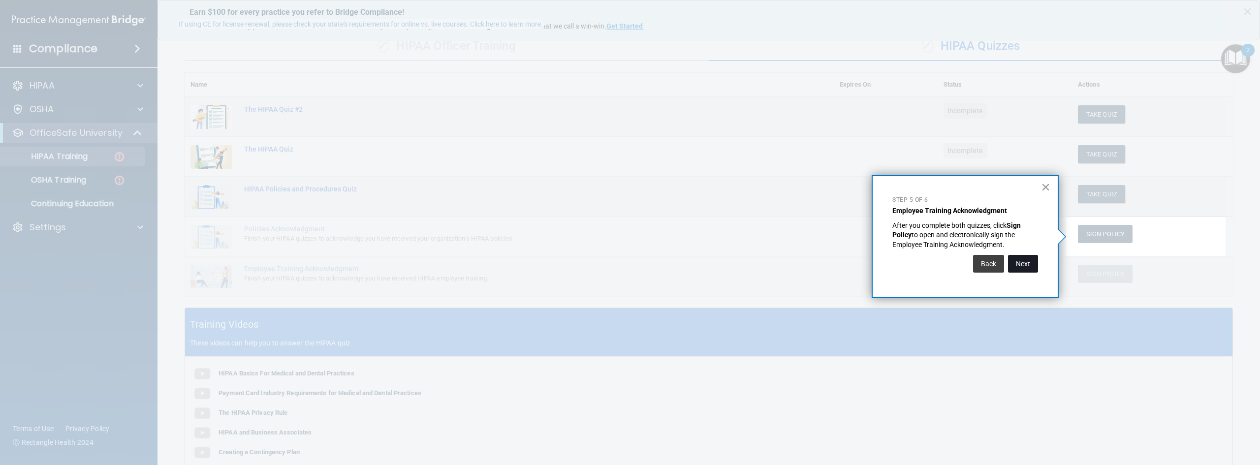
click at [1029, 260] on button "Next" at bounding box center [1023, 264] width 30 height 18
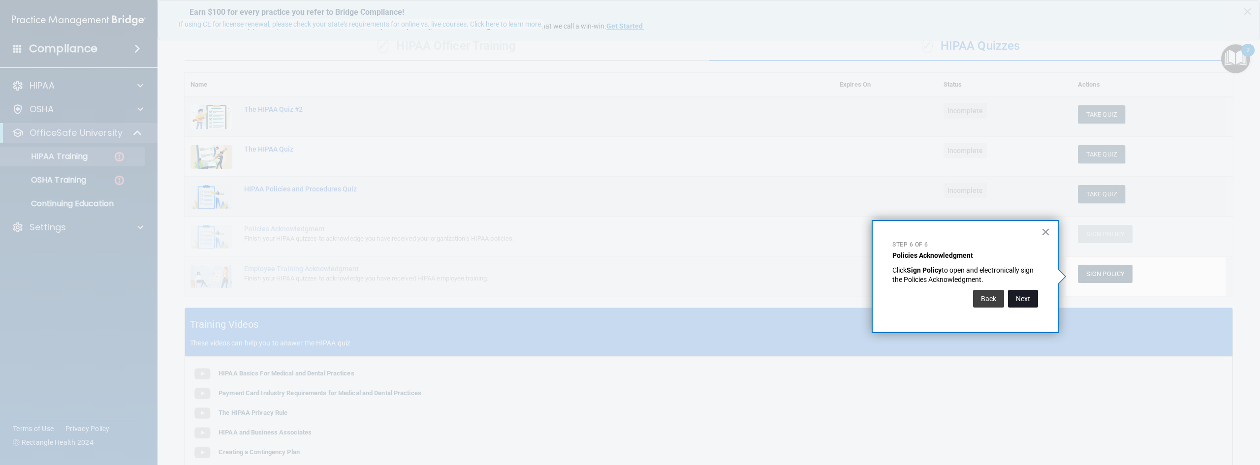
click at [1028, 301] on button "Next" at bounding box center [1023, 299] width 30 height 18
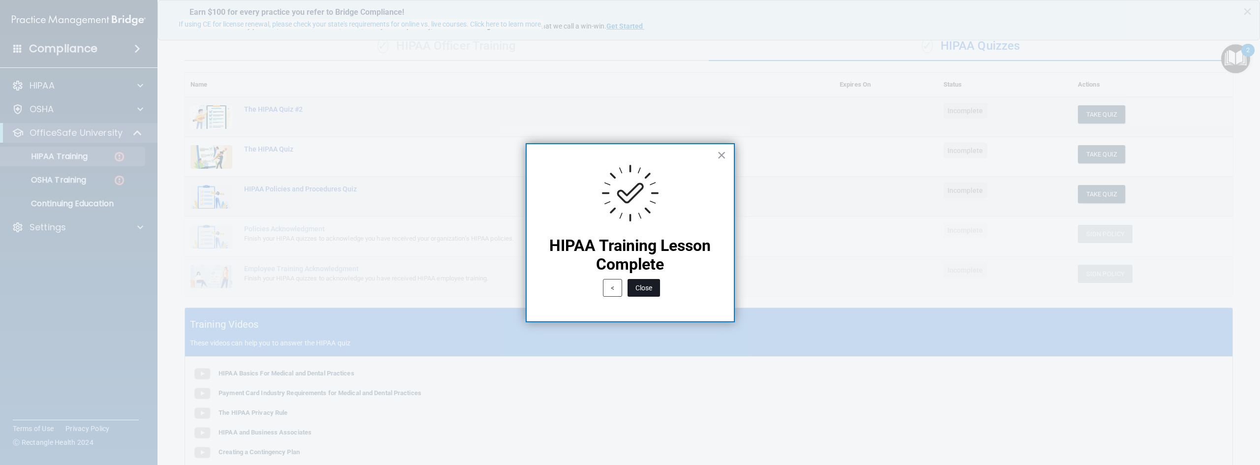
click at [645, 284] on button "Close" at bounding box center [644, 288] width 32 height 18
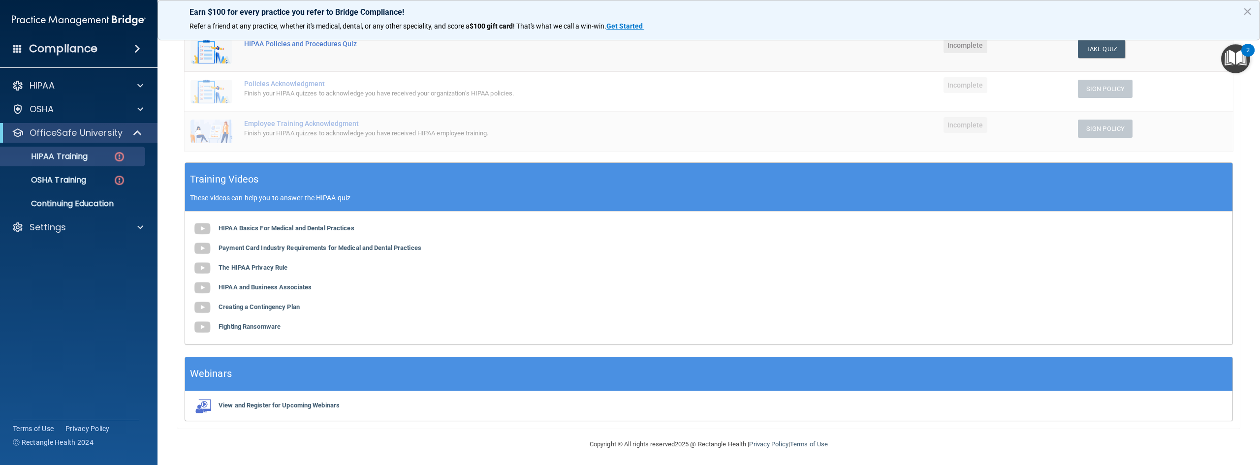
scroll to position [224, 0]
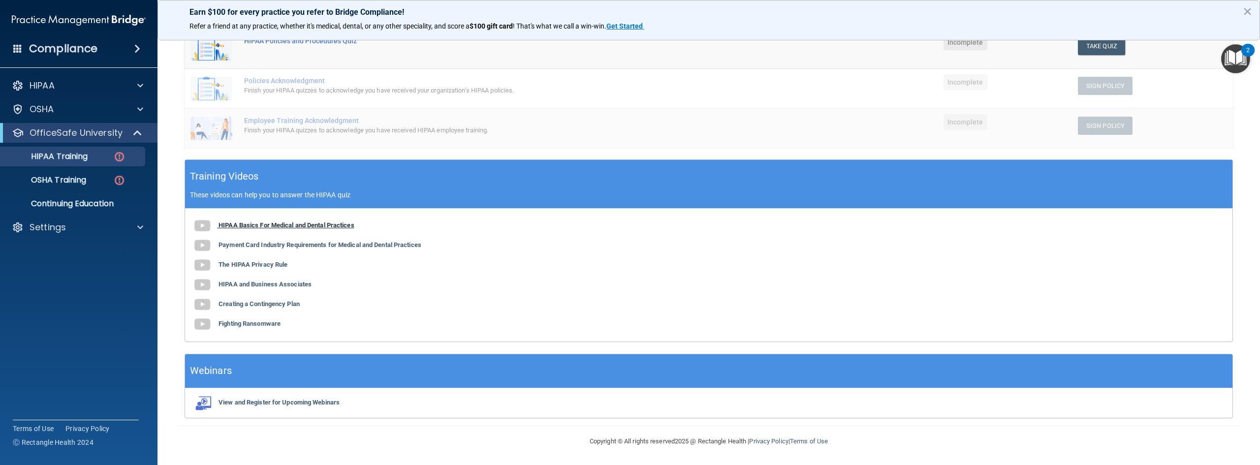
click at [242, 225] on b "HIPAA Basics For Medical and Dental Practices" at bounding box center [287, 224] width 136 height 7
click at [116, 156] on img at bounding box center [119, 157] width 12 height 12
click at [77, 83] on div "HIPAA" at bounding box center [65, 86] width 122 height 12
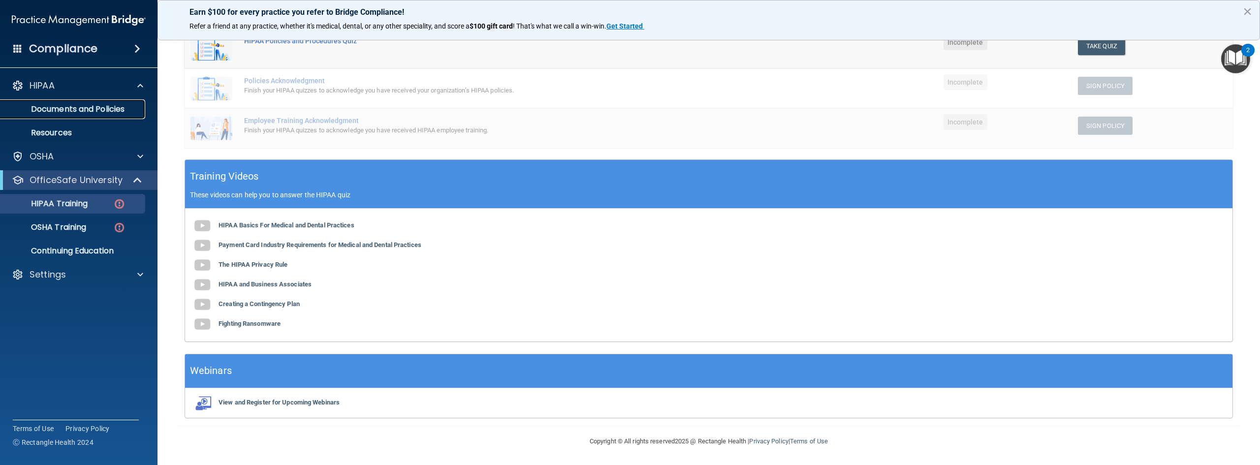
click at [109, 110] on p "Documents and Policies" at bounding box center [73, 109] width 134 height 10
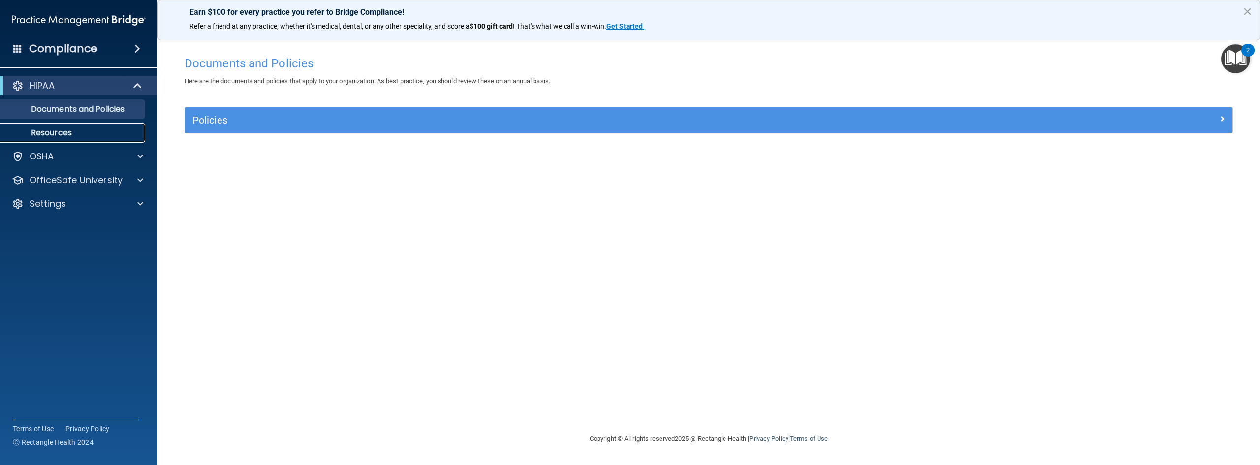
click at [71, 131] on p "Resources" at bounding box center [73, 133] width 134 height 10
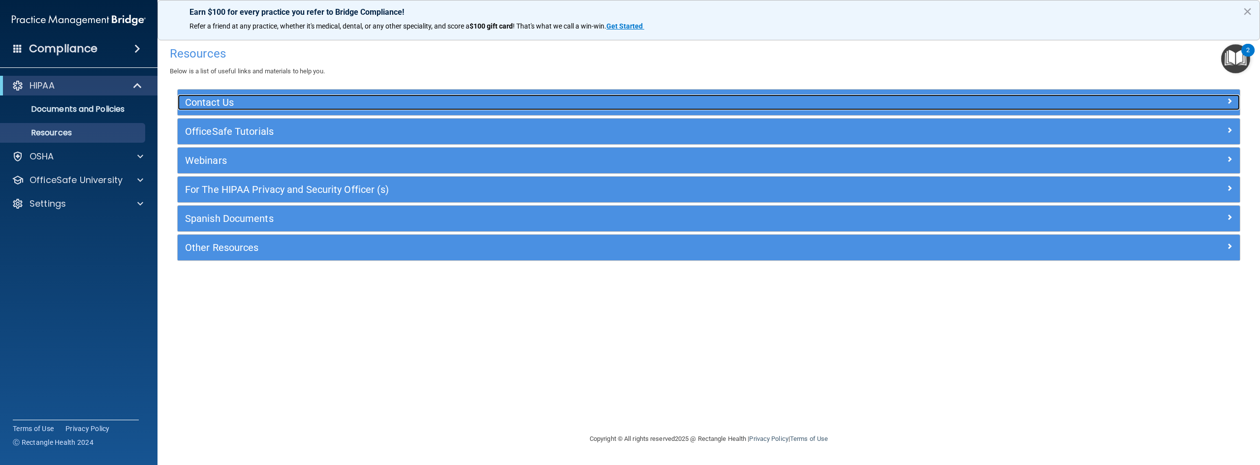
click at [225, 105] on h5 "Contact Us" at bounding box center [576, 102] width 782 height 11
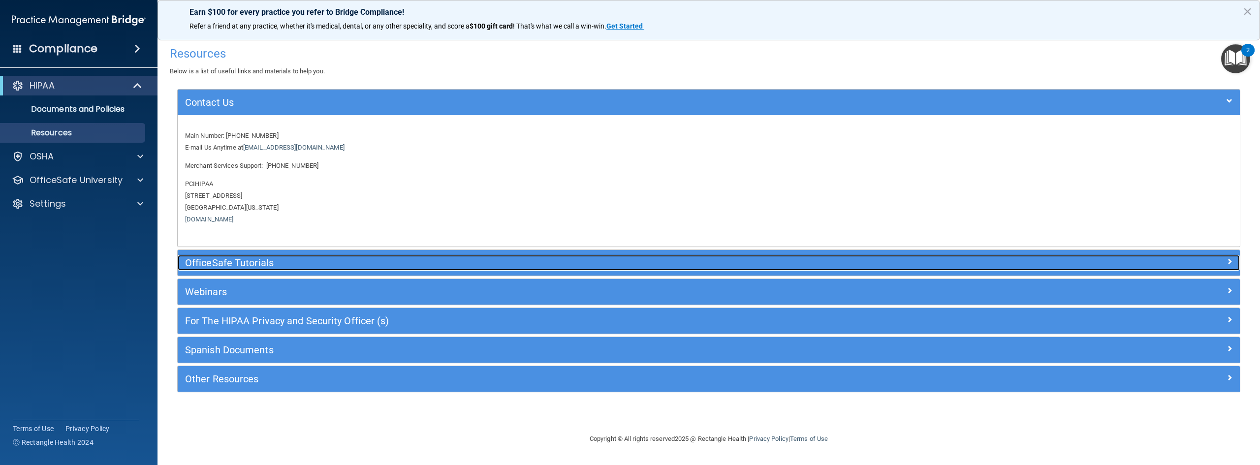
click at [259, 270] on div "OfficeSafe Tutorials" at bounding box center [576, 263] width 797 height 16
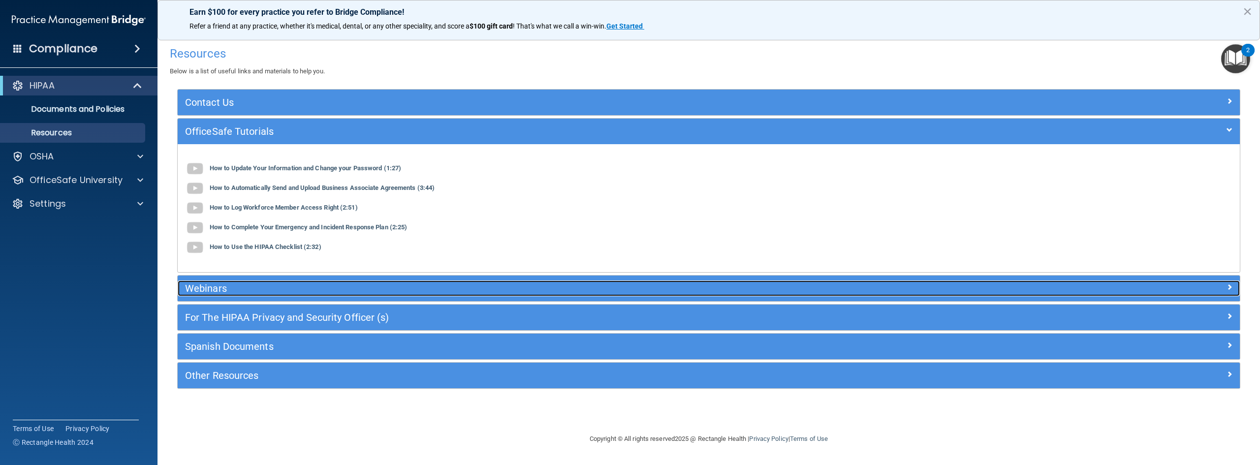
click at [269, 286] on h5 "Webinars" at bounding box center [576, 288] width 782 height 11
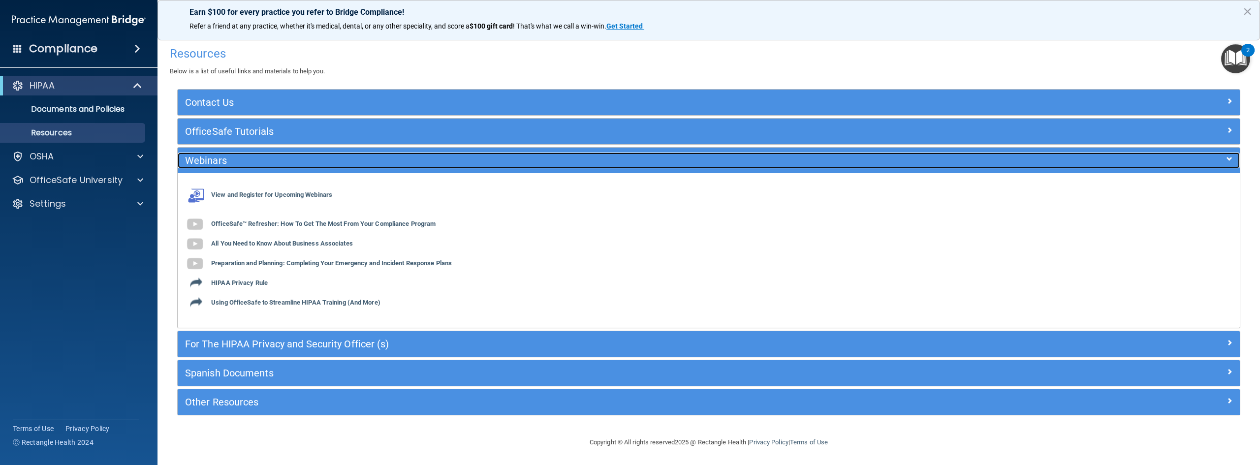
scroll to position [1, 0]
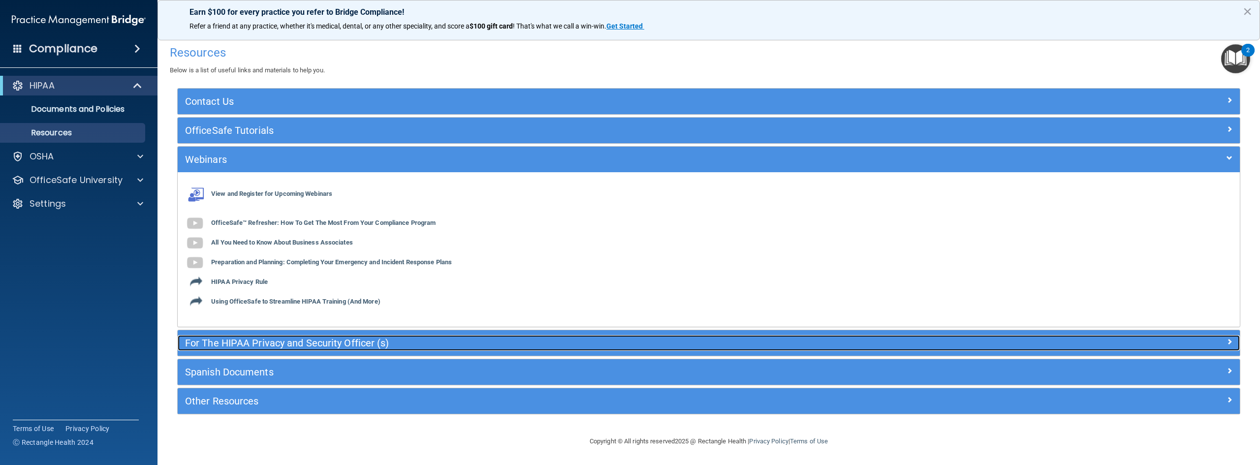
click at [355, 338] on h5 "For The HIPAA Privacy and Security Officer (s)" at bounding box center [576, 343] width 782 height 11
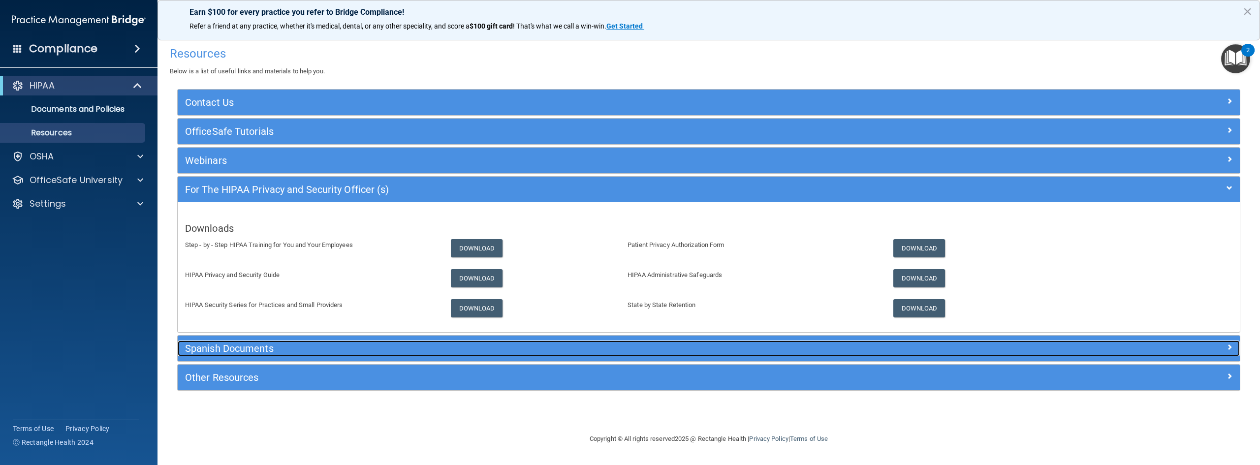
click at [363, 352] on h5 "Spanish Documents" at bounding box center [576, 348] width 782 height 11
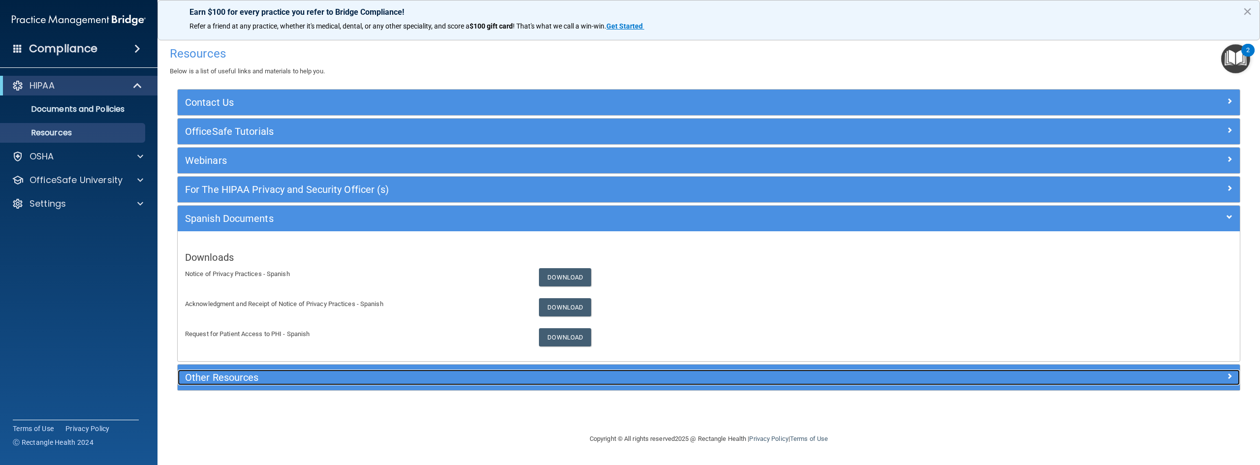
click at [373, 378] on h5 "Other Resources" at bounding box center [576, 377] width 782 height 11
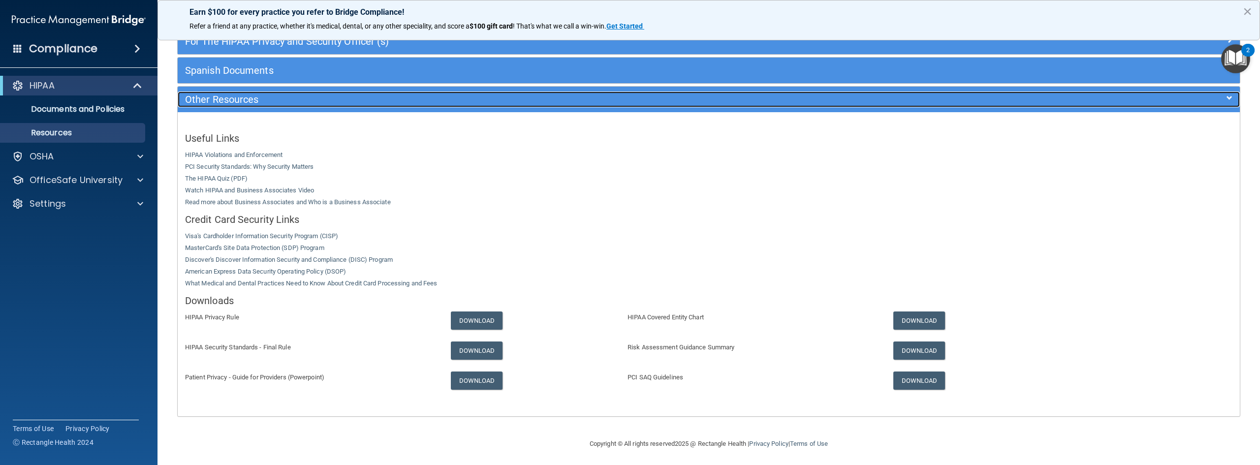
scroll to position [151, 0]
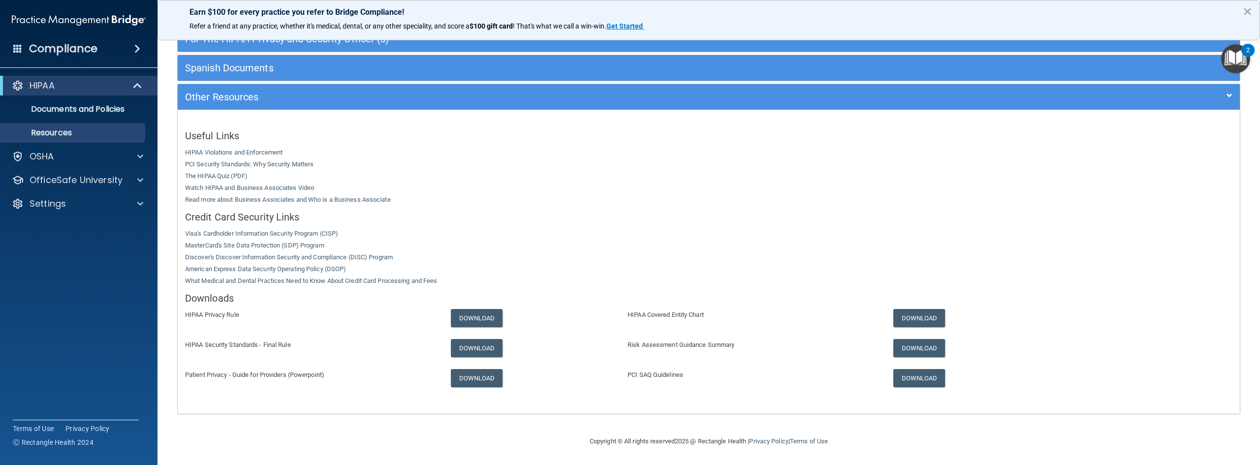
click at [1229, 47] on img "Open Resource Center, 2 new notifications" at bounding box center [1235, 58] width 29 height 29
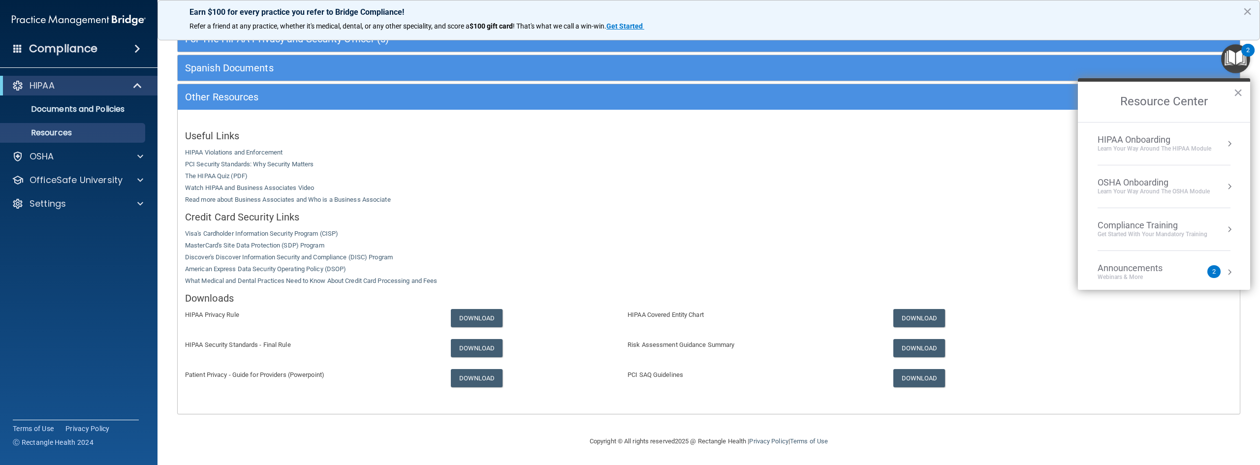
click at [1191, 145] on div "Learn Your Way around the HIPAA module" at bounding box center [1155, 149] width 114 height 8
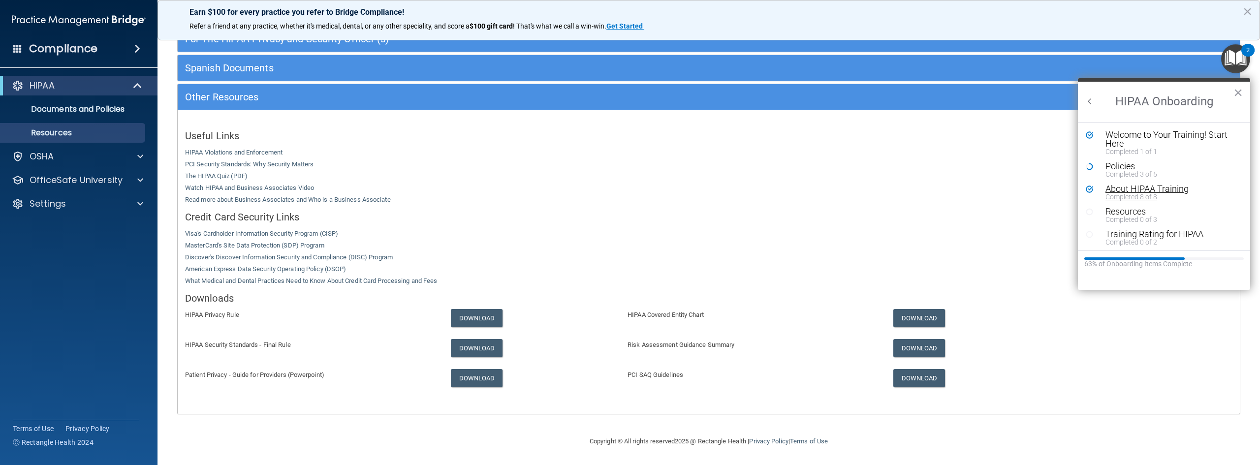
scroll to position [2, 0]
click at [1121, 215] on div "Completed 0 of 3" at bounding box center [1167, 217] width 125 height 7
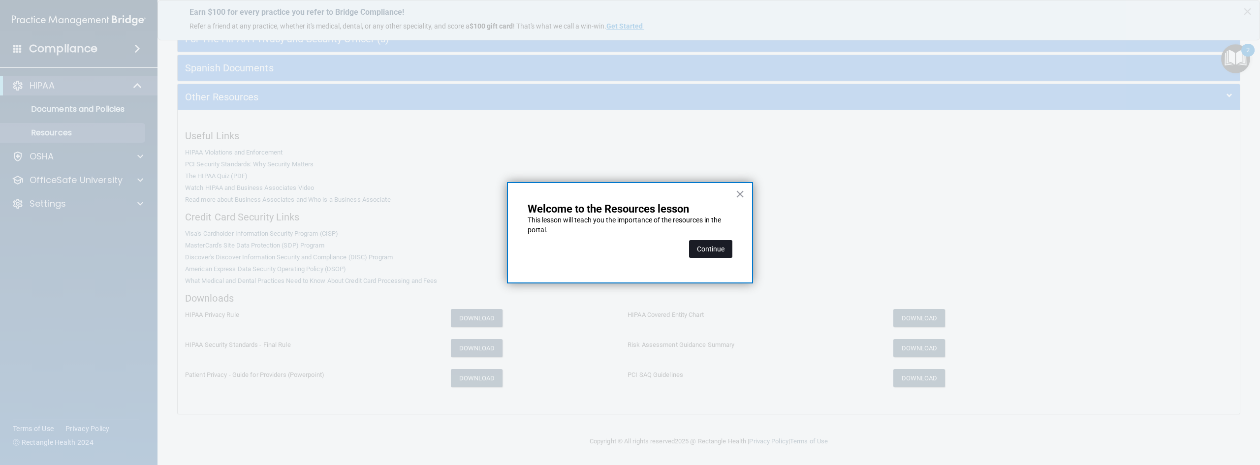
click at [707, 248] on button "Continue" at bounding box center [710, 249] width 43 height 18
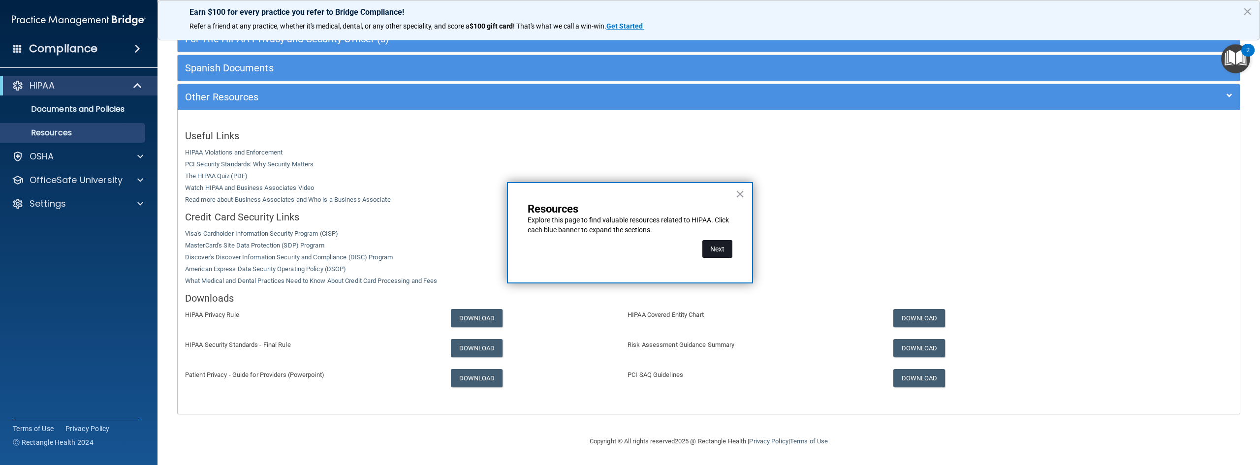
click at [731, 251] on button "Next" at bounding box center [717, 249] width 30 height 18
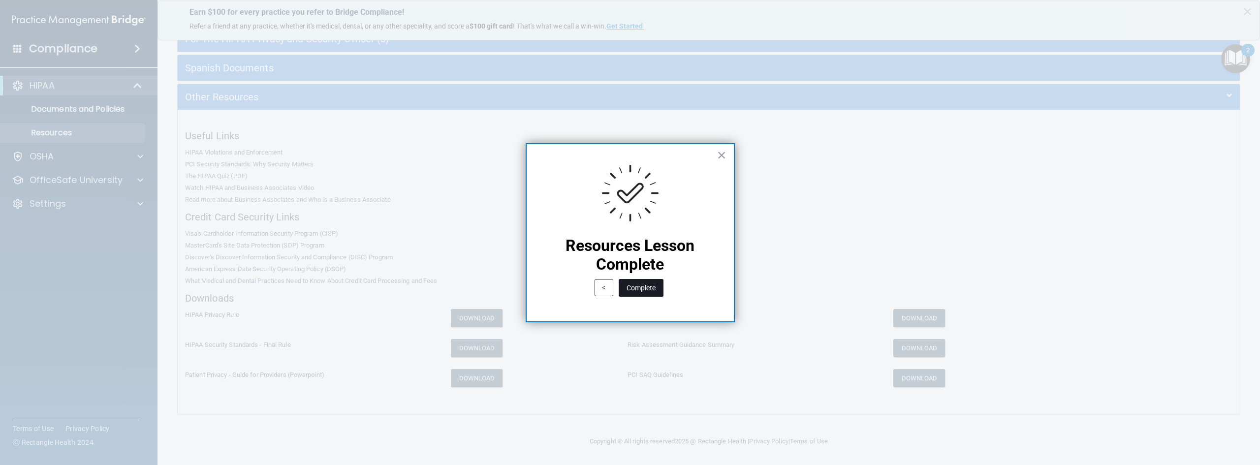
click at [644, 282] on button "Complete" at bounding box center [641, 288] width 45 height 18
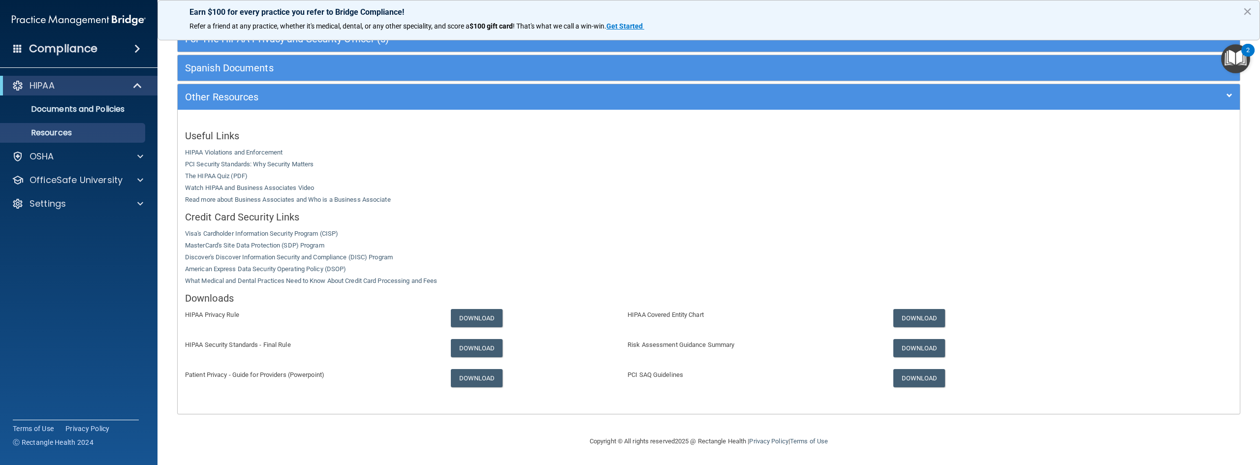
click at [1230, 56] on img "Open Resource Center, 2 new notifications" at bounding box center [1235, 58] width 29 height 29
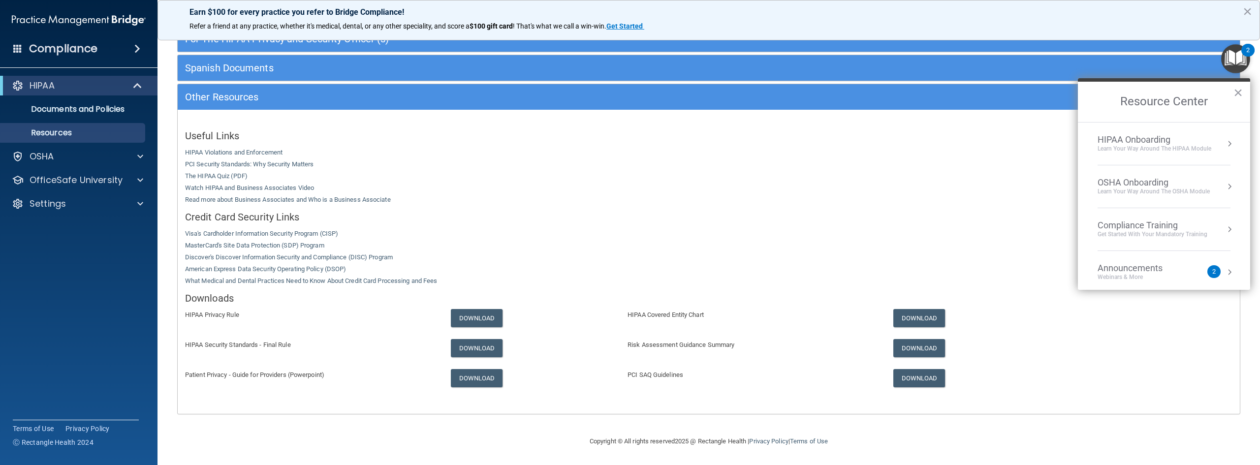
click at [1161, 141] on div "HIPAA Onboarding" at bounding box center [1155, 139] width 114 height 11
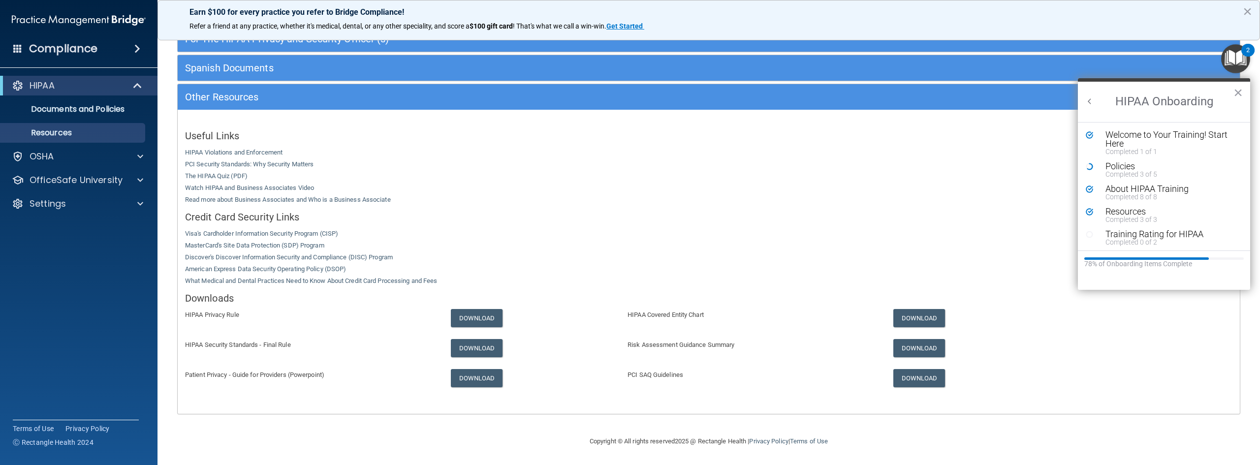
scroll to position [0, 0]
click at [1130, 237] on div "Training Rating for HIPAA" at bounding box center [1167, 234] width 125 height 9
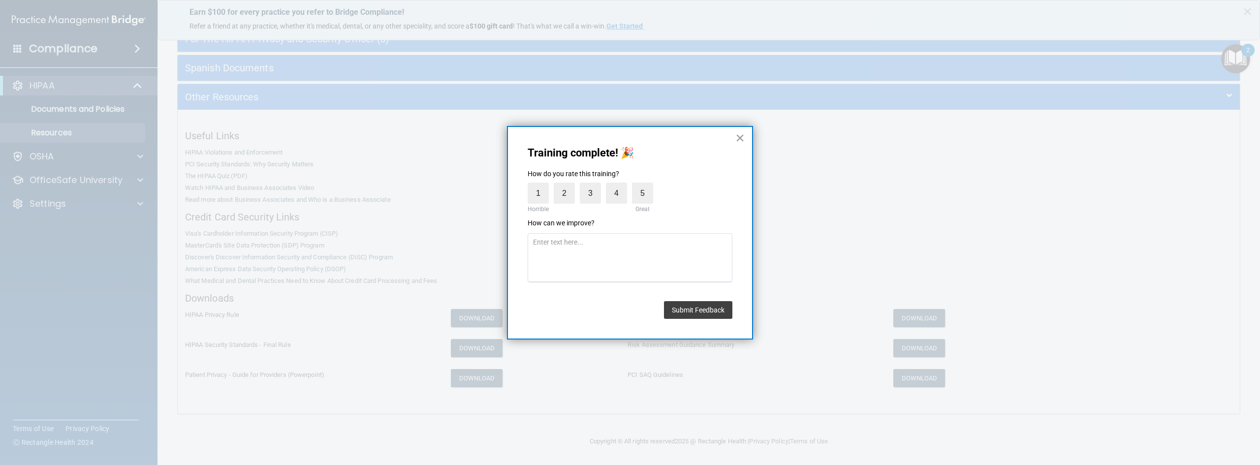
click at [737, 133] on button "×" at bounding box center [739, 138] width 9 height 16
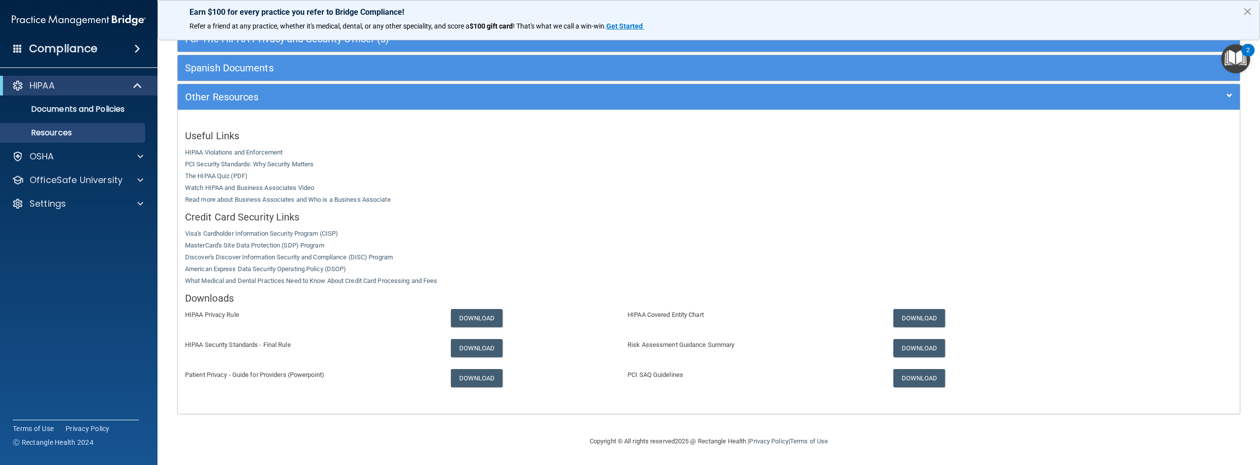
click at [1235, 64] on img "Open Resource Center, 2 new notifications" at bounding box center [1235, 58] width 29 height 29
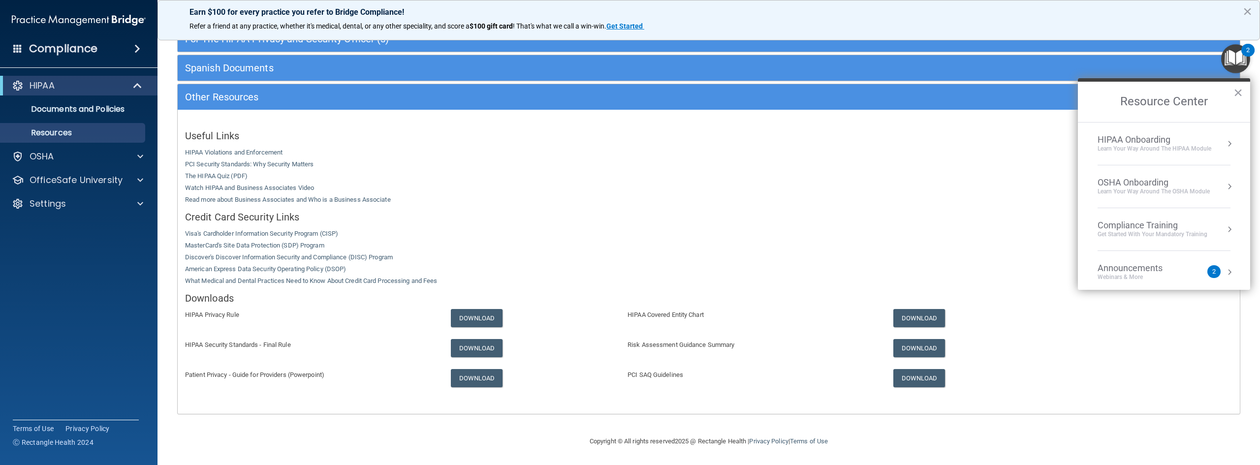
click at [1139, 146] on div "Learn Your Way around the HIPAA module" at bounding box center [1155, 149] width 114 height 8
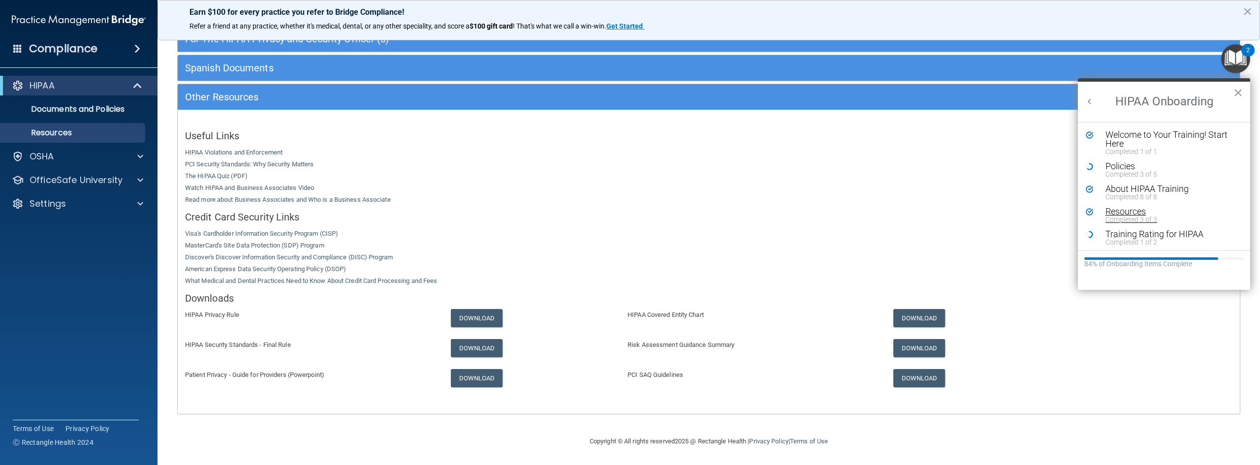
scroll to position [2, 0]
click at [1089, 96] on h2 "HIPAA Onboarding" at bounding box center [1164, 102] width 172 height 40
click at [1091, 101] on button "Back to Resource Center Home" at bounding box center [1090, 101] width 10 height 10
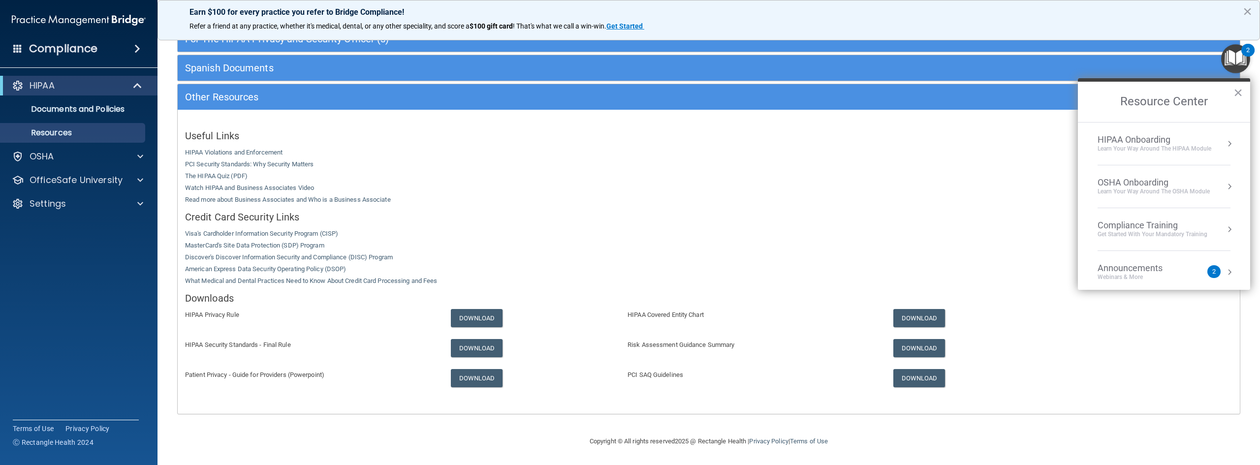
click at [1159, 185] on div "OSHA Onboarding" at bounding box center [1154, 182] width 112 height 11
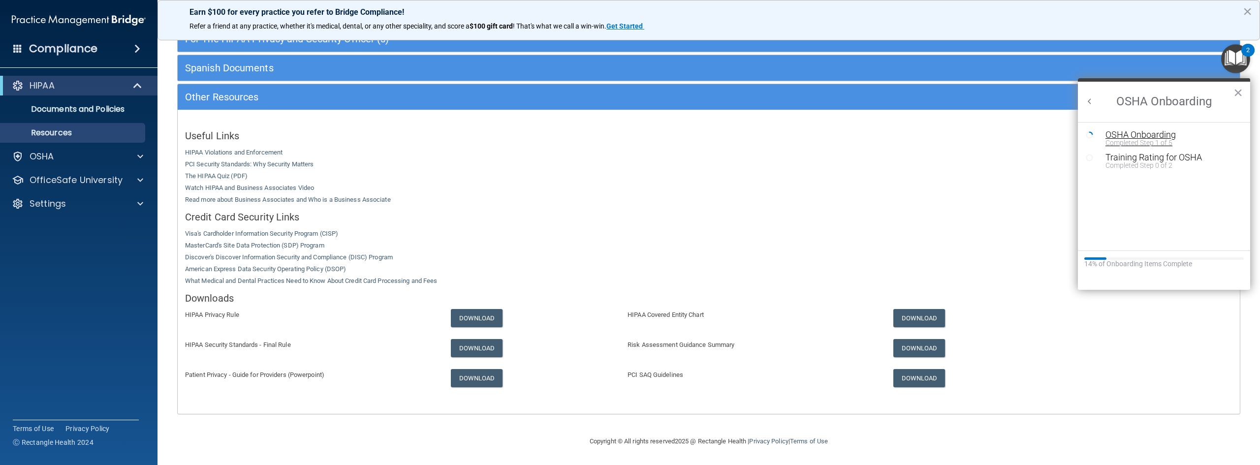
click at [1136, 133] on div "OSHA Onboarding" at bounding box center [1171, 134] width 132 height 9
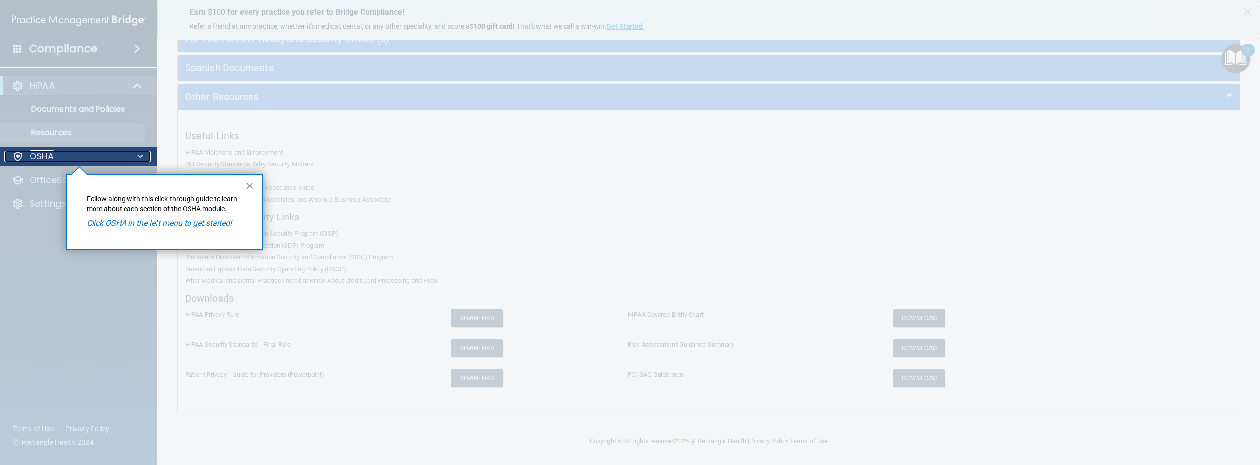
click at [65, 153] on div "OSHA" at bounding box center [65, 157] width 122 height 12
click at [249, 186] on button "×" at bounding box center [249, 186] width 9 height 16
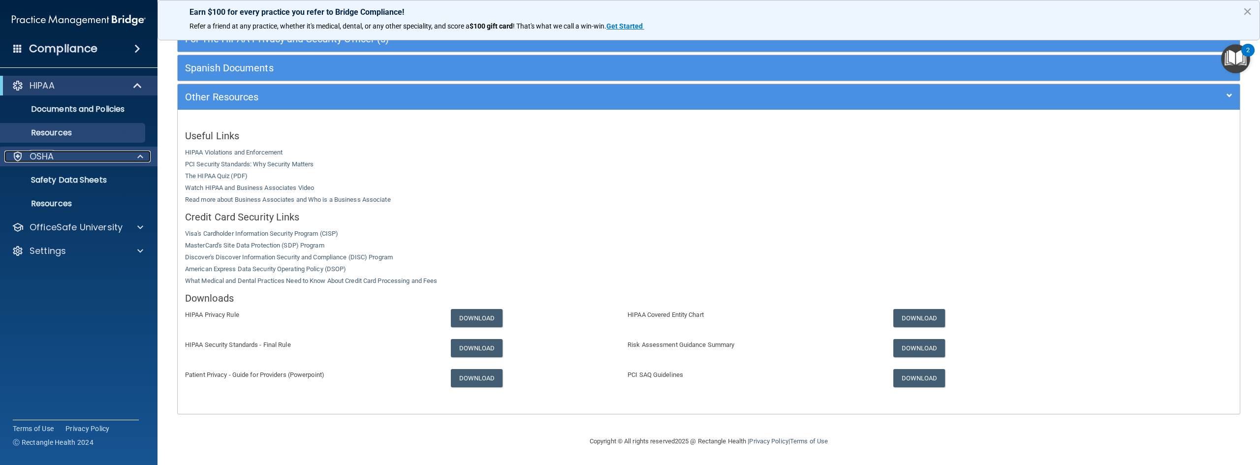
click at [68, 161] on div "OSHA" at bounding box center [65, 157] width 122 height 12
click at [91, 156] on div "OSHA" at bounding box center [65, 157] width 122 height 12
click at [82, 174] on link "Safety Data Sheets" at bounding box center [67, 180] width 155 height 20
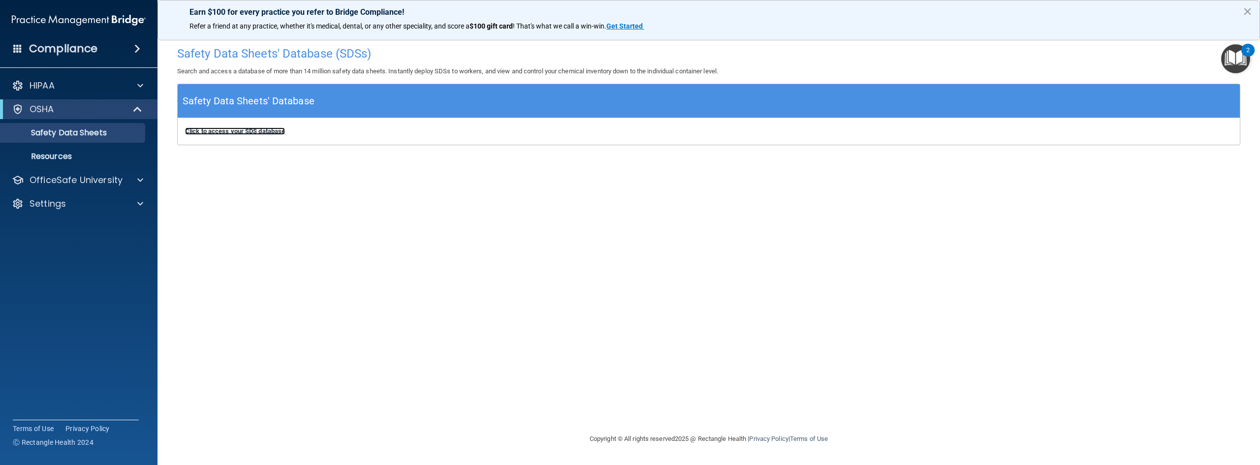
click at [257, 133] on b "Click to access your SDS database" at bounding box center [235, 130] width 100 height 7
click at [77, 128] on p "Safety Data Sheets" at bounding box center [73, 133] width 134 height 10
click at [254, 131] on b "Click to access your SDS database" at bounding box center [235, 130] width 100 height 7
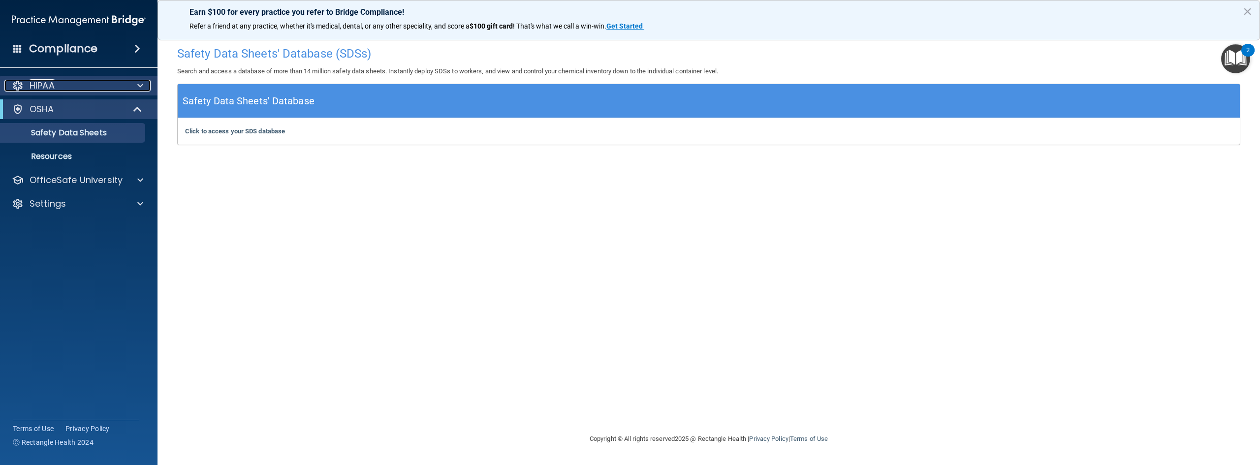
click at [85, 84] on div "HIPAA" at bounding box center [65, 86] width 122 height 12
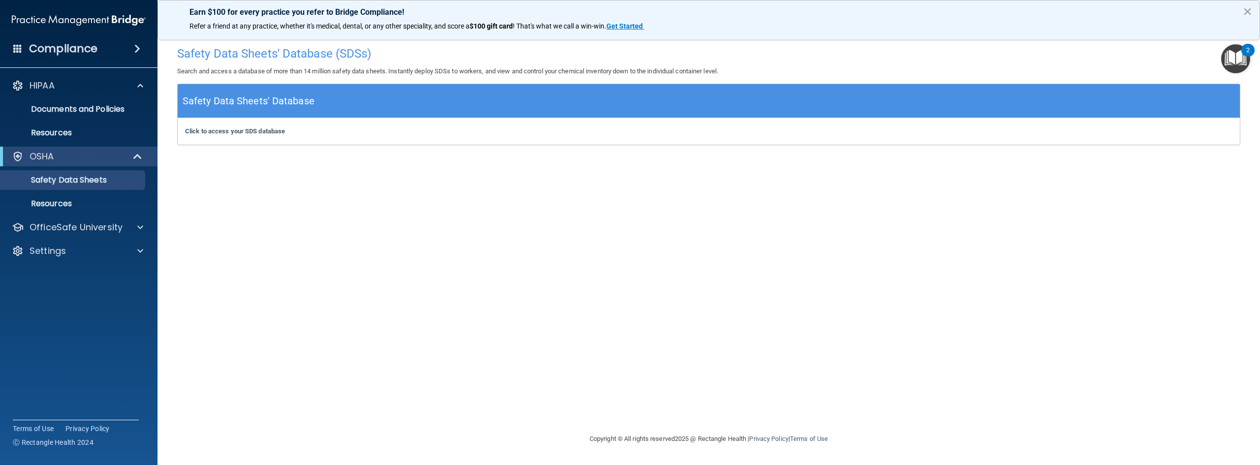
click at [1232, 66] on img "Open Resource Center, 2 new notifications" at bounding box center [1235, 58] width 29 height 29
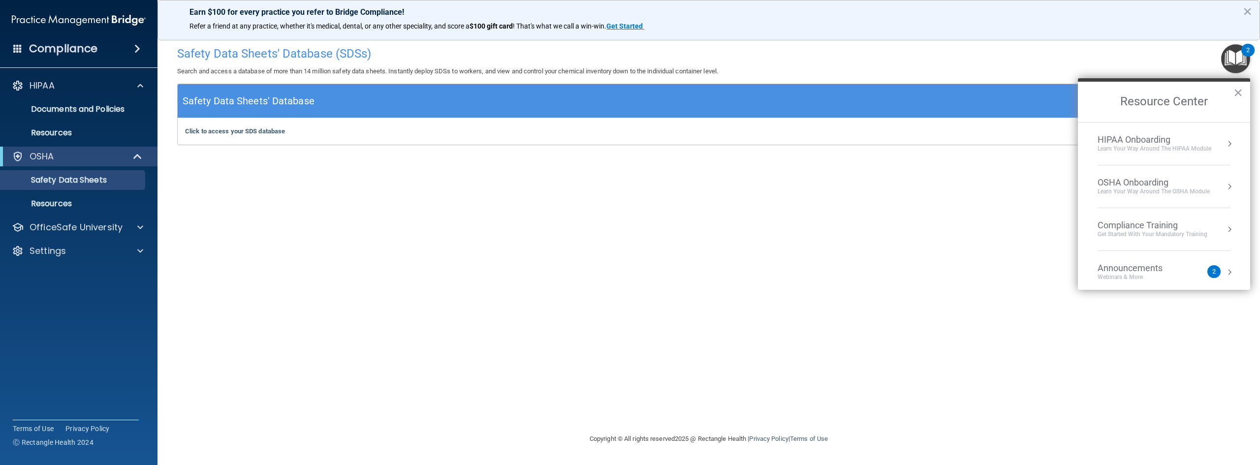
click at [1176, 276] on div "Webinars & More" at bounding box center [1140, 277] width 85 height 8
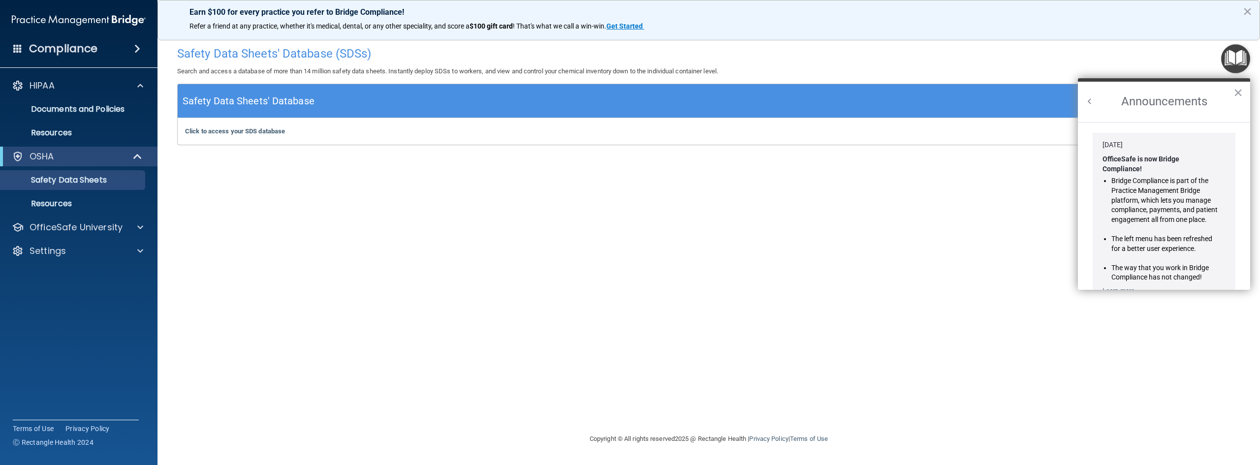
click at [1084, 98] on h2 "Announcements" at bounding box center [1164, 102] width 172 height 40
click at [1090, 102] on button "Back to Resource Center Home" at bounding box center [1090, 101] width 10 height 10
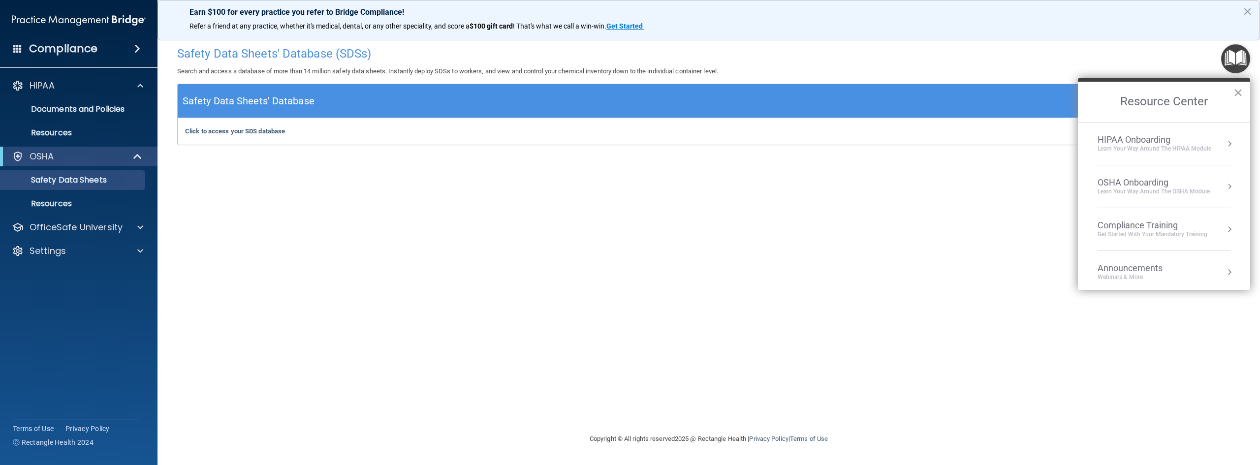
click at [1184, 146] on div "Learn Your Way around the HIPAA module" at bounding box center [1155, 149] width 114 height 8
click at [1134, 172] on div "Completed 3 of 5" at bounding box center [1167, 174] width 125 height 7
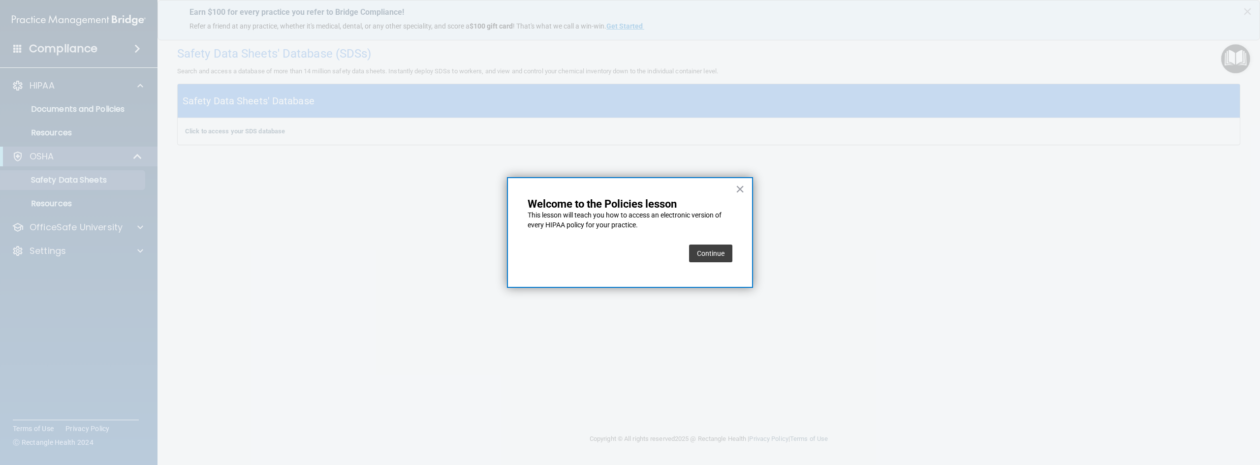
click at [707, 250] on button "Continue" at bounding box center [710, 254] width 43 height 18
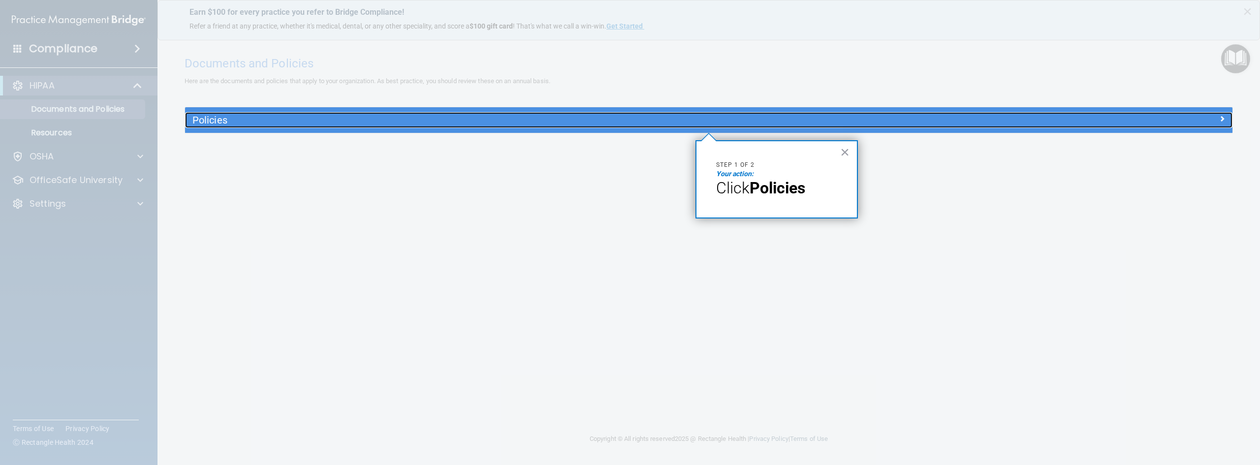
click at [496, 115] on h5 "Policies" at bounding box center [577, 120] width 771 height 11
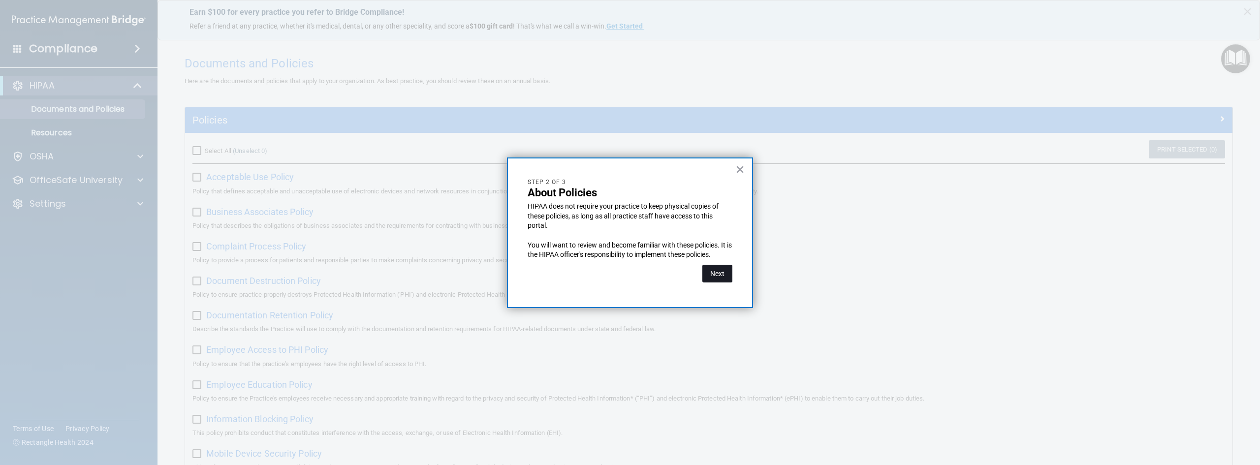
click at [716, 271] on button "Next" at bounding box center [717, 274] width 30 height 18
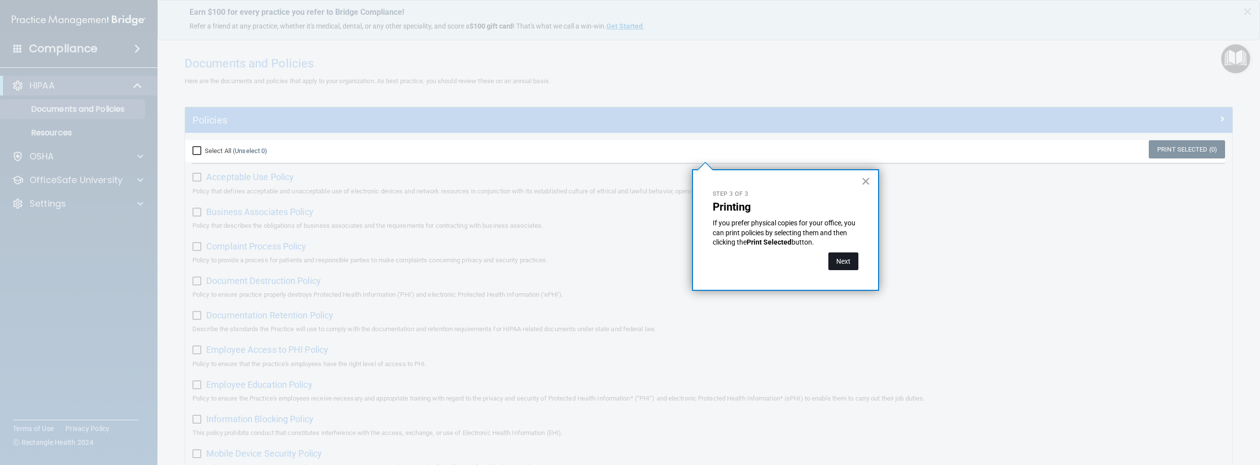
click at [838, 257] on button "Next" at bounding box center [843, 261] width 30 height 18
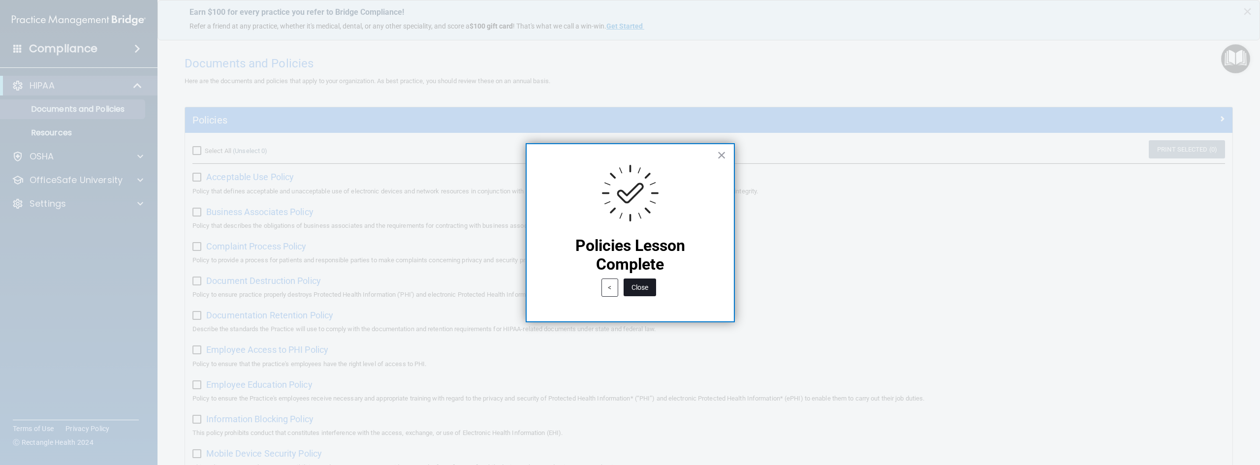
click at [642, 286] on button "Close" at bounding box center [640, 288] width 32 height 18
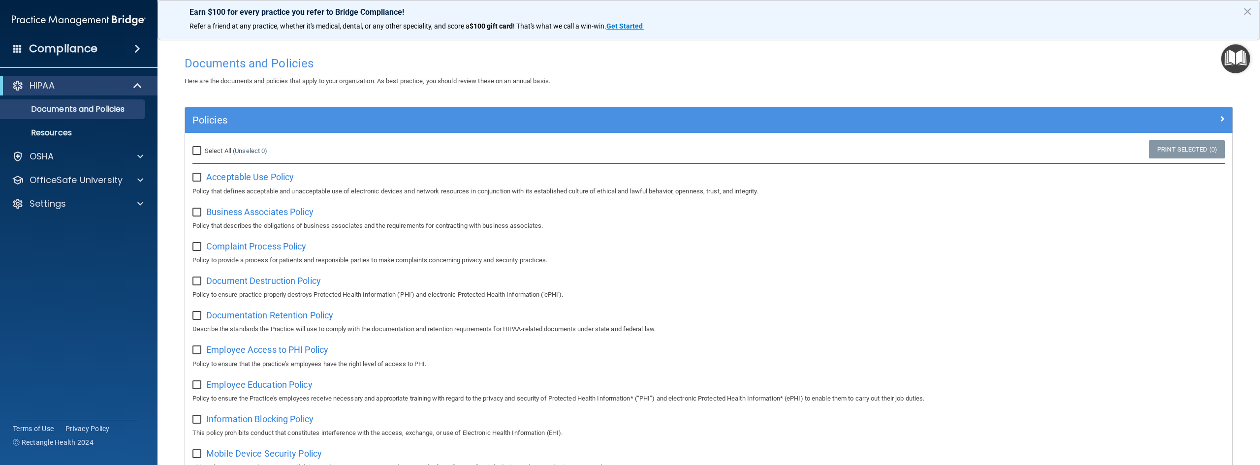
click at [1227, 57] on img "Open Resource Center" at bounding box center [1235, 58] width 29 height 29
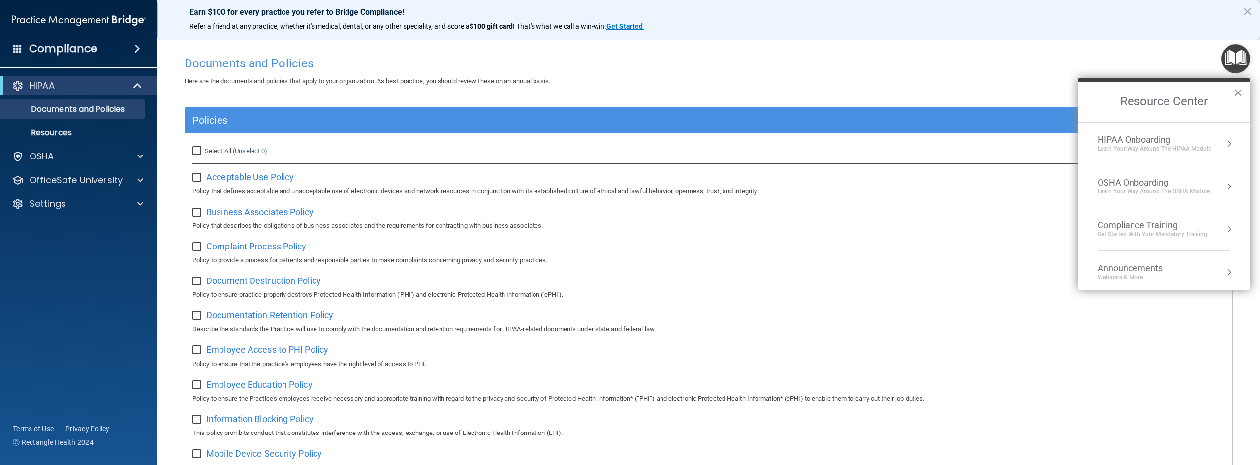
click at [1146, 151] on div "Learn Your Way around the HIPAA module" at bounding box center [1155, 149] width 114 height 8
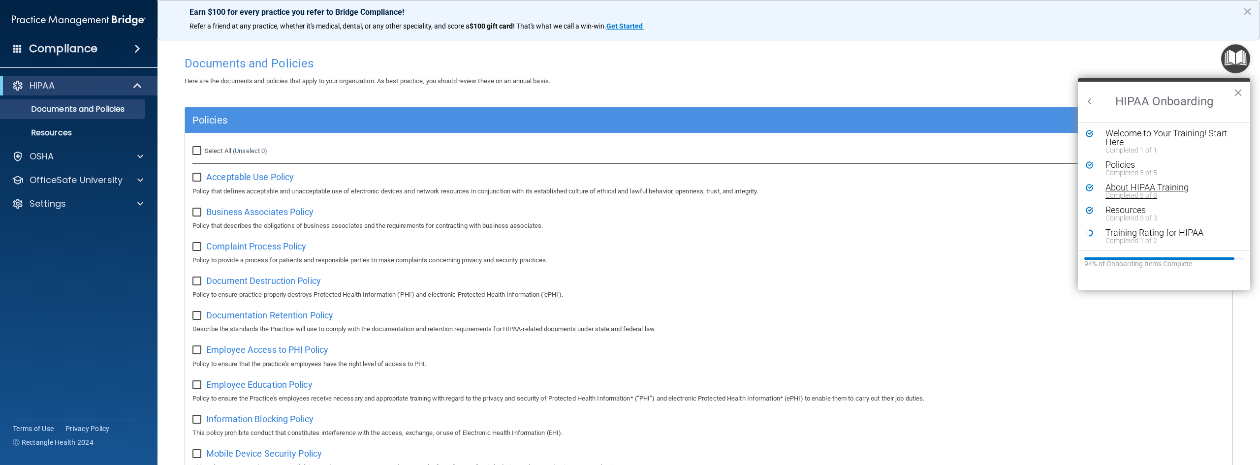
scroll to position [2, 0]
click at [1088, 102] on button "Back to Resource Center Home" at bounding box center [1090, 101] width 10 height 10
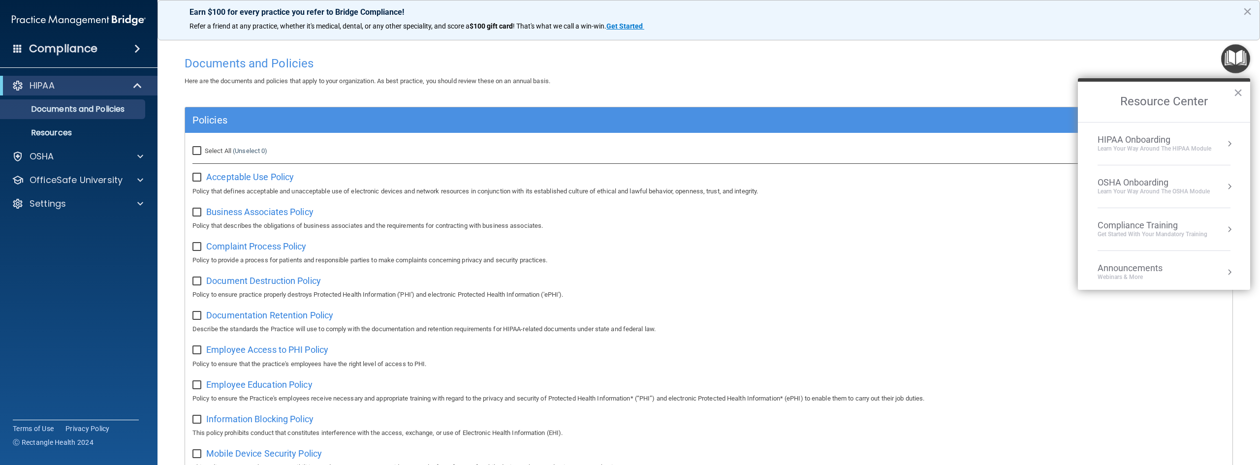
scroll to position [0, 0]
click at [1153, 188] on div "Learn your way around the OSHA module" at bounding box center [1154, 192] width 112 height 8
click at [1136, 140] on div "Completed Step 1 of 5" at bounding box center [1171, 142] width 132 height 7
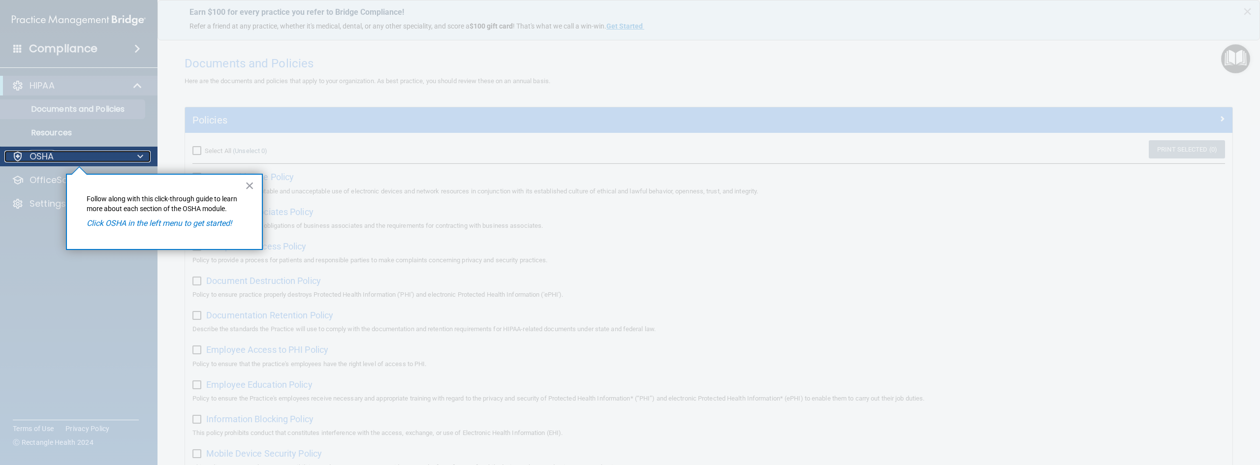
click at [88, 153] on div "OSHA" at bounding box center [65, 157] width 122 height 12
click at [252, 182] on button "×" at bounding box center [249, 186] width 9 height 16
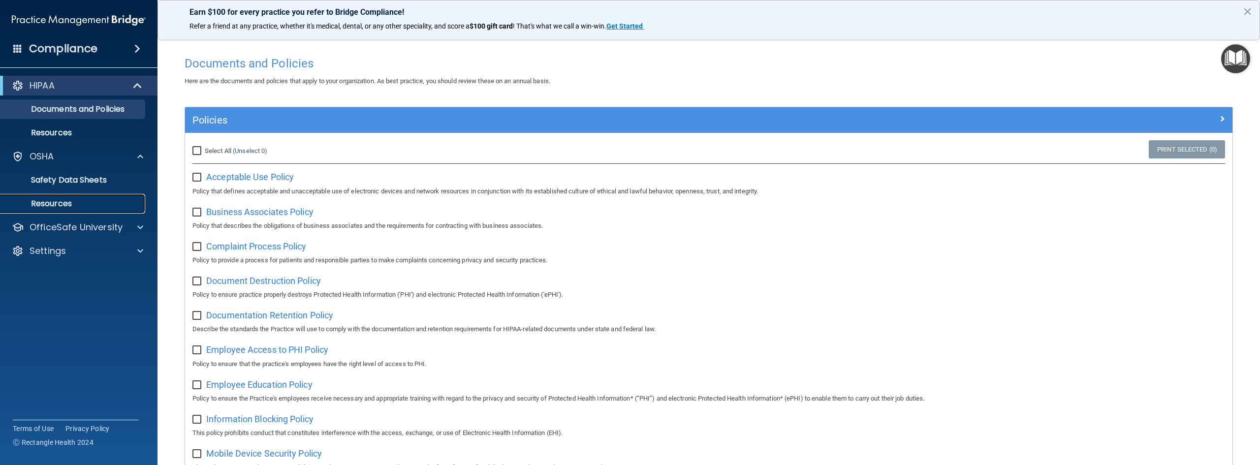
click at [52, 205] on p "Resources" at bounding box center [73, 204] width 134 height 10
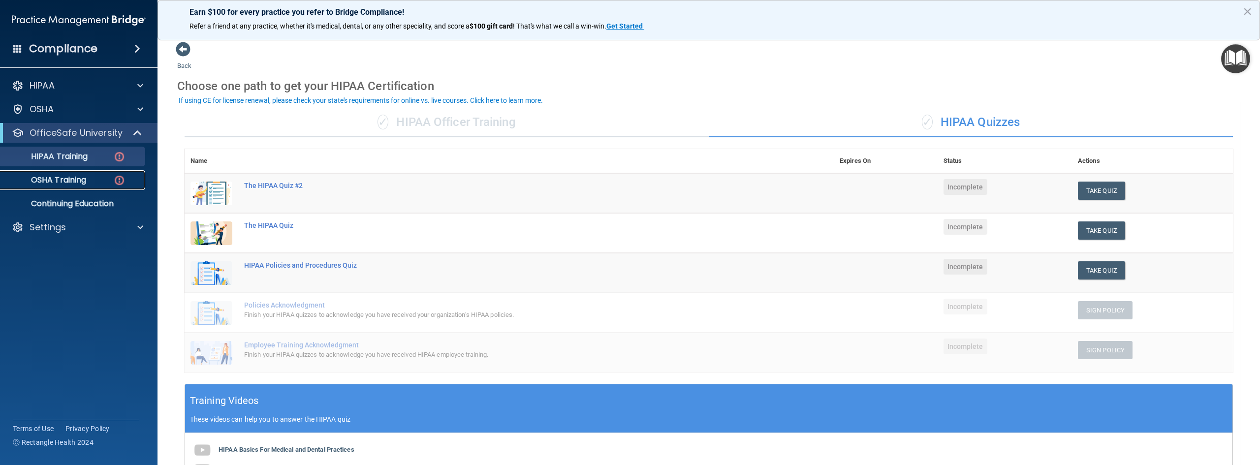
click at [85, 178] on p "OSHA Training" at bounding box center [46, 180] width 80 height 10
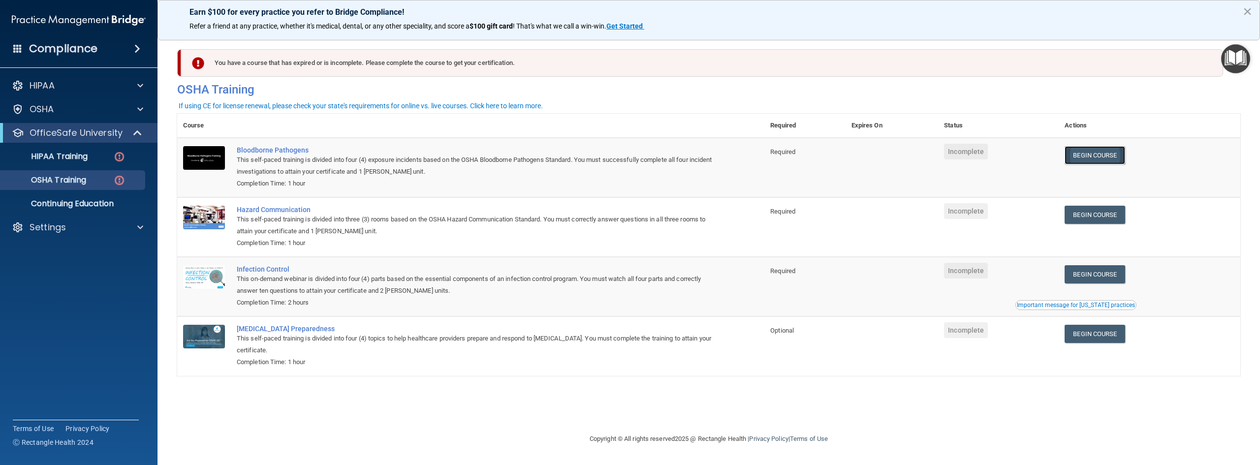
click at [1114, 155] on link "Begin Course" at bounding box center [1095, 155] width 60 height 18
